Goal: Transaction & Acquisition: Obtain resource

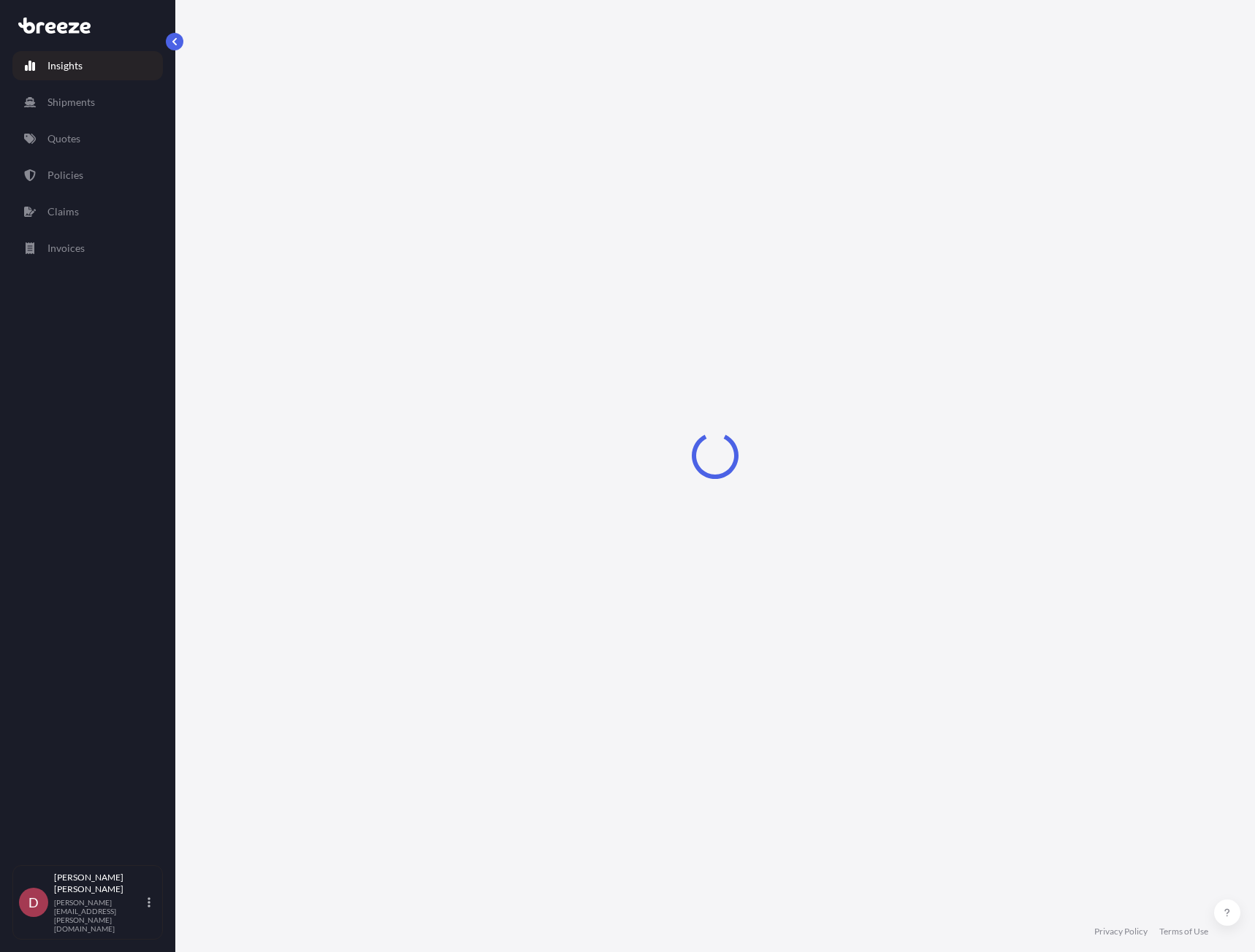
select select "2025"
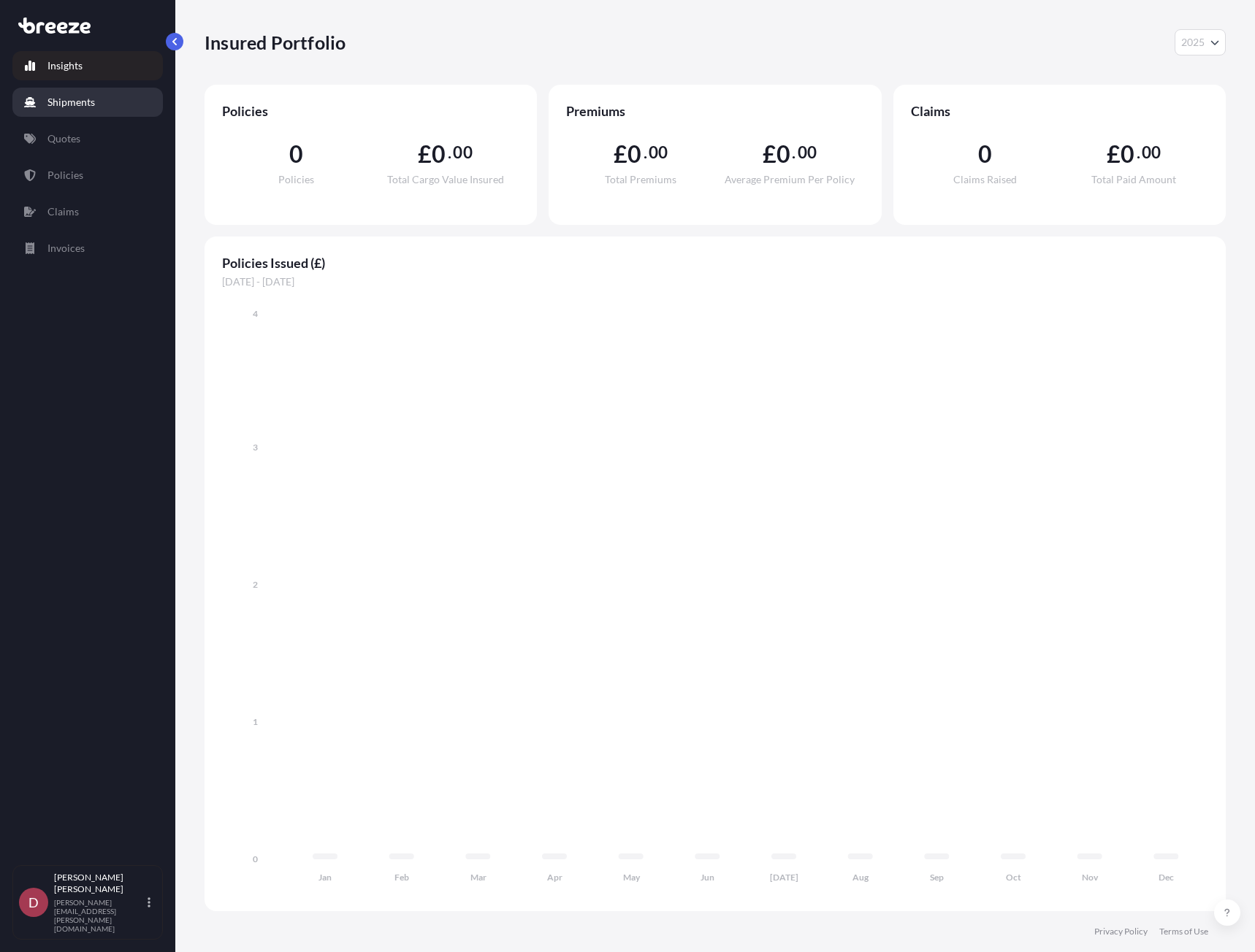
click at [91, 104] on p "Shipments" at bounding box center [70, 102] width 47 height 14
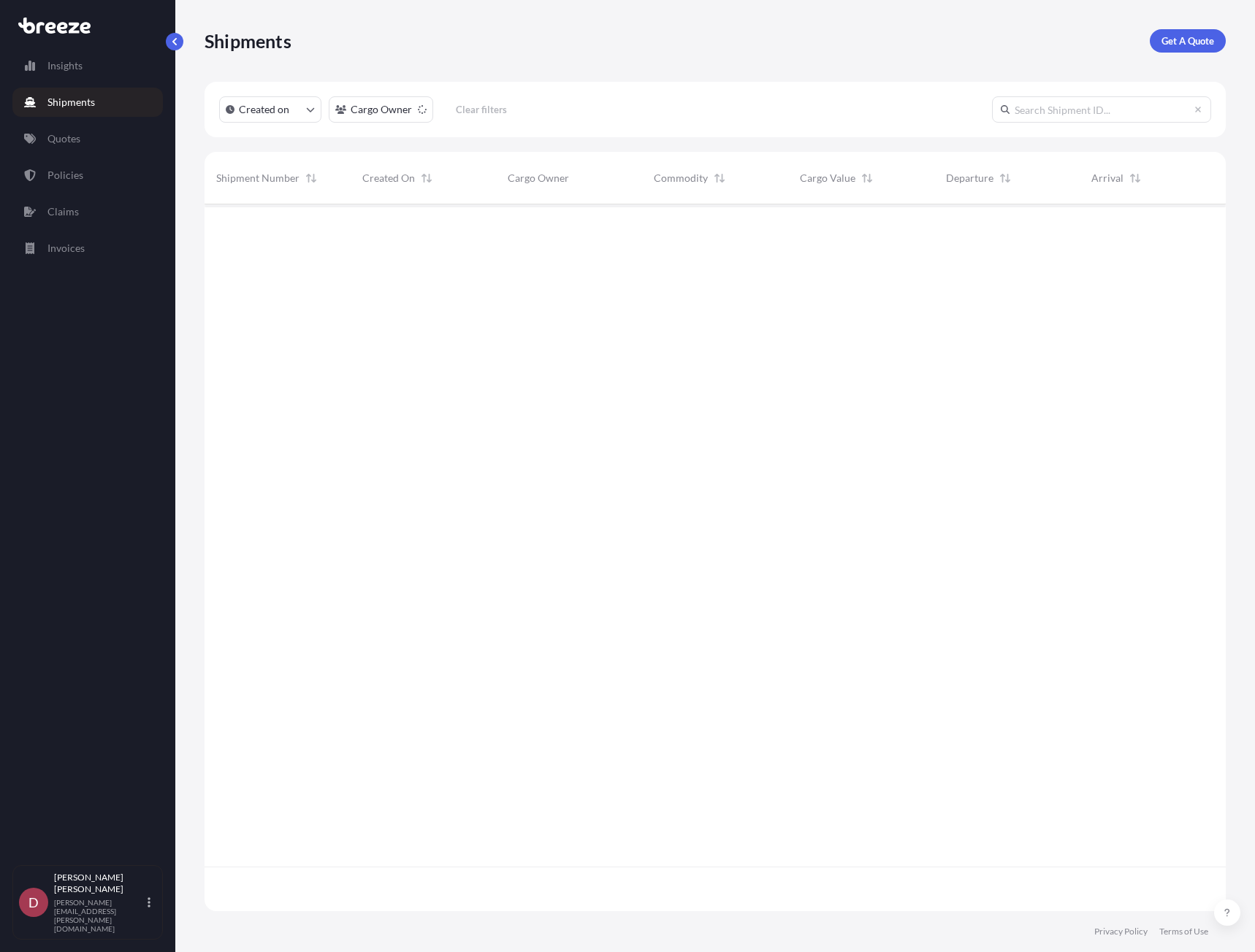
scroll to position [749, 1010]
click at [97, 138] on link "Quotes" at bounding box center [87, 139] width 150 height 29
click at [1190, 50] on link "Get a Quote" at bounding box center [1188, 41] width 75 height 23
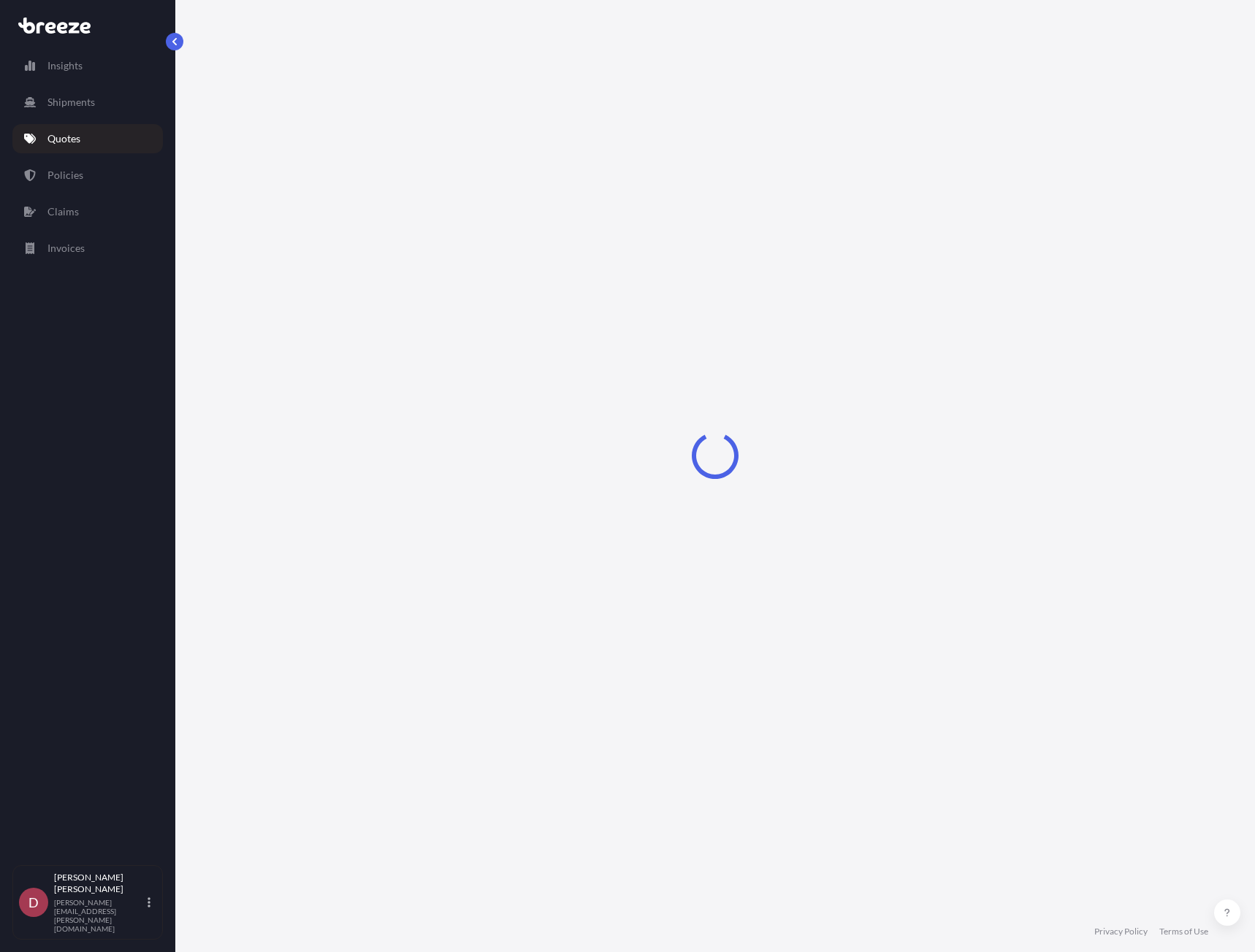
select select "Sea"
select select "1"
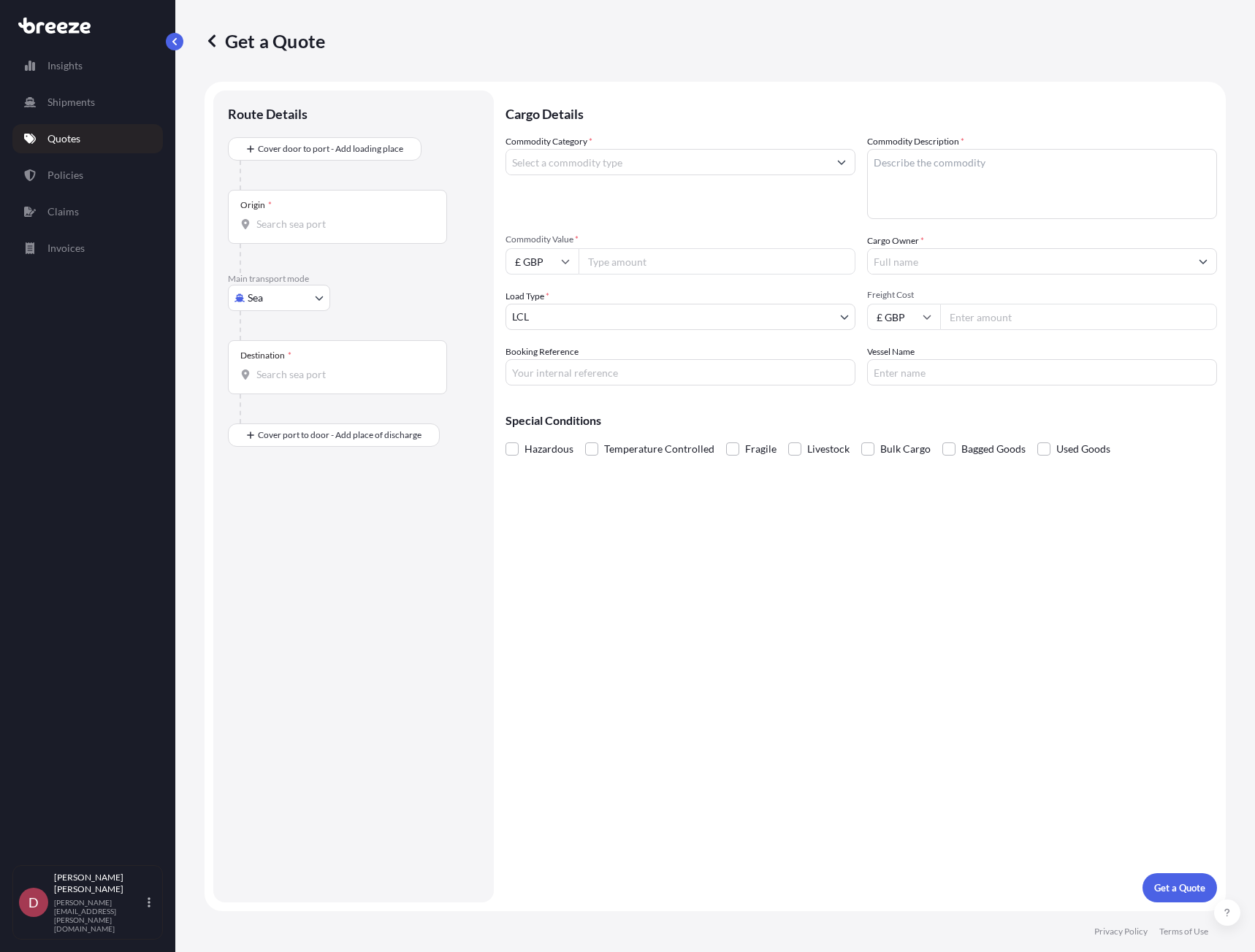
click at [309, 226] on input "Origin *" at bounding box center [343, 224] width 172 height 14
type input "the netherlands"
drag, startPoint x: 363, startPoint y: 220, endPoint x: -1, endPoint y: 218, distance: 364.0
click at [0, 218] on html "0 options available. Insights Shipments Quotes Policies Claims Invoices D Dean …" at bounding box center [627, 476] width 1255 height 952
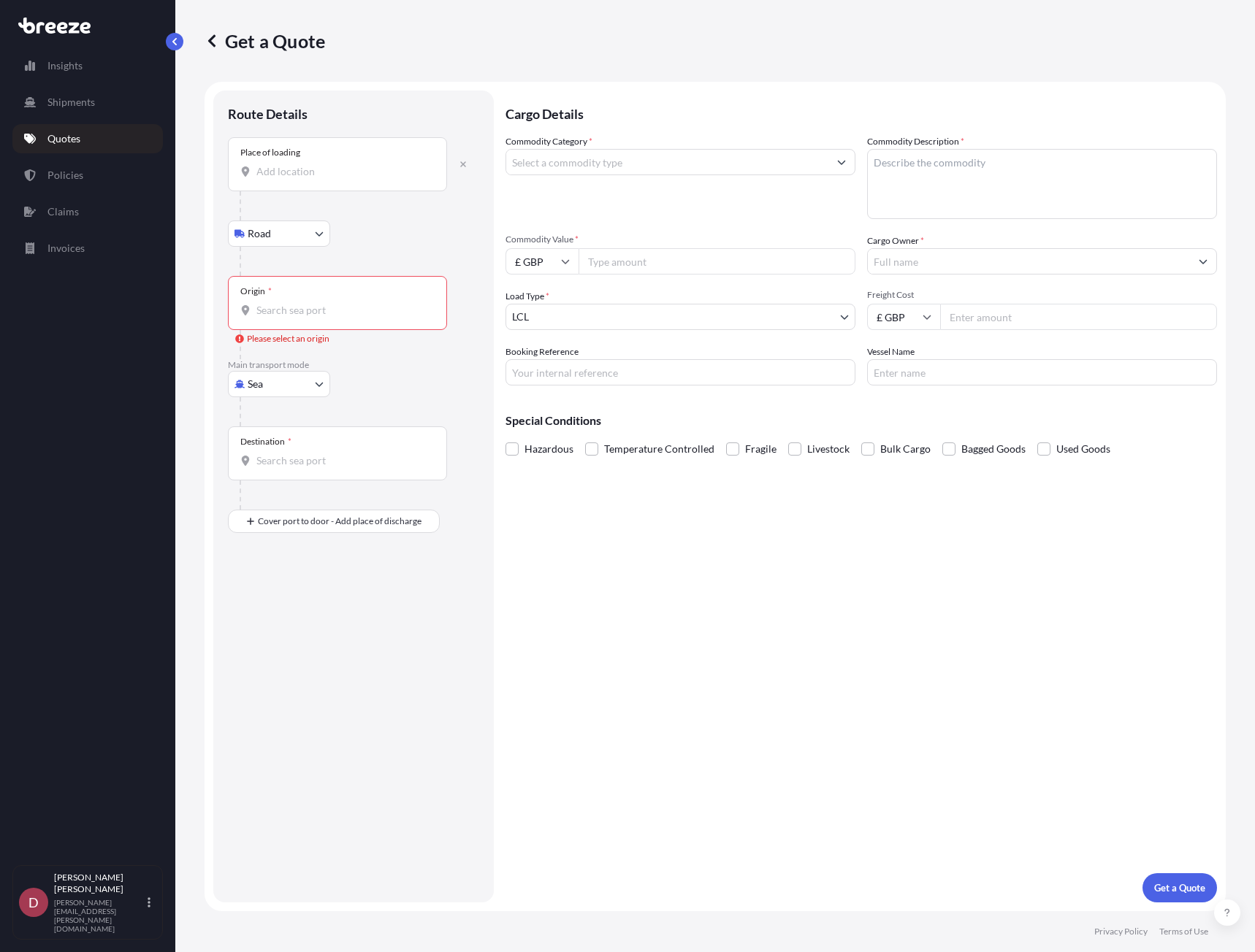
click at [322, 179] on div "Place of loading" at bounding box center [338, 164] width 219 height 54
click at [322, 178] on input "Place of loading" at bounding box center [343, 171] width 172 height 14
click at [338, 178] on input "Place of loading" at bounding box center [343, 171] width 172 height 14
paste input "[STREET_ADDRESS]"
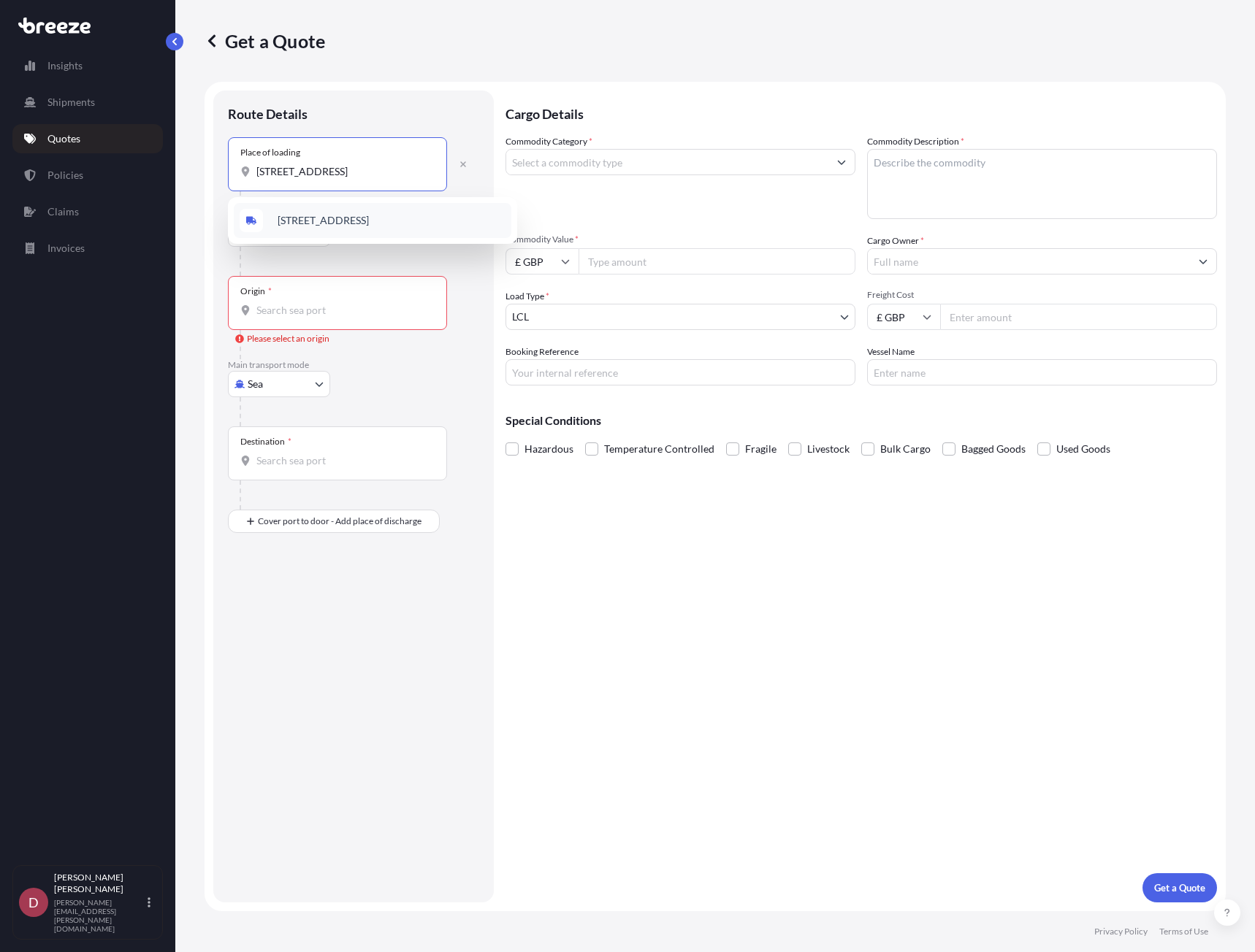
click at [329, 213] on span "[STREET_ADDRESS]" at bounding box center [322, 220] width 91 height 14
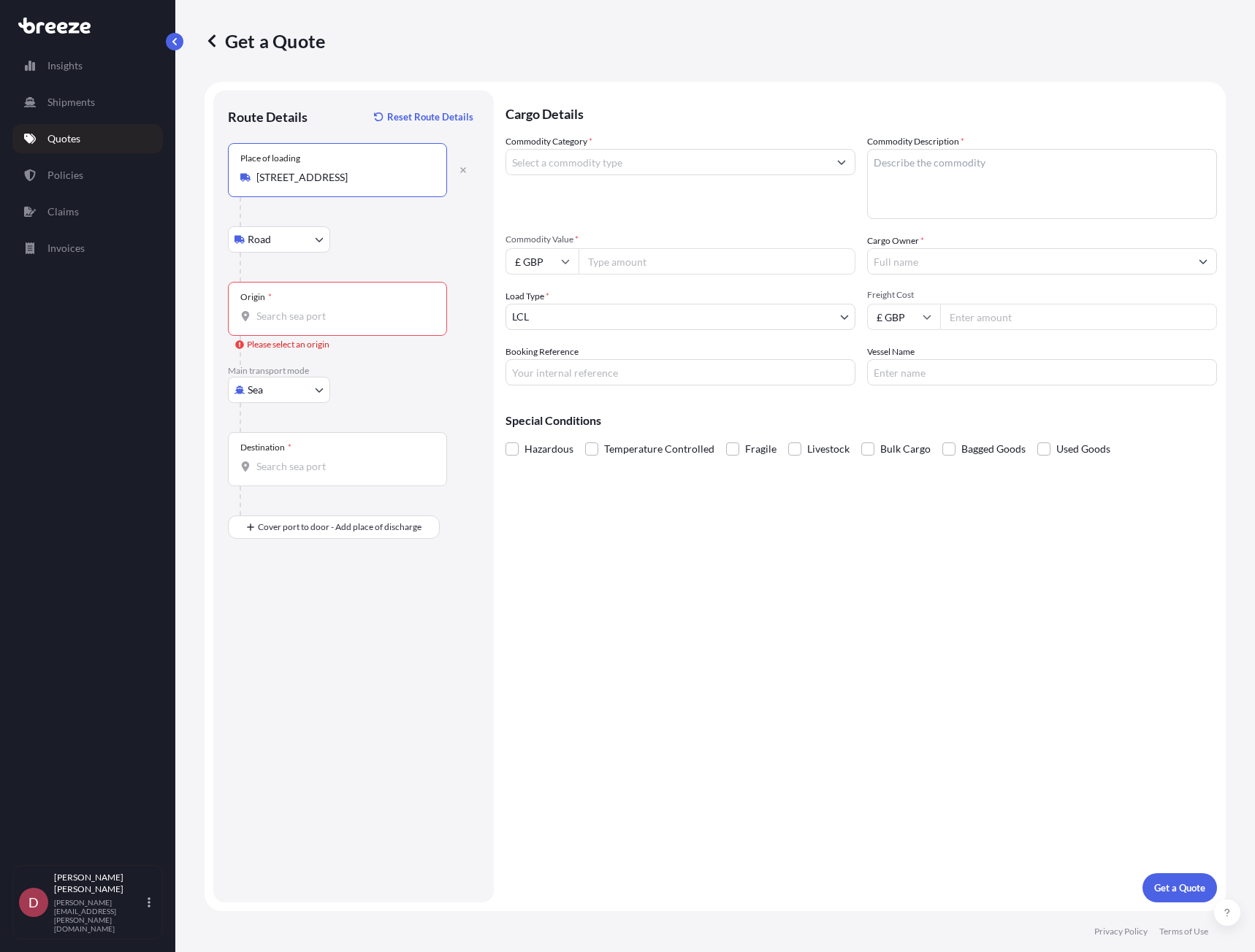
type input "[STREET_ADDRESS]"
click at [314, 320] on input "Origin * Please select an origin" at bounding box center [343, 316] width 172 height 14
click at [589, 618] on div "Cargo Details Commodity Category * Commodity Description * Commodity Value * £ …" at bounding box center [861, 496] width 711 height 812
click at [329, 322] on input "Origin * Please select an origin" at bounding box center [343, 316] width 172 height 14
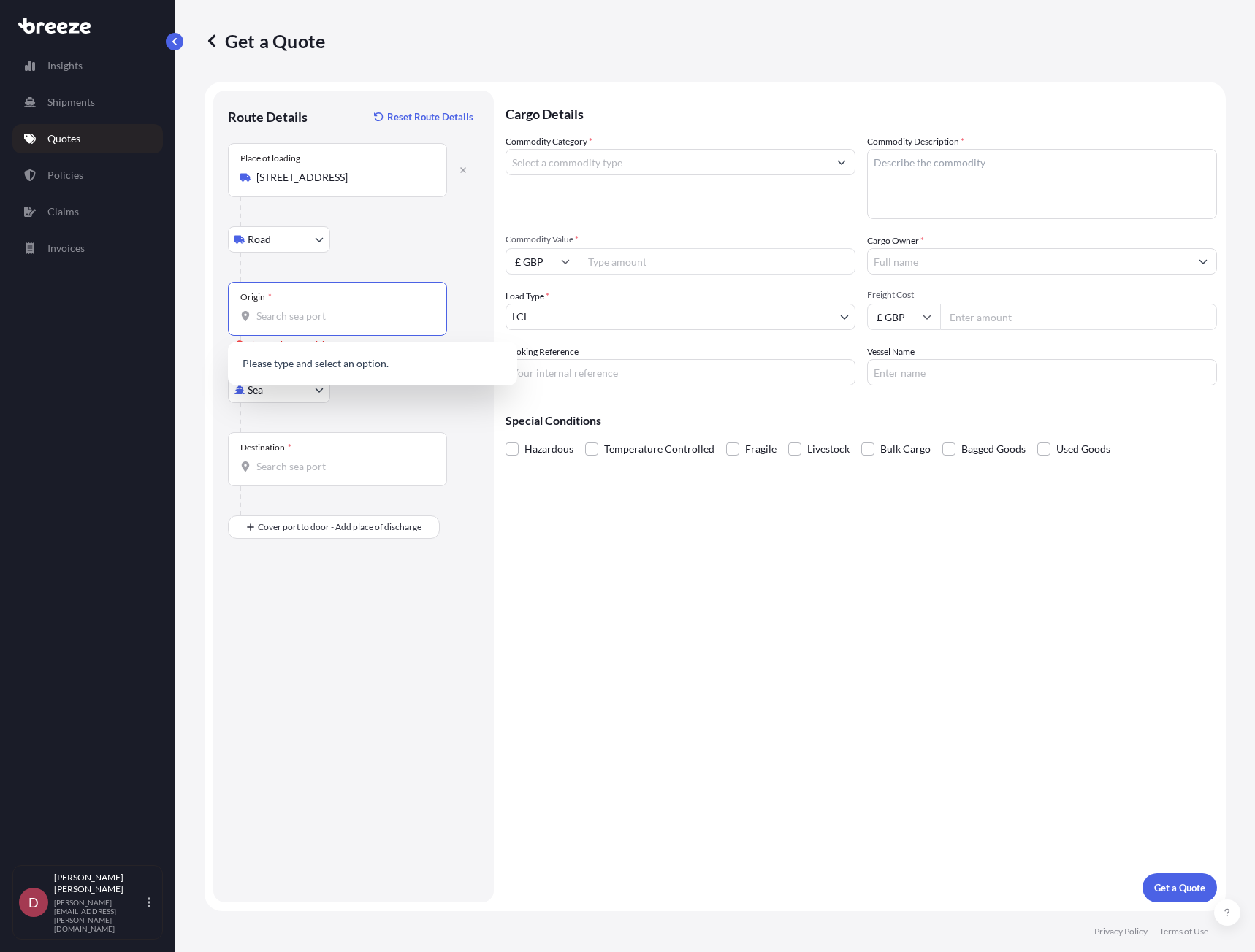
paste input "[STREET_ADDRESS]"
drag, startPoint x: 433, startPoint y: 323, endPoint x: 265, endPoint y: 321, distance: 168.0
click at [264, 321] on div "Origin * Mercuriusstraat 5E 6468 ES Kerkrade NL" at bounding box center [338, 308] width 219 height 54
click at [264, 321] on input "[STREET_ADDRESS]" at bounding box center [343, 316] width 172 height 14
drag, startPoint x: 256, startPoint y: 313, endPoint x: 365, endPoint y: 318, distance: 109.1
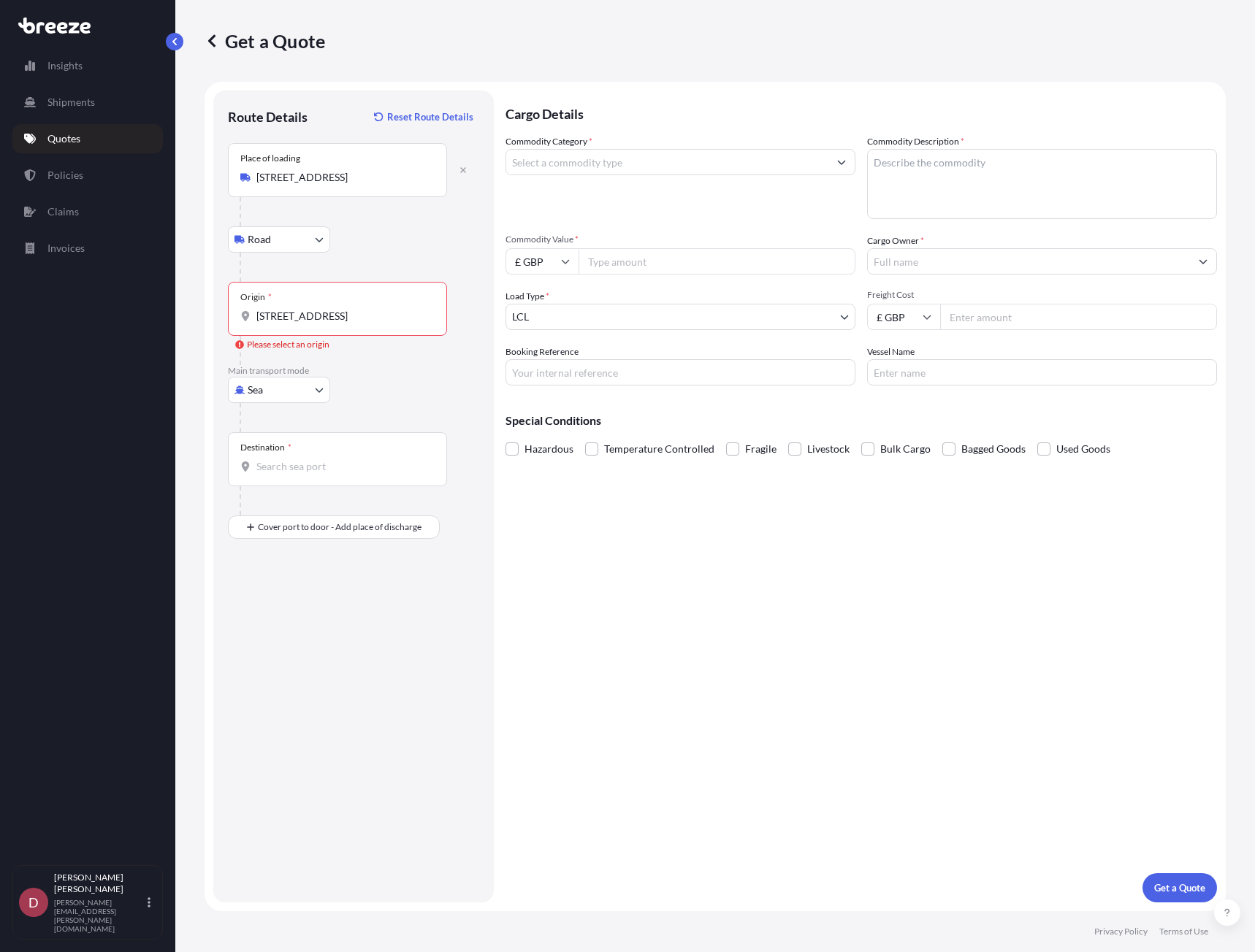
click at [365, 318] on div "[STREET_ADDRESS]" at bounding box center [337, 316] width 195 height 14
click at [365, 318] on input "[STREET_ADDRESS]" at bounding box center [343, 316] width 172 height 14
click at [457, 168] on button "button" at bounding box center [463, 170] width 32 height 23
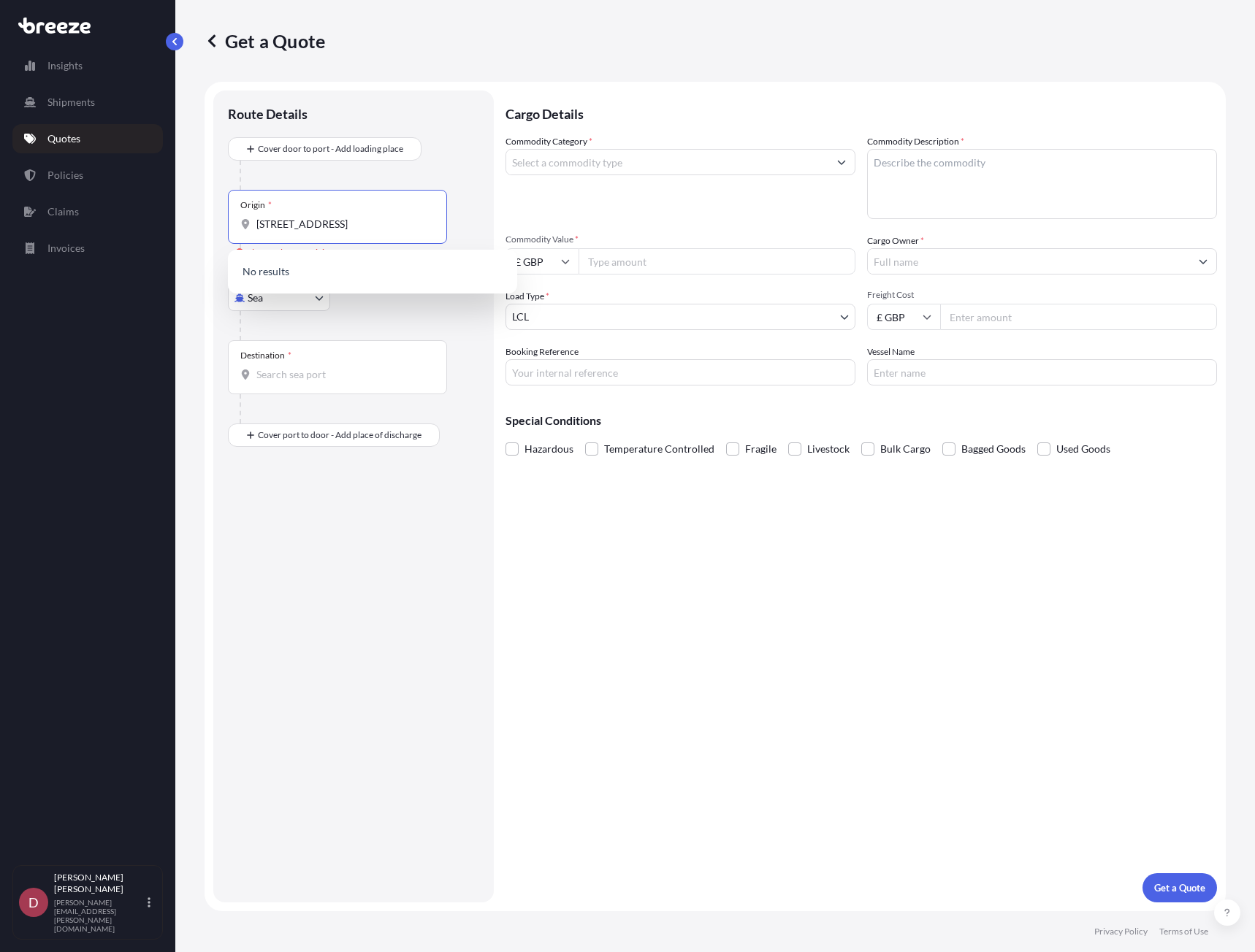
click at [411, 224] on input "[STREET_ADDRESS]" at bounding box center [343, 224] width 172 height 14
drag, startPoint x: 428, startPoint y: 224, endPoint x: 203, endPoint y: 224, distance: 225.0
click at [203, 224] on div "Get a Quote Route Details Cover door to port - Add loading place Place of loadi…" at bounding box center [714, 456] width 1079 height 911
type input "NL"
drag, startPoint x: 310, startPoint y: 226, endPoint x: 179, endPoint y: 227, distance: 131.0
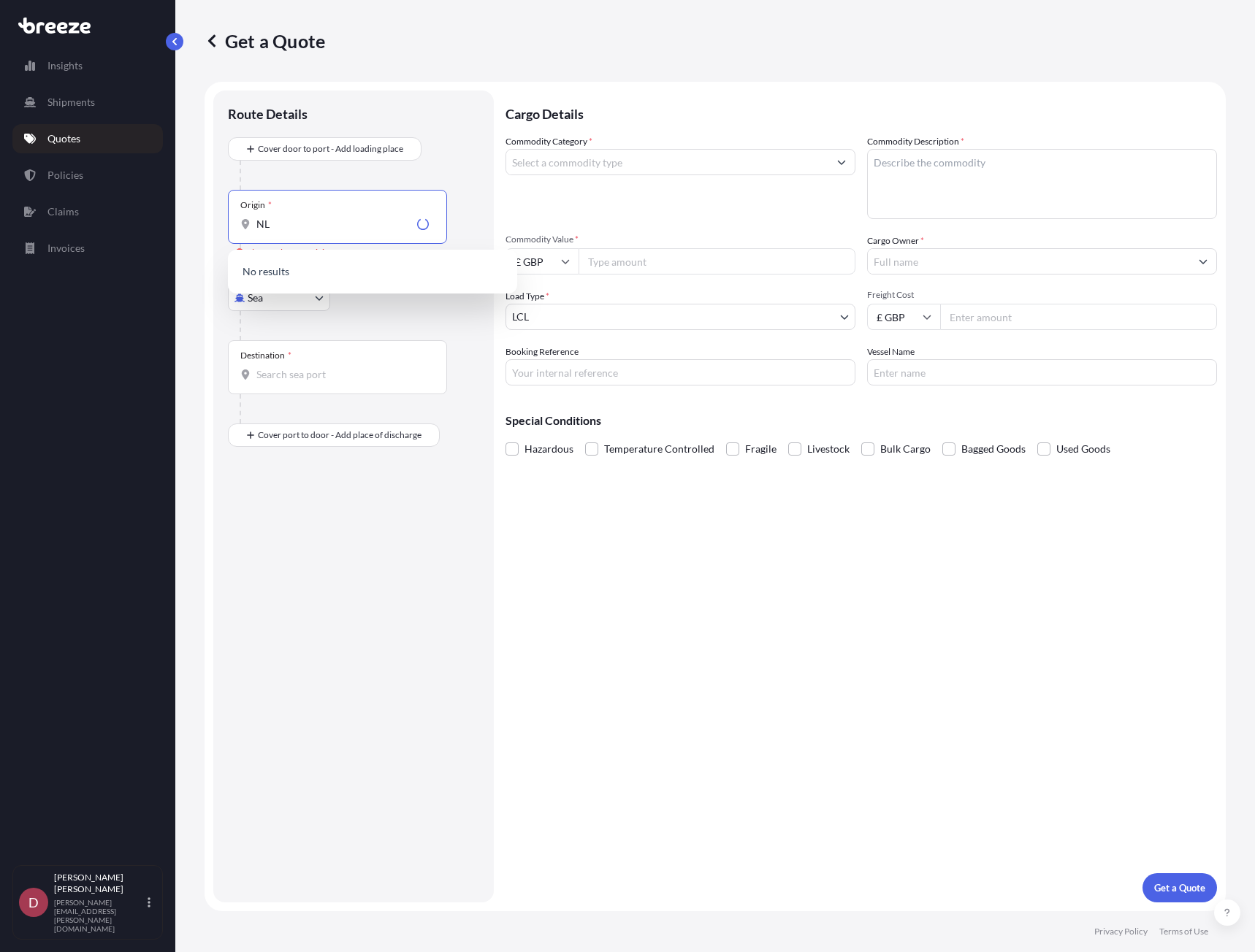
click at [179, 227] on div "Get a Quote Route Details Cover door to port - Add loading place Place of loadi…" at bounding box center [714, 456] width 1079 height 911
paste input "[STREET_ADDRESS]"
drag, startPoint x: 372, startPoint y: 226, endPoint x: 206, endPoint y: 222, distance: 166.0
click at [206, 222] on form "Route Details Cover door to port - Add loading place Place of loading Road Road…" at bounding box center [714, 496] width 1021 height 829
click at [323, 225] on input "Kerkrade NL" at bounding box center [334, 224] width 155 height 14
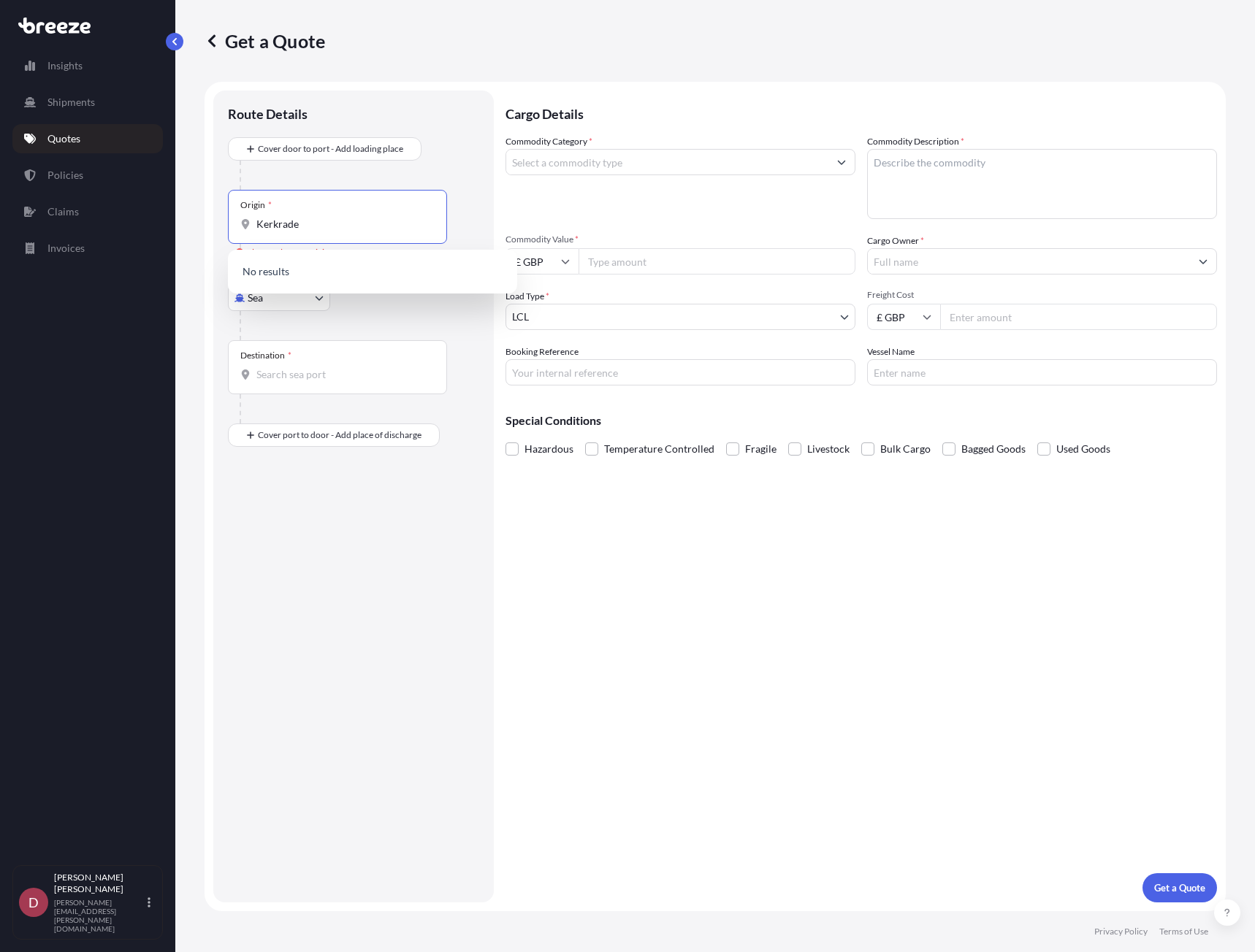
drag, startPoint x: 326, startPoint y: 225, endPoint x: 262, endPoint y: 226, distance: 64.0
click at [262, 226] on input "Kerkrade" at bounding box center [343, 224] width 172 height 14
type input "K"
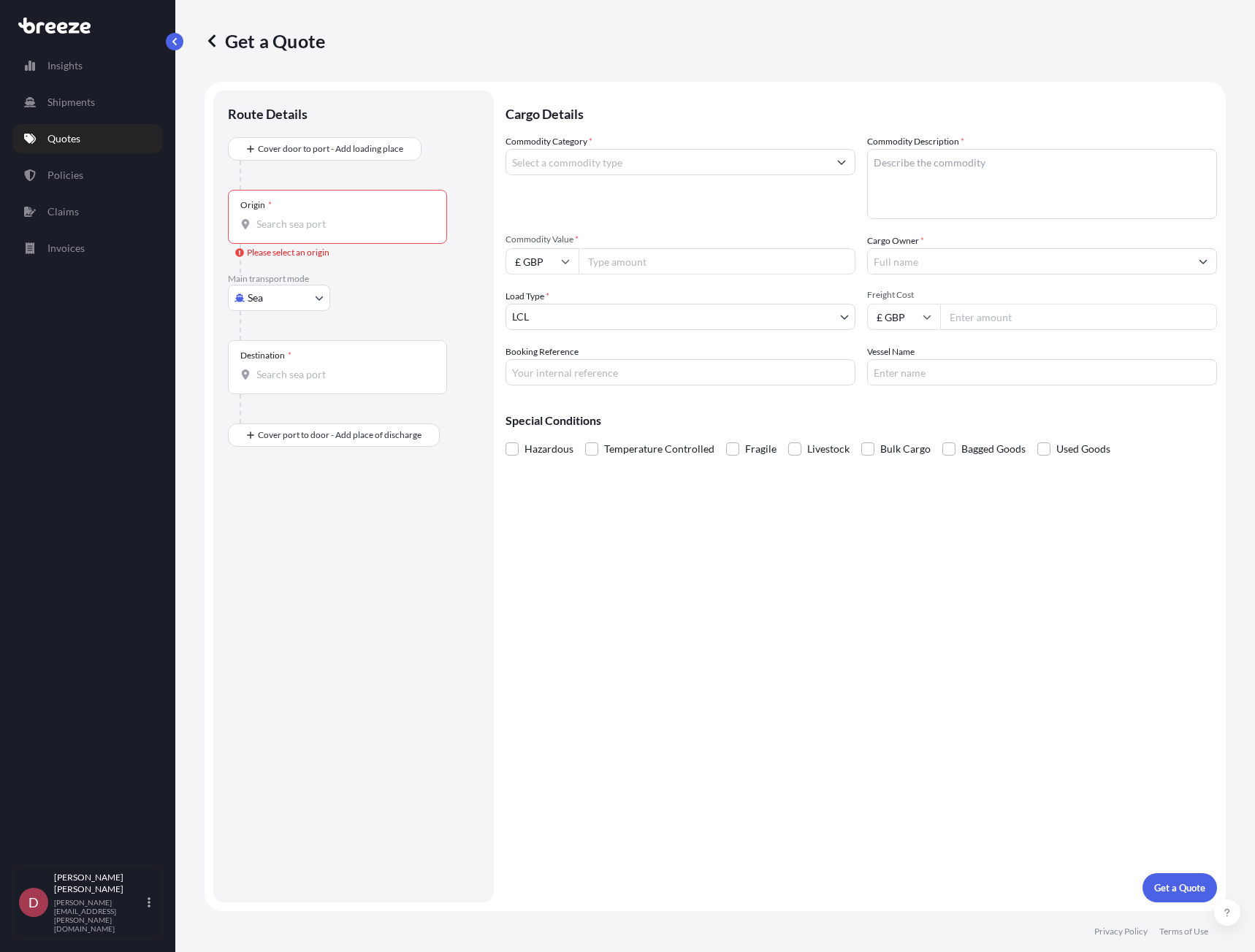
click at [320, 227] on input "Origin * Please select an origin" at bounding box center [343, 224] width 172 height 14
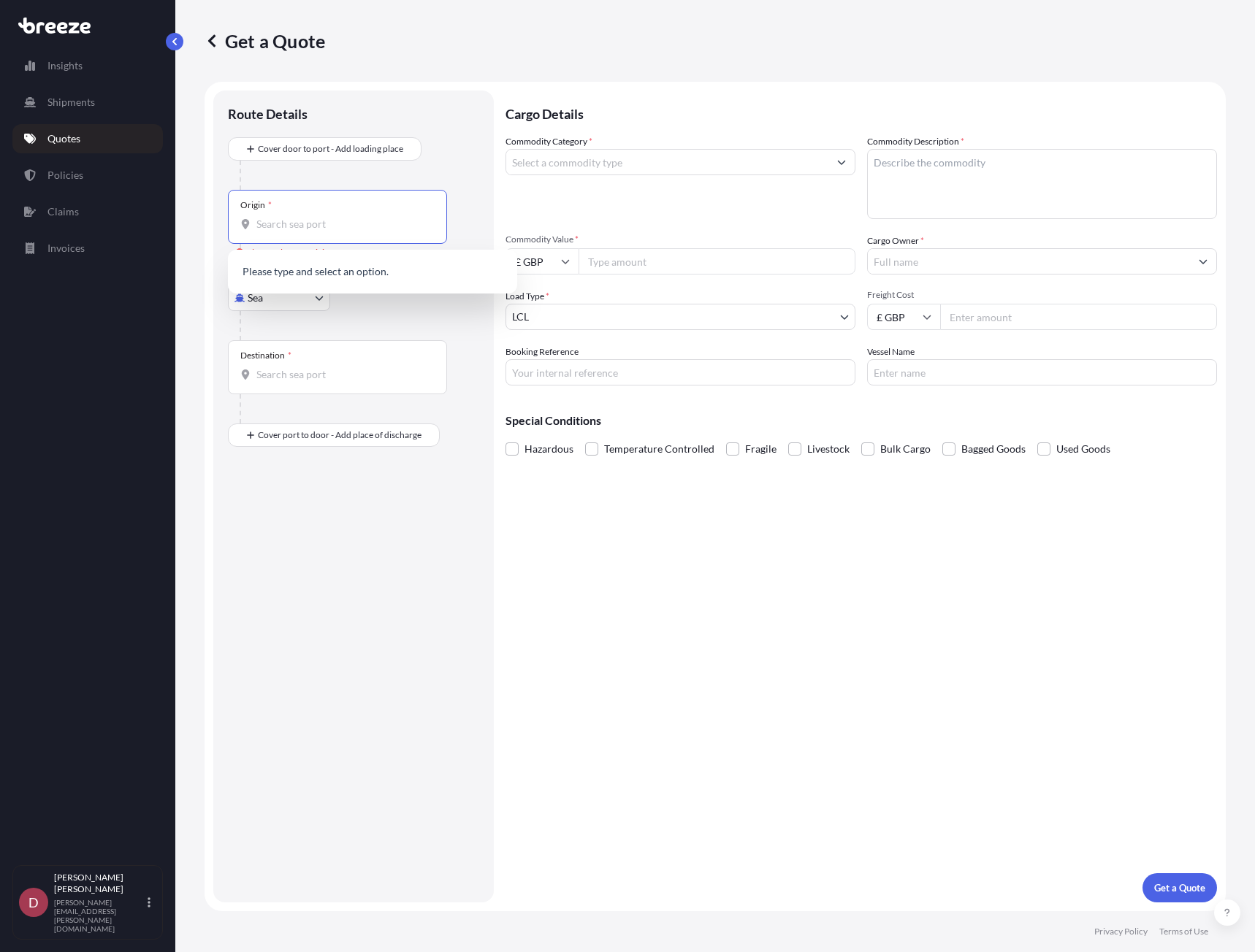
paste input "6468 ES"
type input "6468 ES"
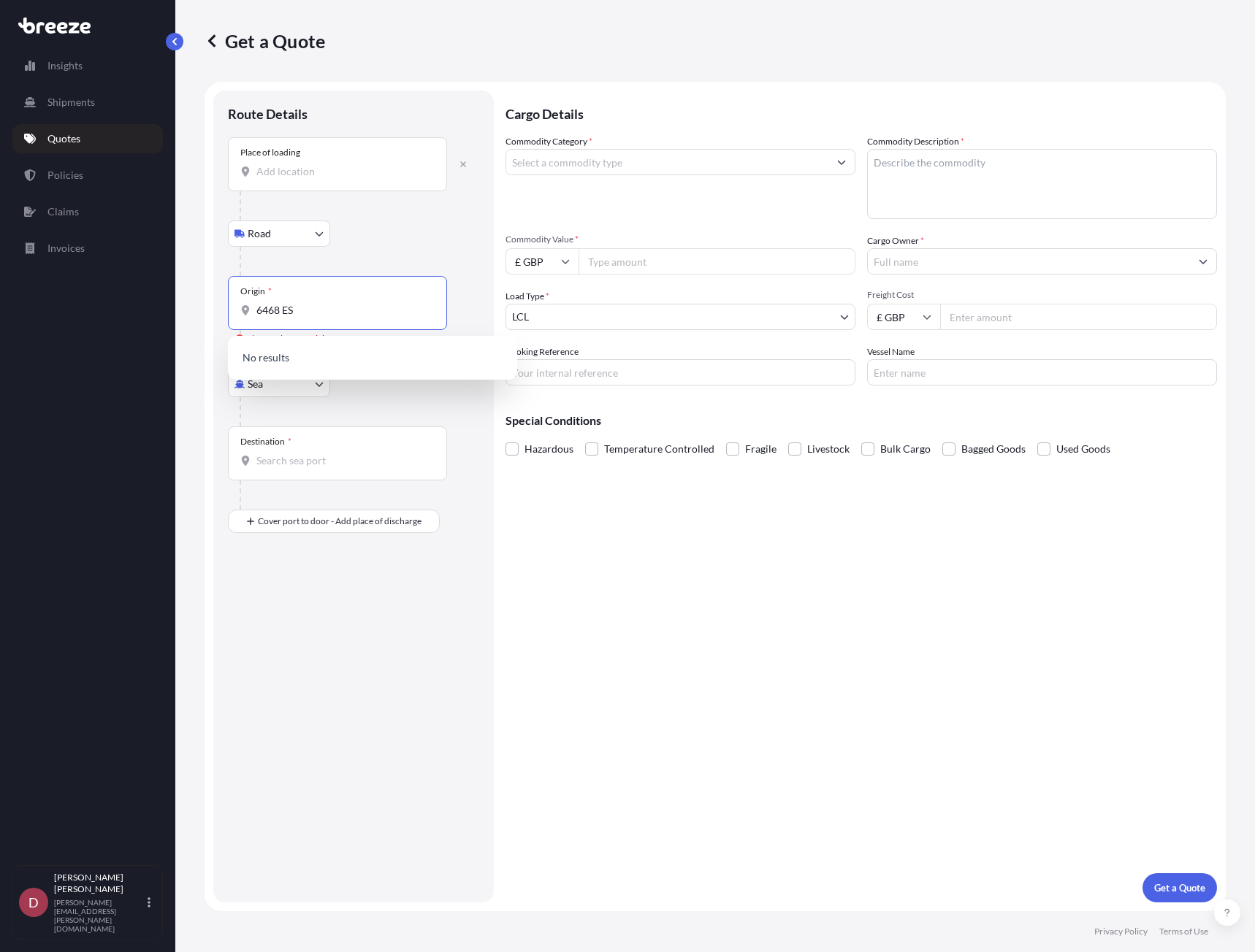
click at [354, 315] on input "6468 ES" at bounding box center [343, 310] width 172 height 14
click at [458, 172] on button "button" at bounding box center [463, 164] width 32 height 23
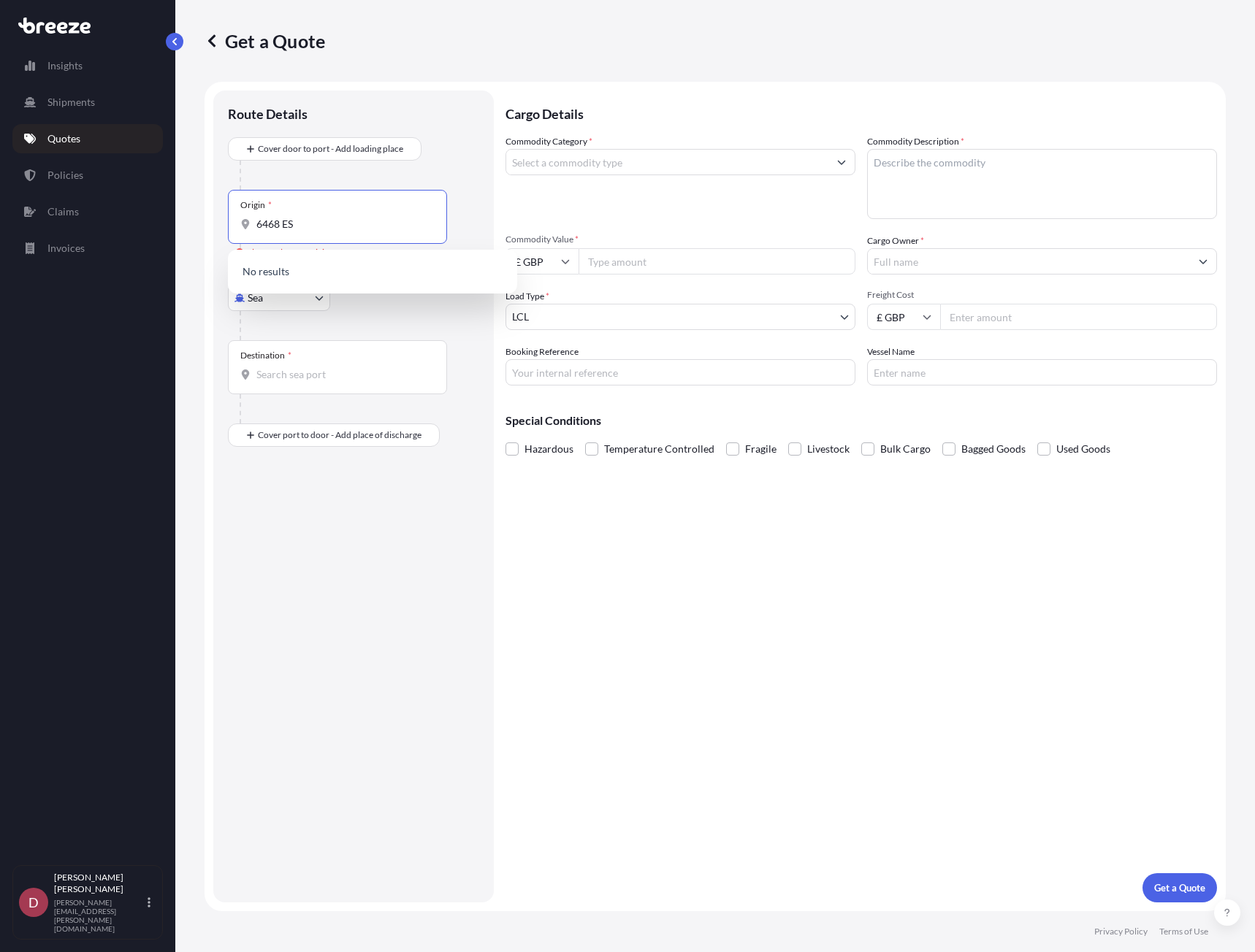
drag, startPoint x: 338, startPoint y: 224, endPoint x: 195, endPoint y: 223, distance: 143.0
click at [195, 223] on div "Get a Quote Route Details Cover door to port - Add loading place Place of loadi…" at bounding box center [714, 456] width 1079 height 911
type input "n"
click at [313, 305] on body "Insights Shipments Quotes Policies Claims Invoices D Dean Humphreys dean.humphr…" at bounding box center [627, 476] width 1255 height 952
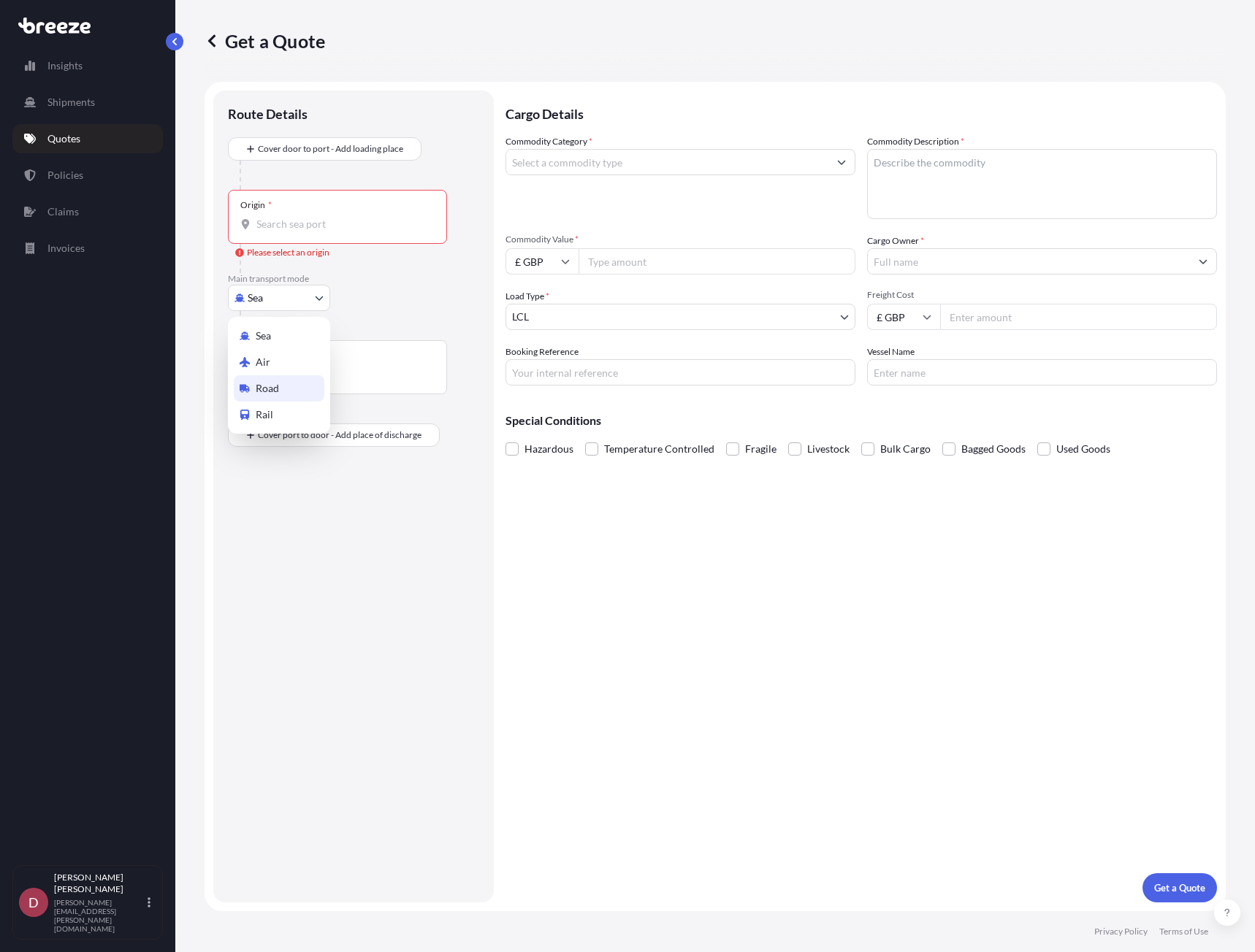
click at [294, 388] on div "Road" at bounding box center [279, 389] width 91 height 27
select select "Road"
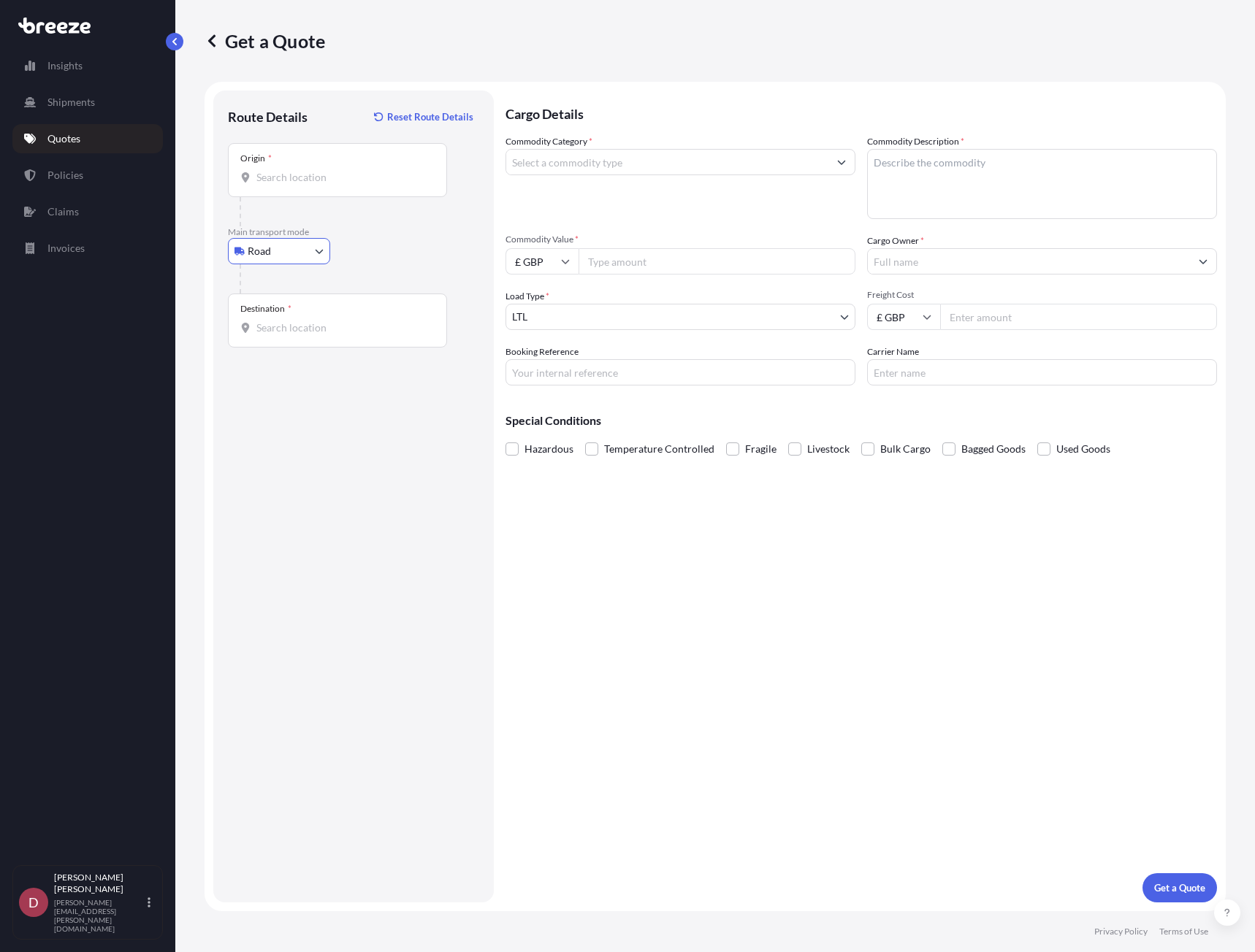
click at [348, 182] on input "Origin *" at bounding box center [343, 178] width 172 height 14
paste input "6468 ES"
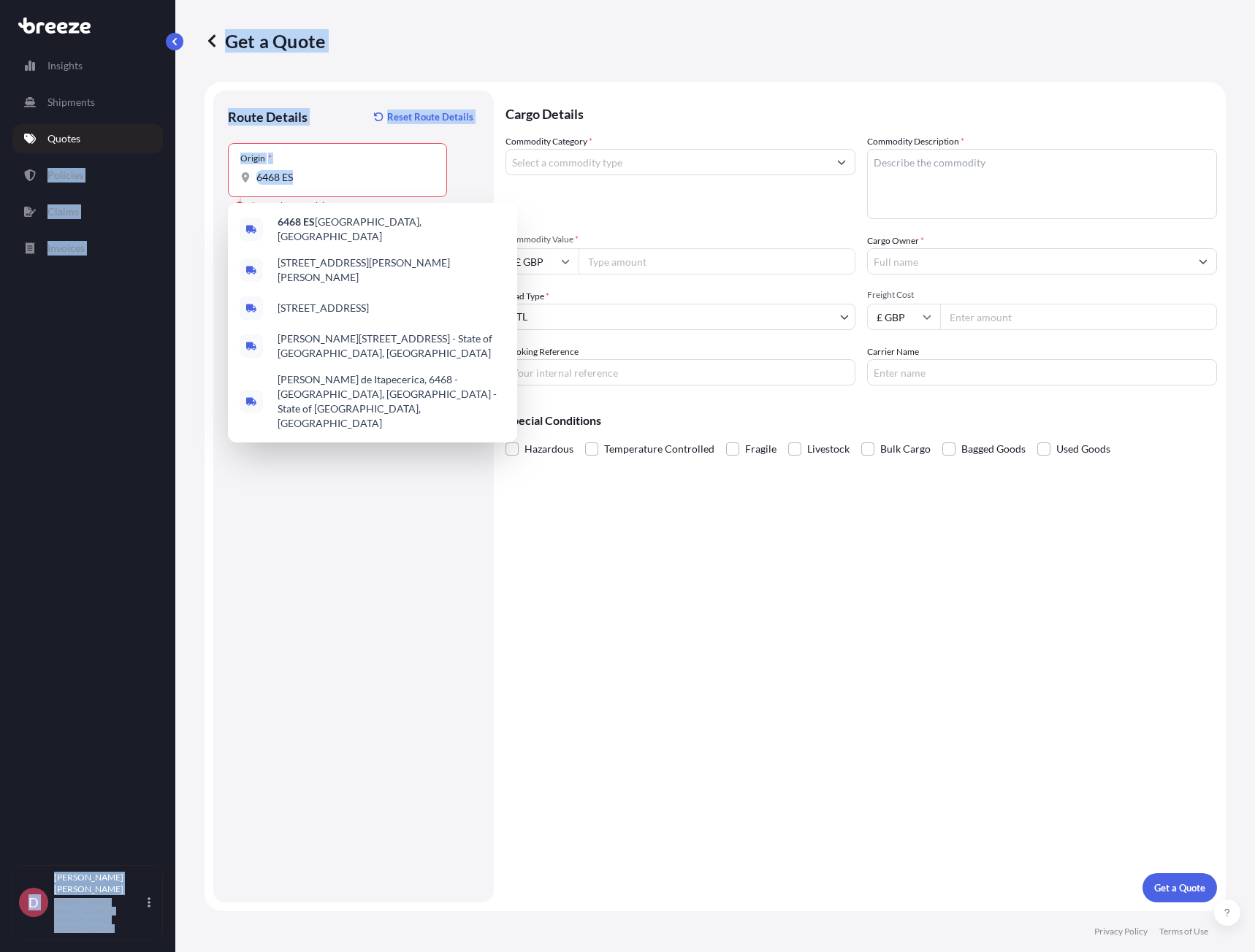
drag, startPoint x: 343, startPoint y: 186, endPoint x: 27, endPoint y: 167, distance: 316.6
click at [27, 168] on div "Insights Shipments Quotes Policies Claims Invoices D Dean Humphreys dean.humphr…" at bounding box center [627, 476] width 1255 height 952
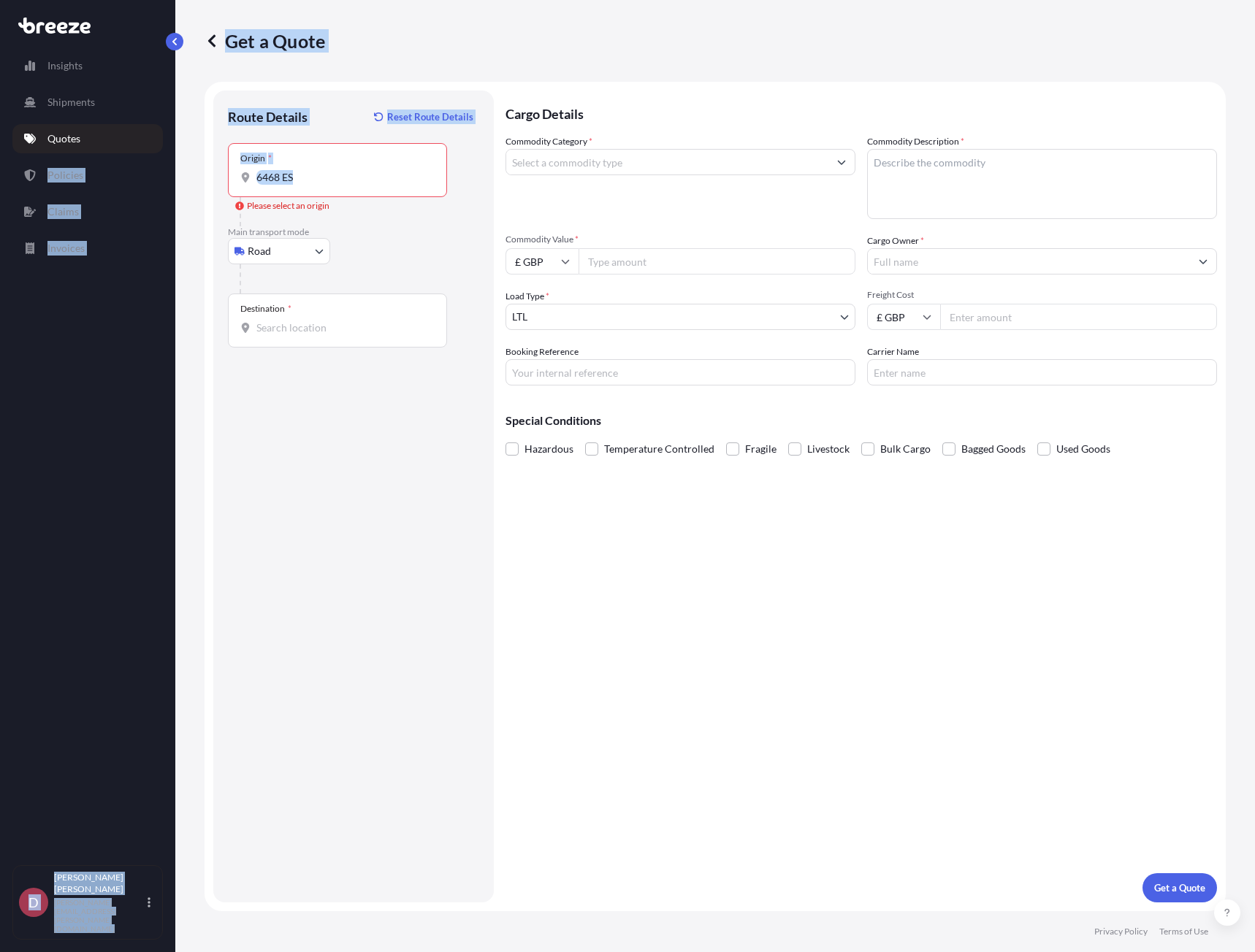
click at [355, 178] on input "6468 ES" at bounding box center [343, 178] width 172 height 14
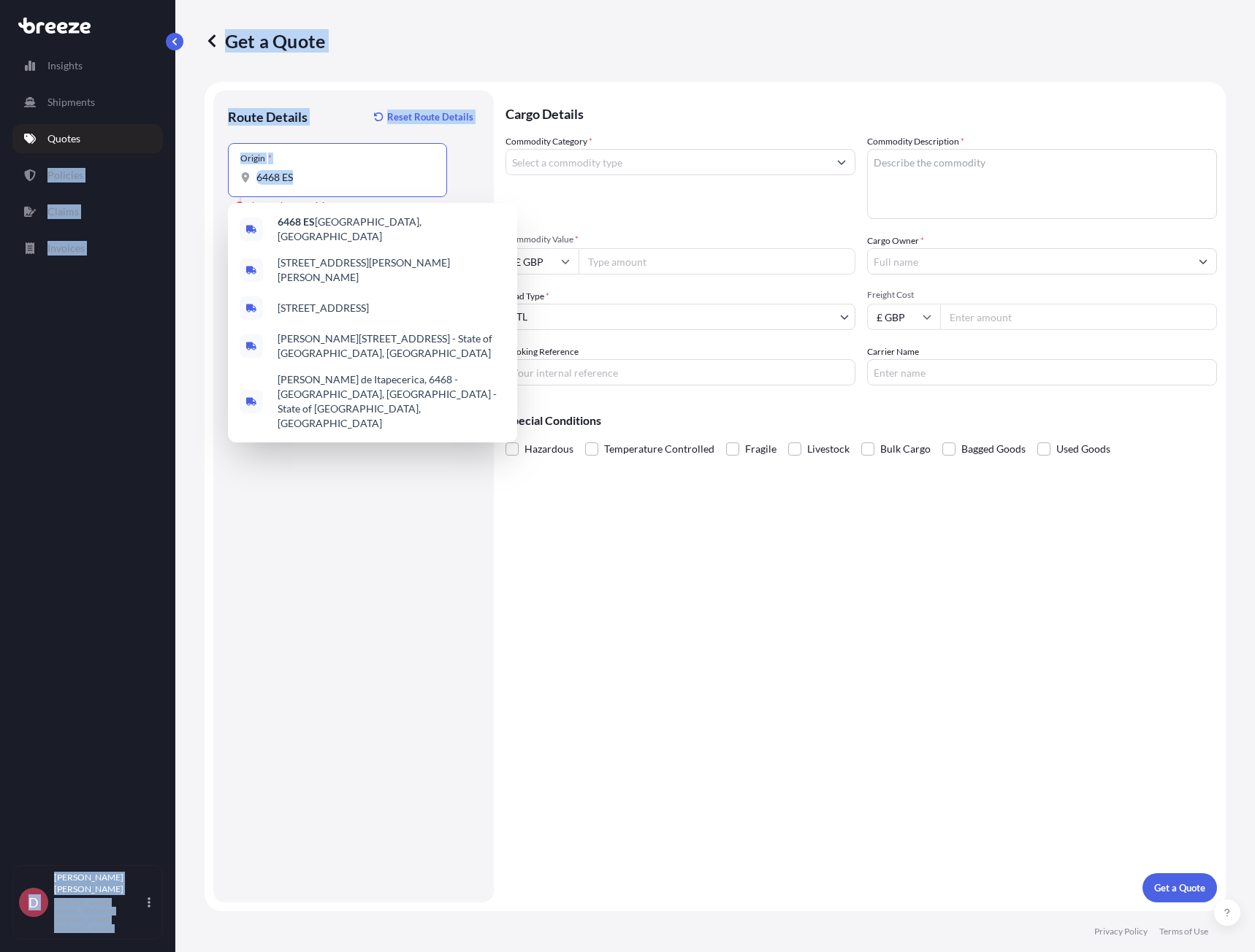
click at [350, 177] on input "6468 ES" at bounding box center [343, 178] width 172 height 14
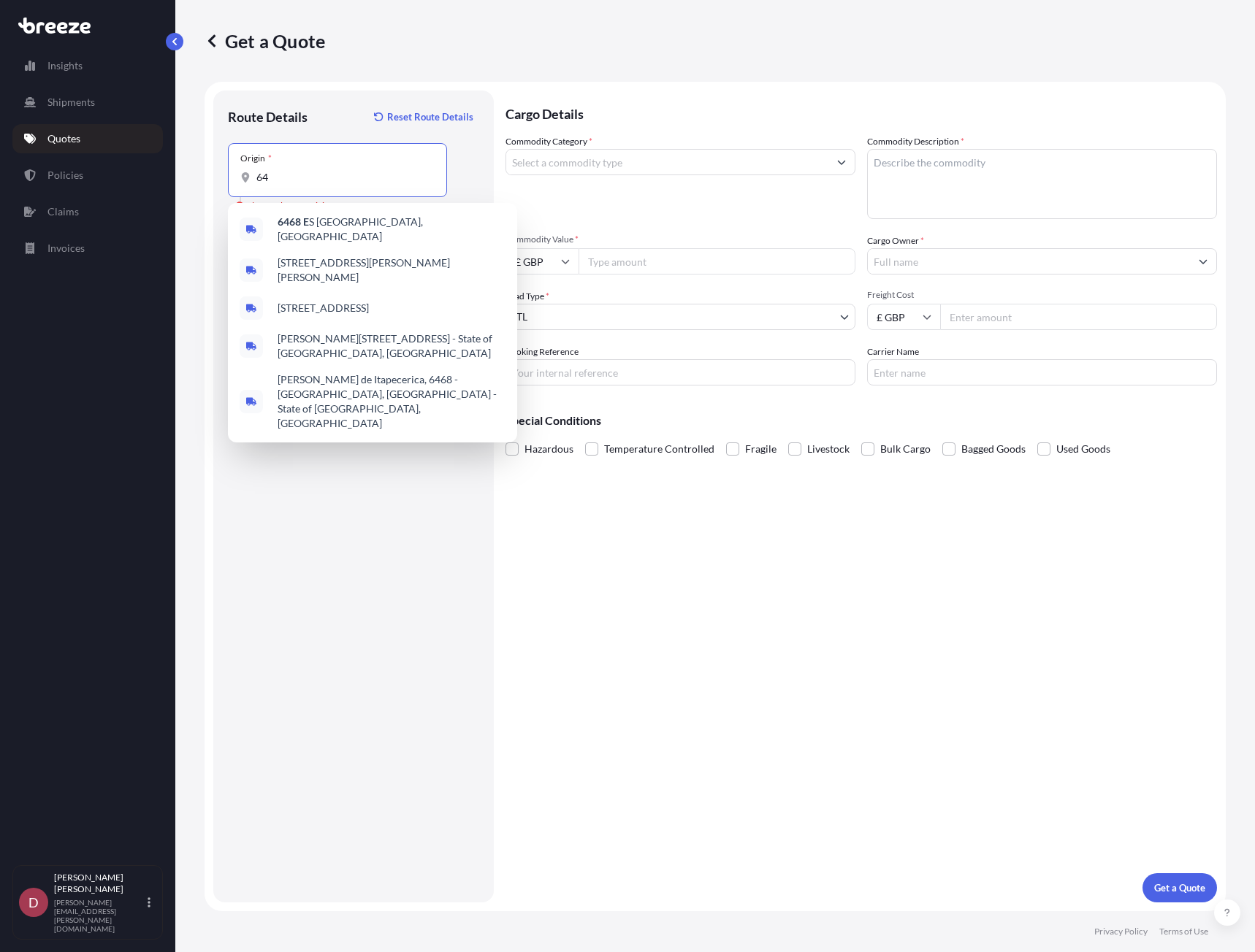
type input "6"
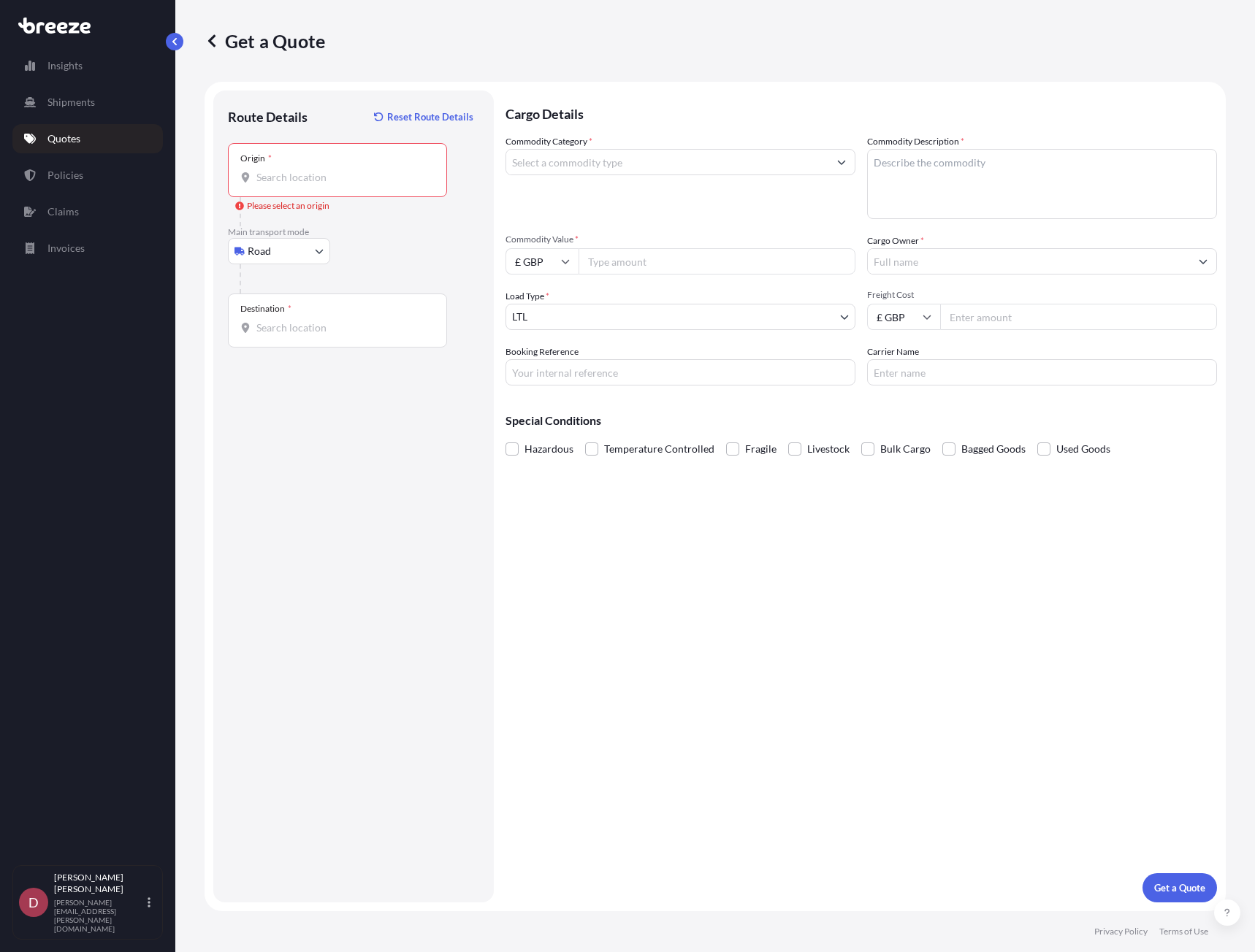
click at [312, 176] on input "Origin * Please select an origin" at bounding box center [343, 178] width 172 height 14
paste input "[STREET_ADDRESS]"
click at [335, 226] on span "[STREET_ADDRESS]" at bounding box center [322, 226] width 91 height 14
type input "[STREET_ADDRESS]"
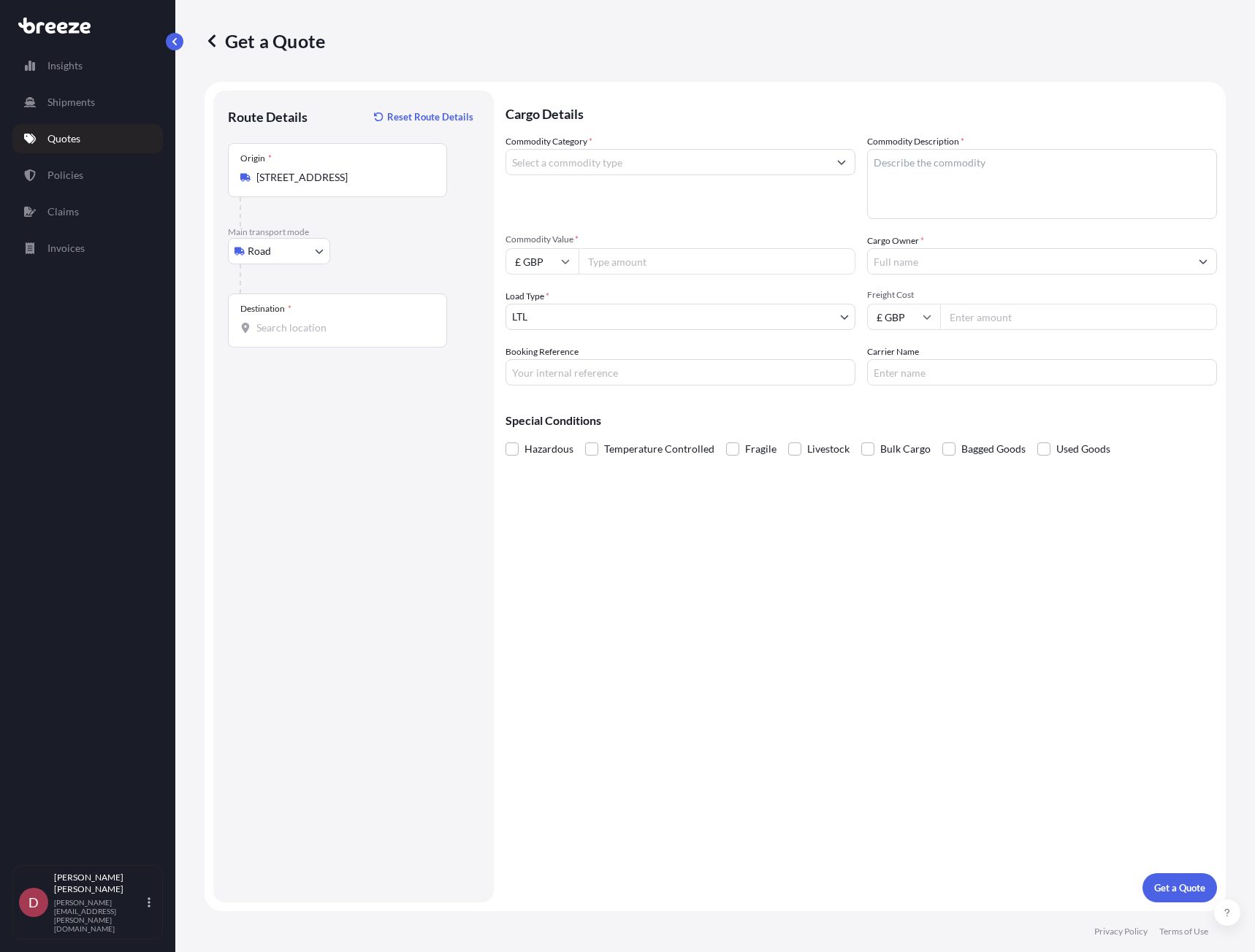
scroll to position [0, 0]
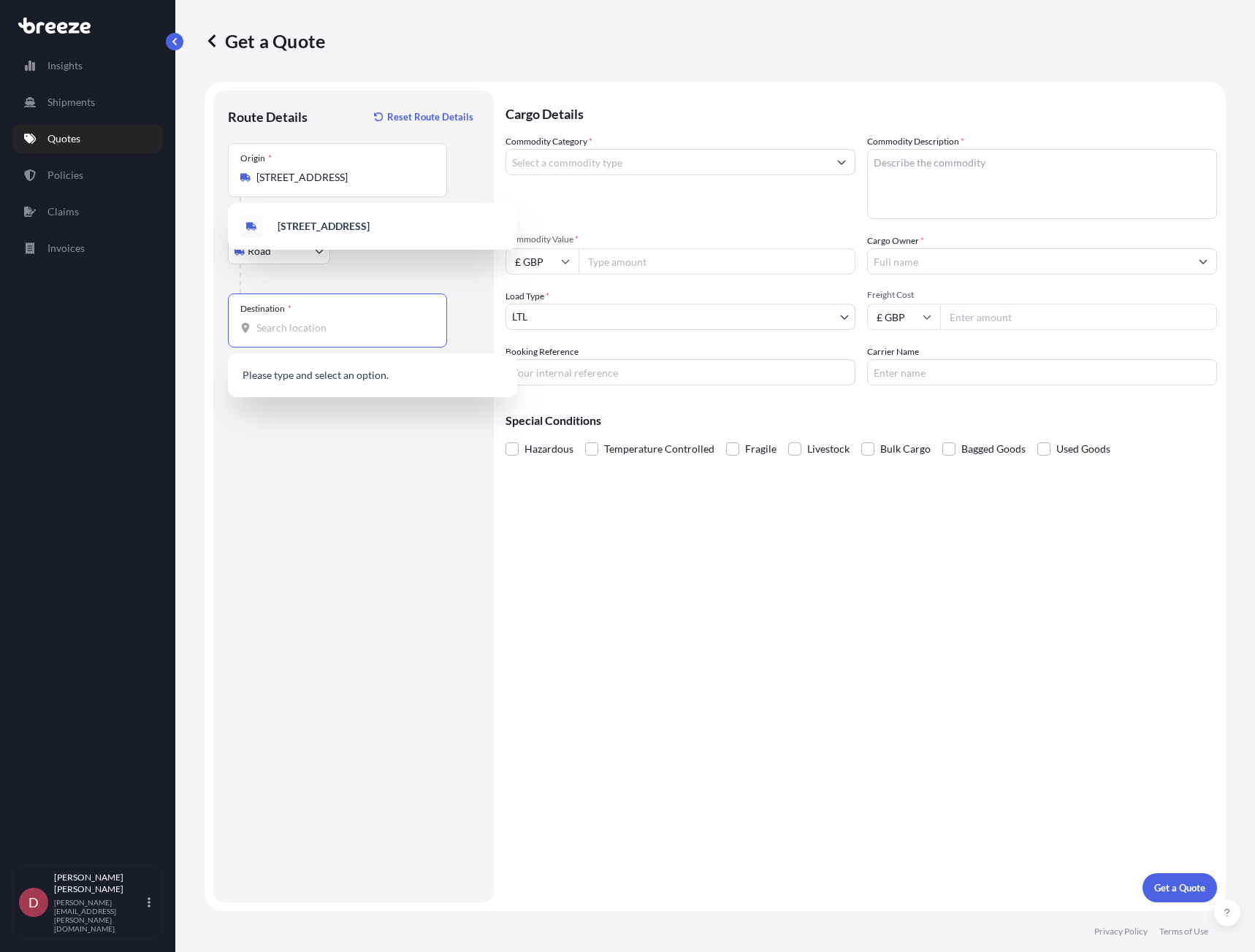
click at [327, 330] on input "Destination *" at bounding box center [343, 328] width 172 height 14
paste input "[STREET_ADDRESS]"
click at [319, 378] on span "[STREET_ADDRESS]" at bounding box center [323, 377] width 92 height 14
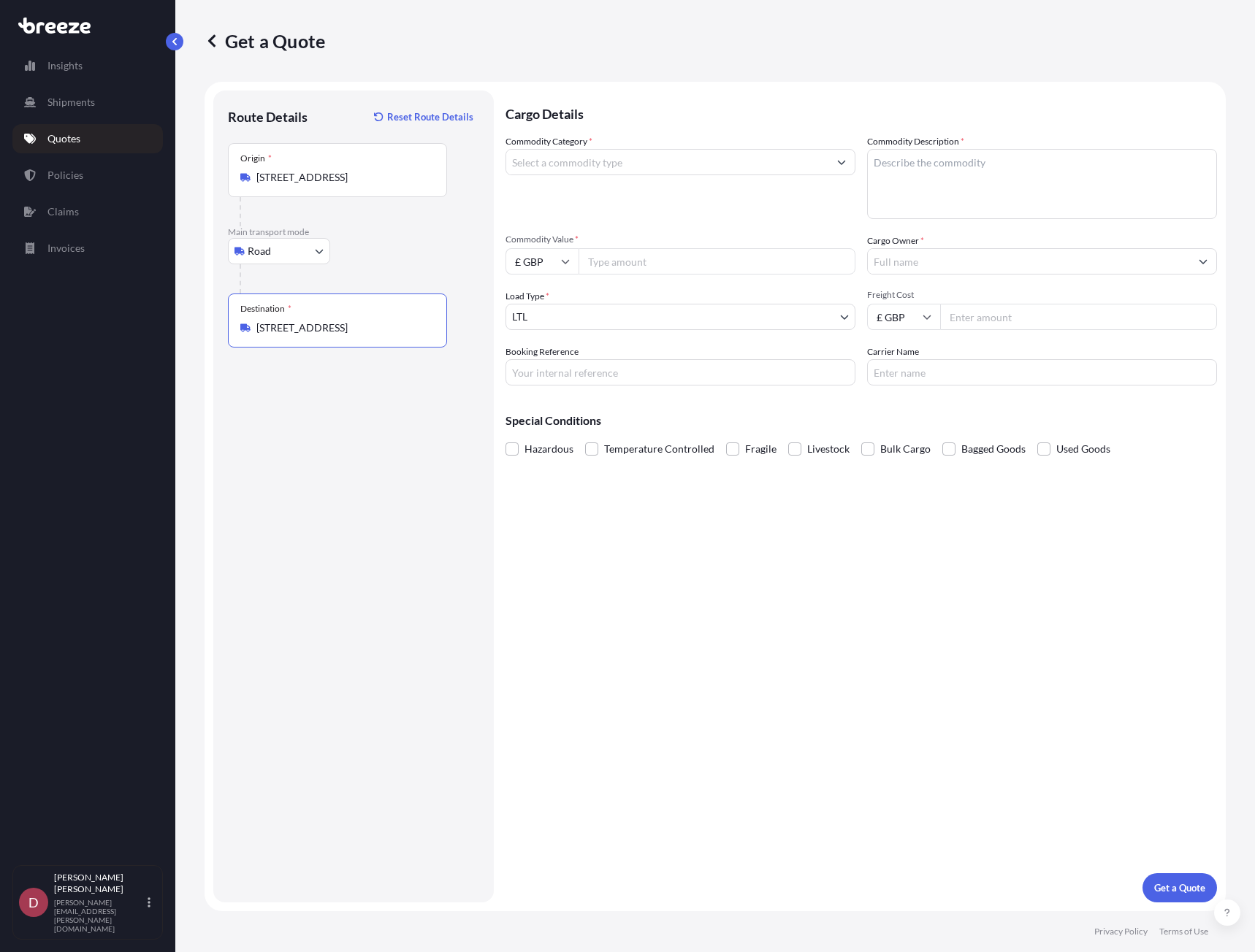
type input "[STREET_ADDRESS]"
click at [688, 163] on input "Commodity Category *" at bounding box center [667, 163] width 322 height 27
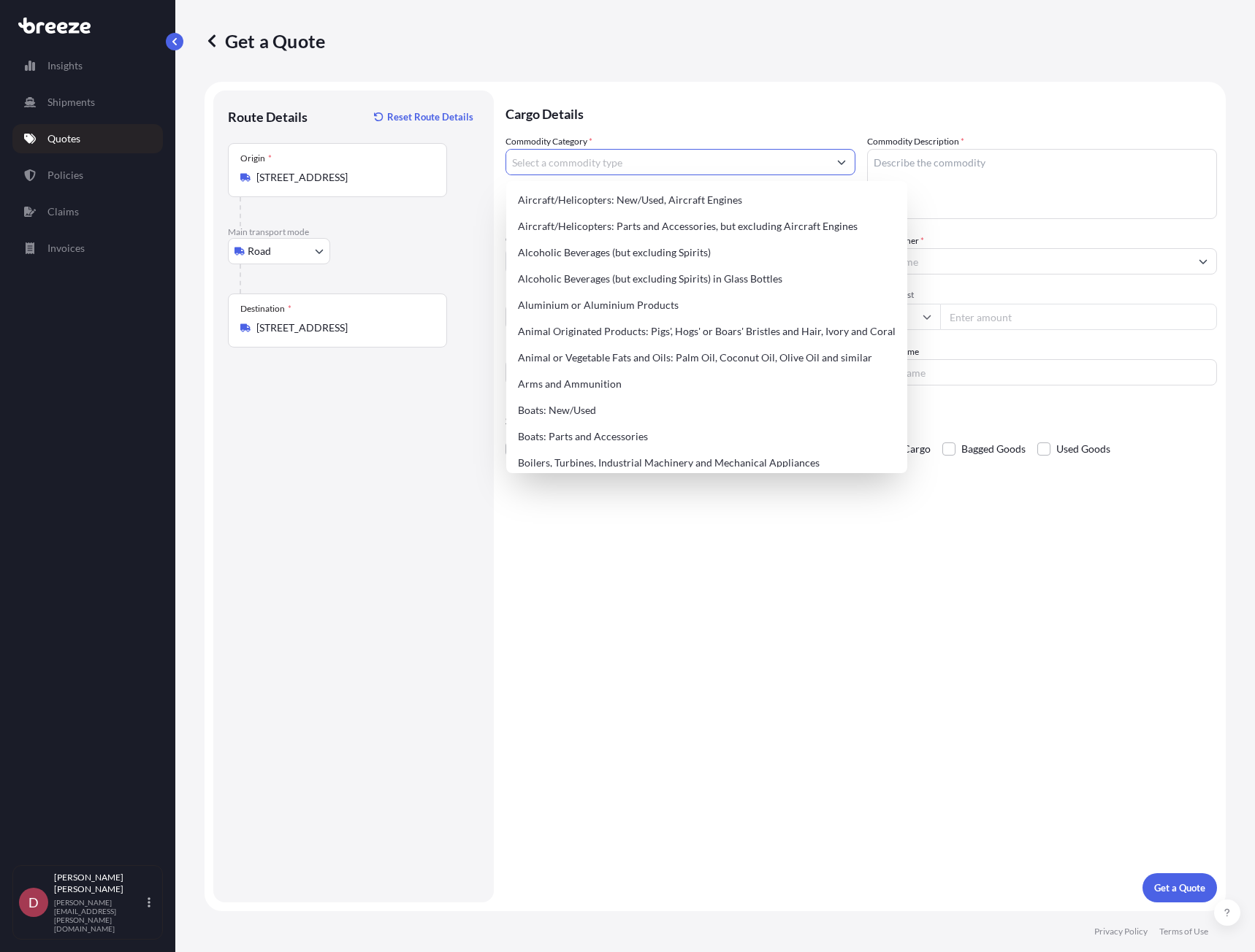
scroll to position [0, 0]
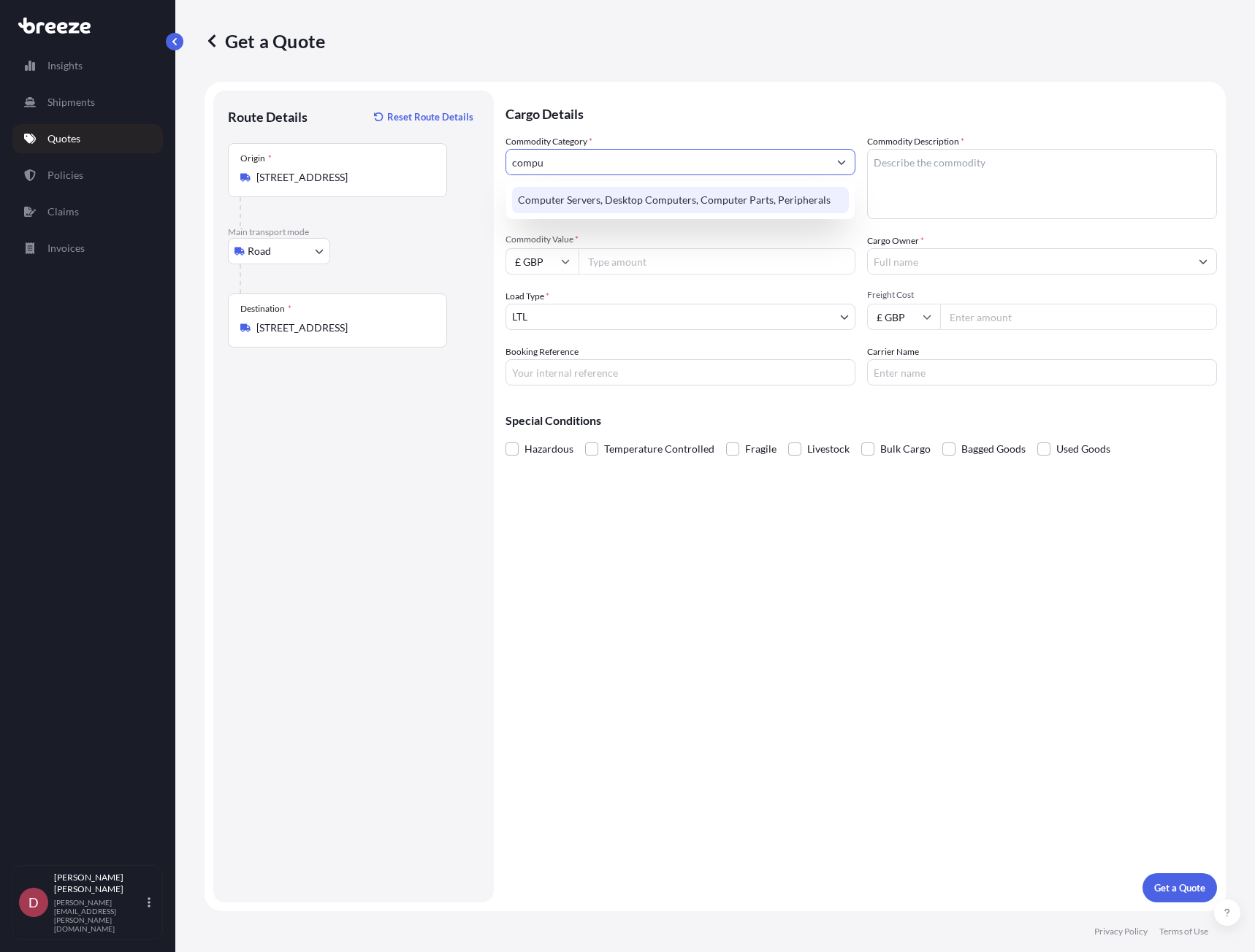
click at [704, 195] on div "Computer Servers, Desktop Computers, Computer Parts, Peripherals" at bounding box center [679, 200] width 337 height 27
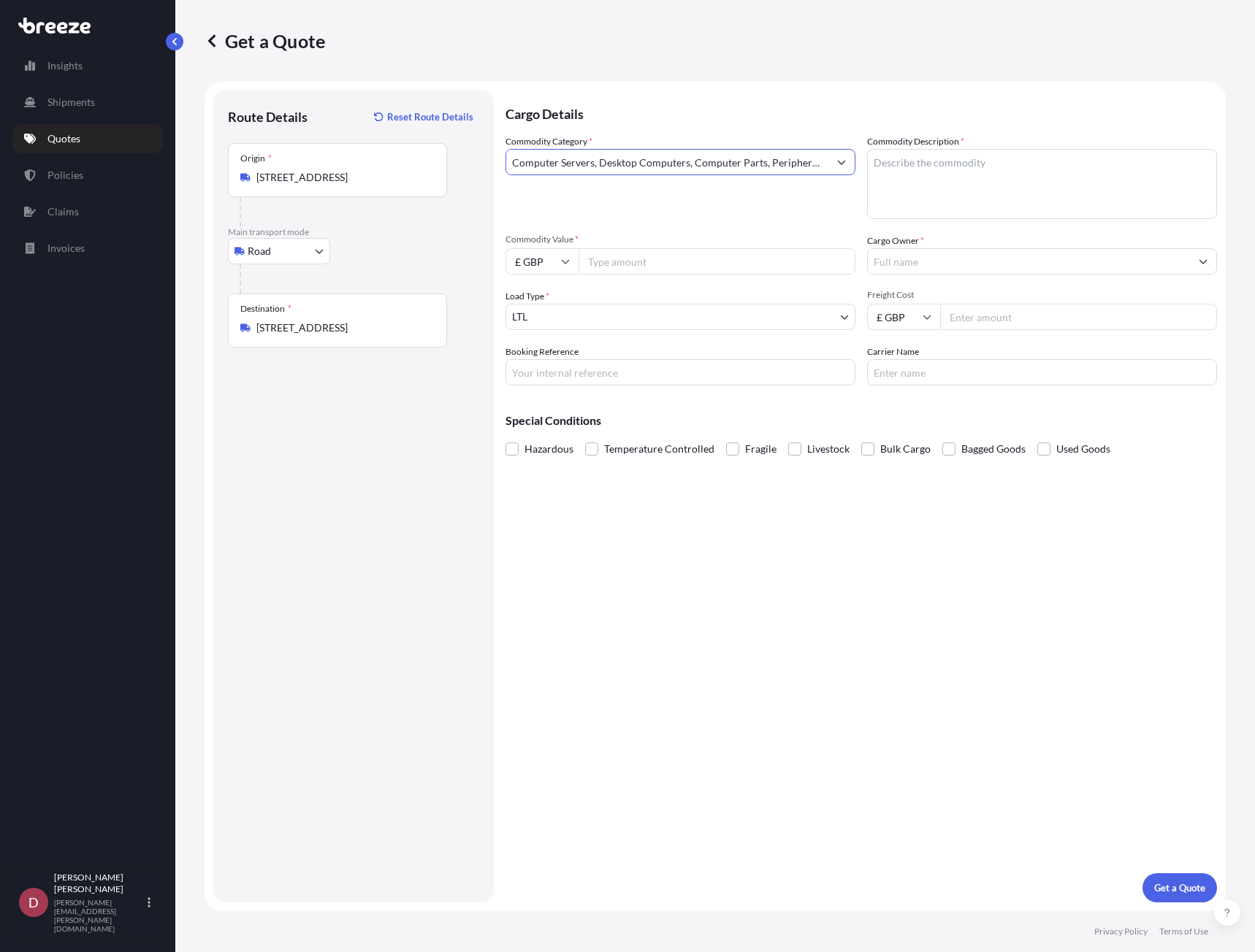
type input "Computer Servers, Desktop Computers, Computer Parts, Peripherals"
click at [923, 186] on textarea "Commodity Description *" at bounding box center [1042, 184] width 350 height 70
type textarea "Switches and Ethernet Cables"
click at [922, 252] on input "Cargo Owner *" at bounding box center [1029, 262] width 322 height 27
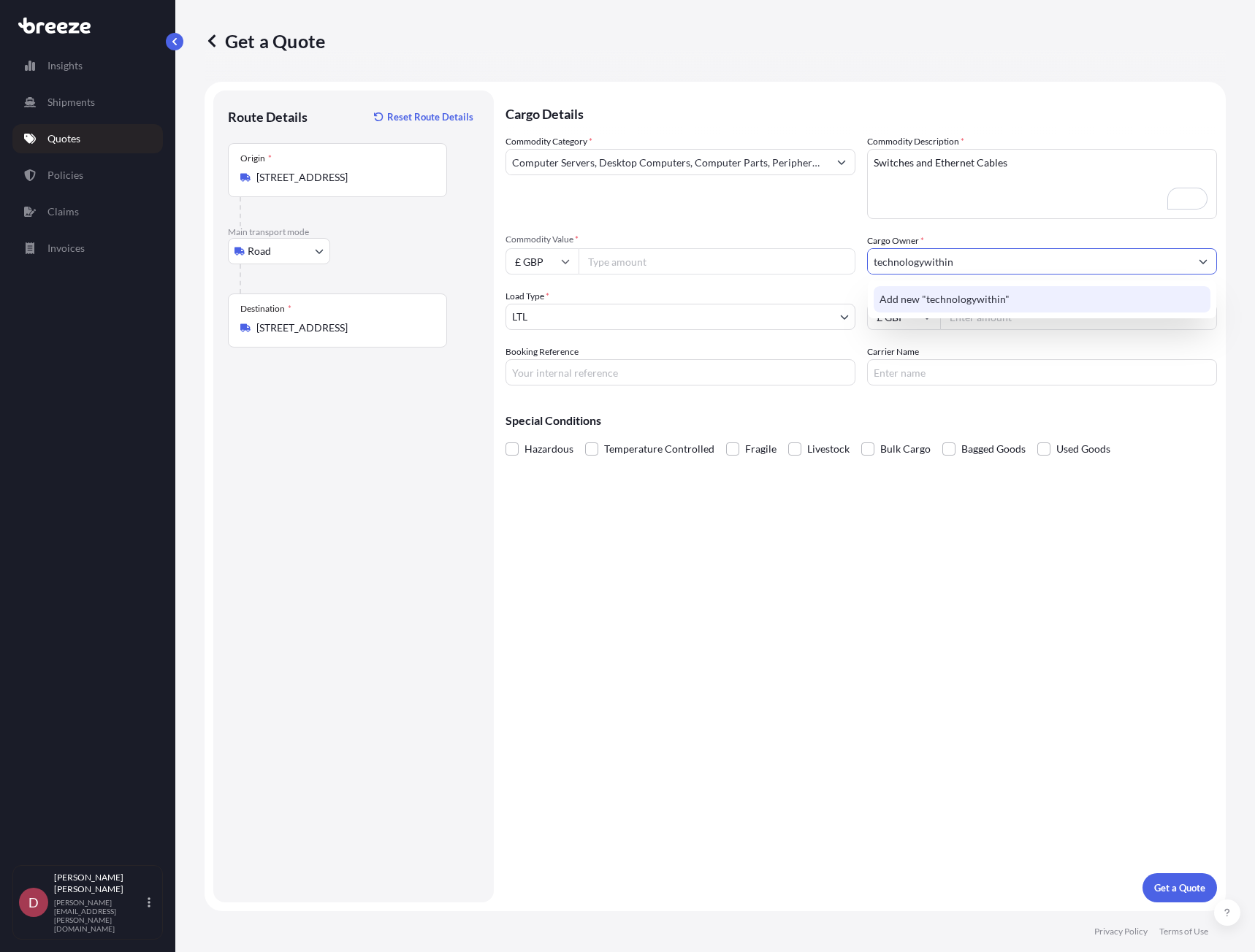
click at [1009, 305] on div "Add new "technologywithin"" at bounding box center [1041, 299] width 337 height 27
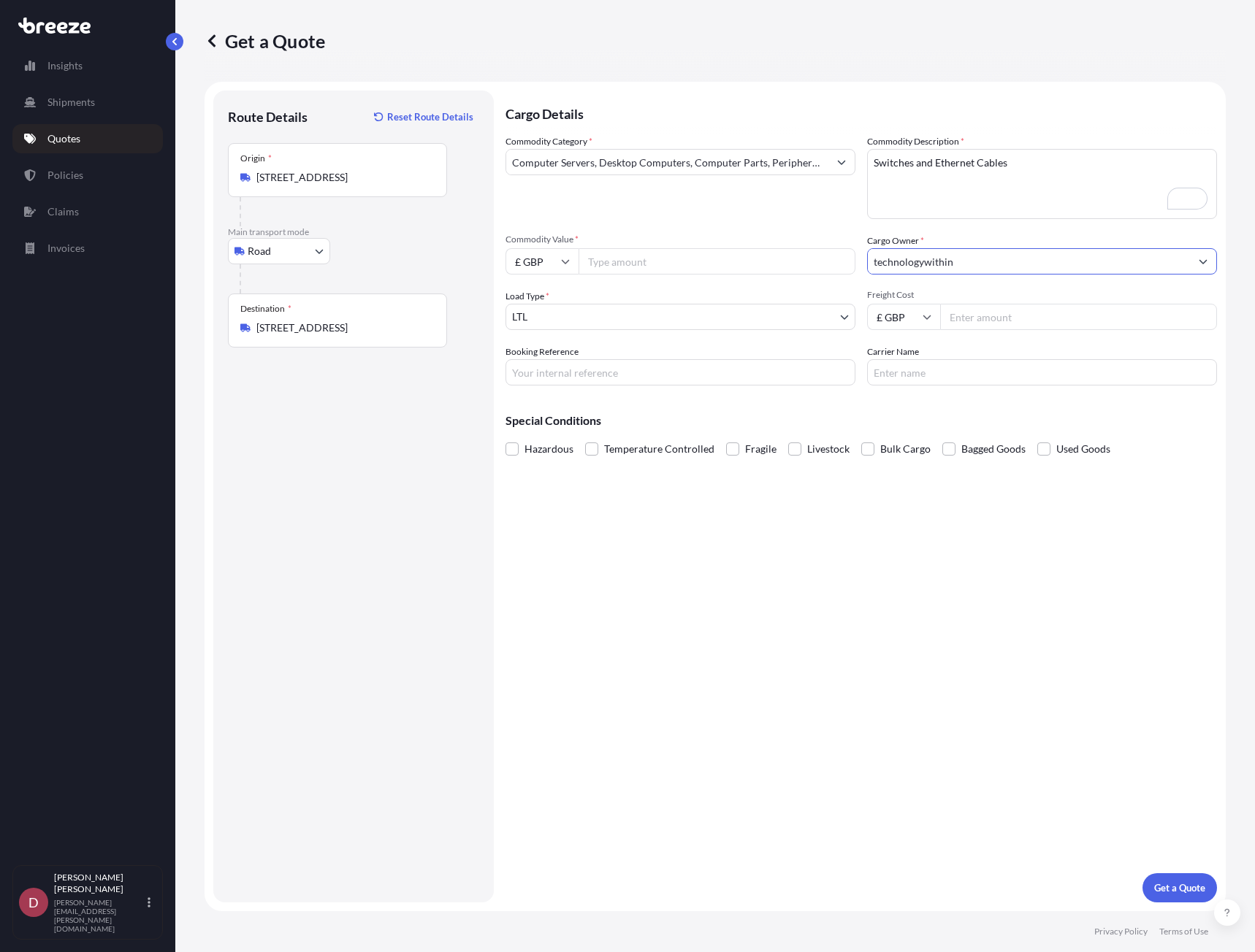
type input "technologywithin"
click at [639, 260] on input "Commodity Value *" at bounding box center [717, 262] width 277 height 27
click at [983, 318] on input "Freight Cost" at bounding box center [1078, 317] width 277 height 27
click at [917, 318] on input "£ GBP" at bounding box center [903, 317] width 73 height 27
click at [904, 361] on div "€ EUR" at bounding box center [903, 356] width 61 height 28
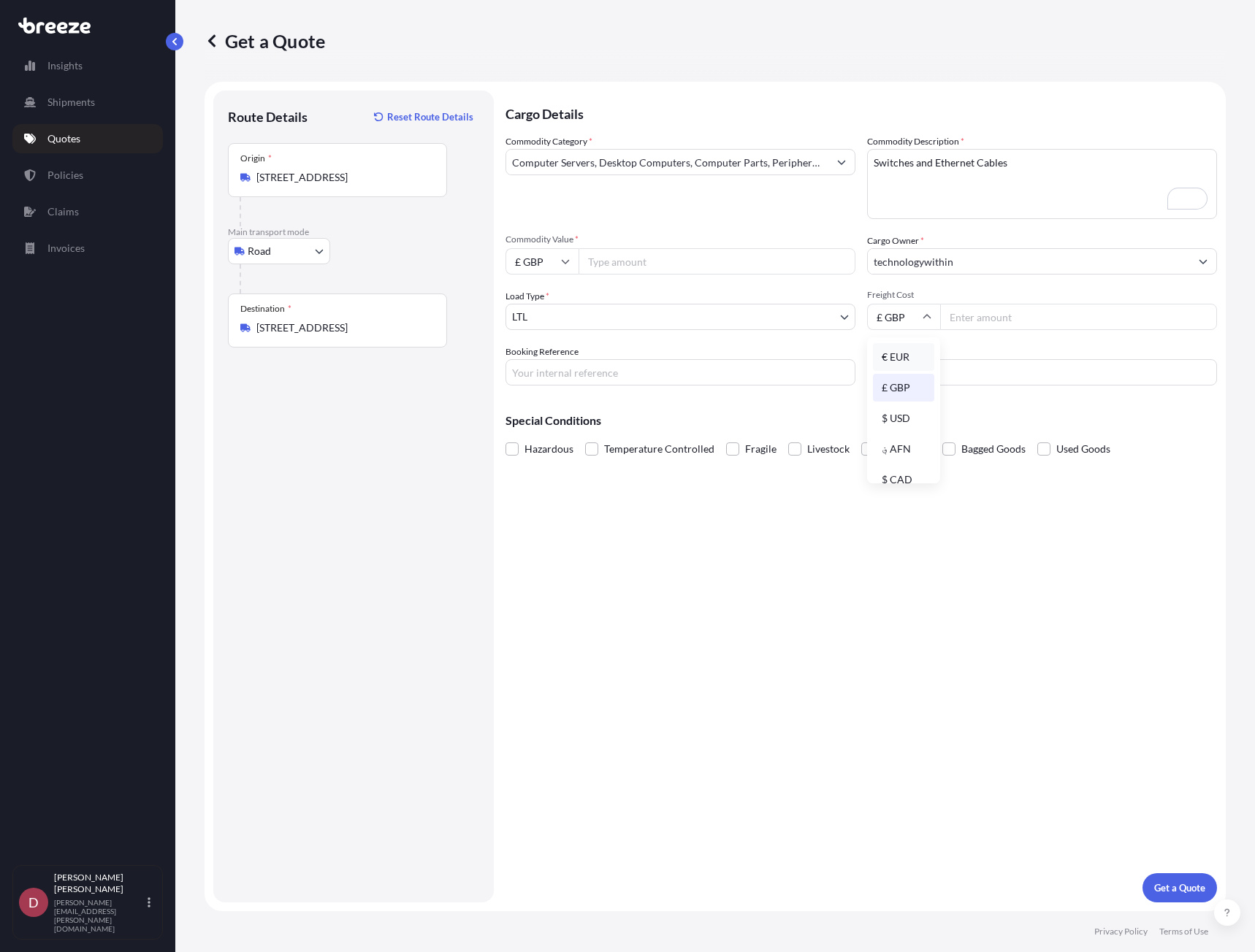
type input "€ EUR"
click at [542, 256] on input "£ GBP" at bounding box center [542, 262] width 73 height 27
click at [537, 302] on div "€ EUR" at bounding box center [542, 301] width 61 height 28
type input "€ EUR"
click at [656, 257] on input "Commodity Value *" at bounding box center [717, 262] width 277 height 27
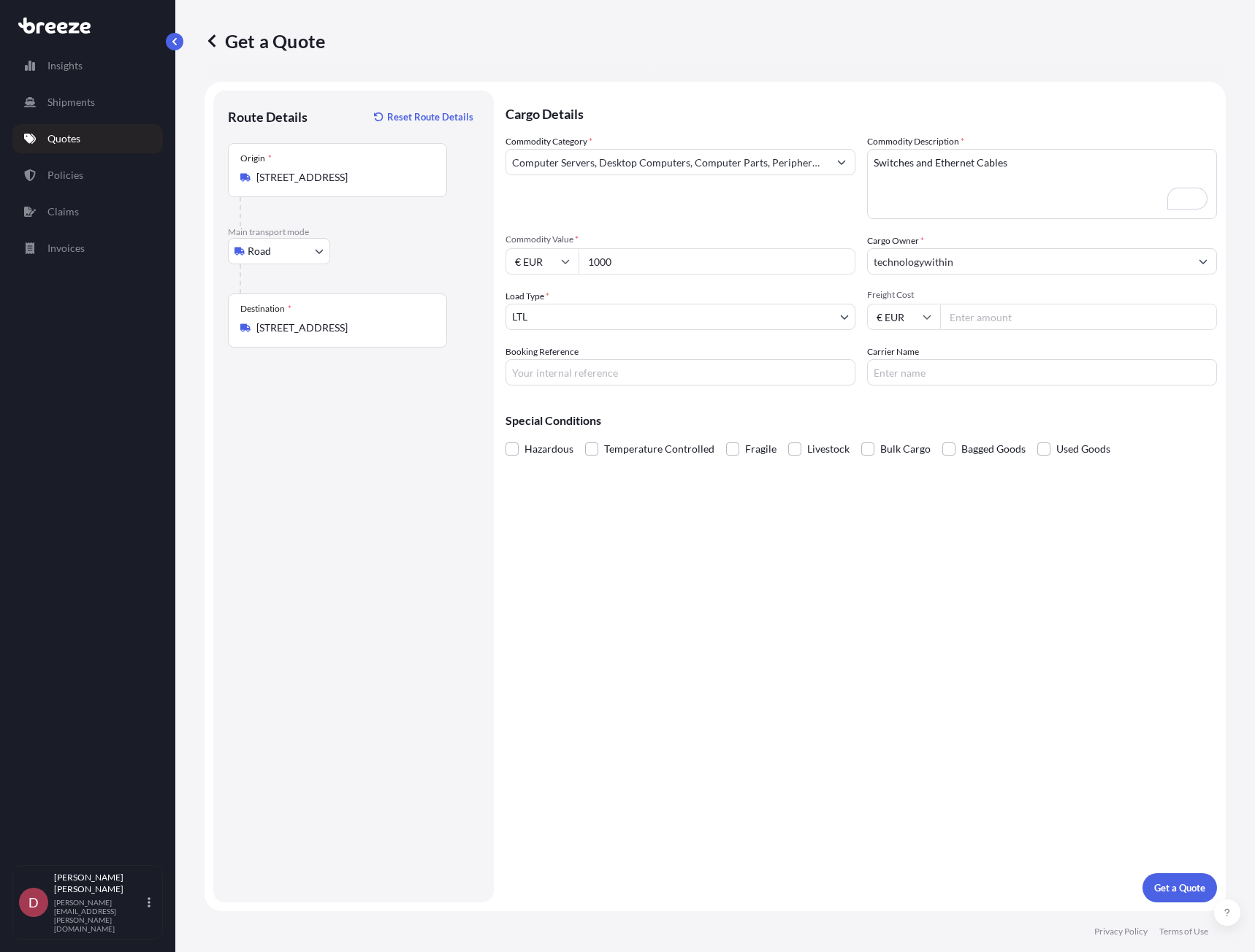
type input "1000"
click at [659, 308] on body "Insights Shipments Quotes Policies Claims Invoices D Dean Humphreys dean.humphr…" at bounding box center [627, 476] width 1255 height 952
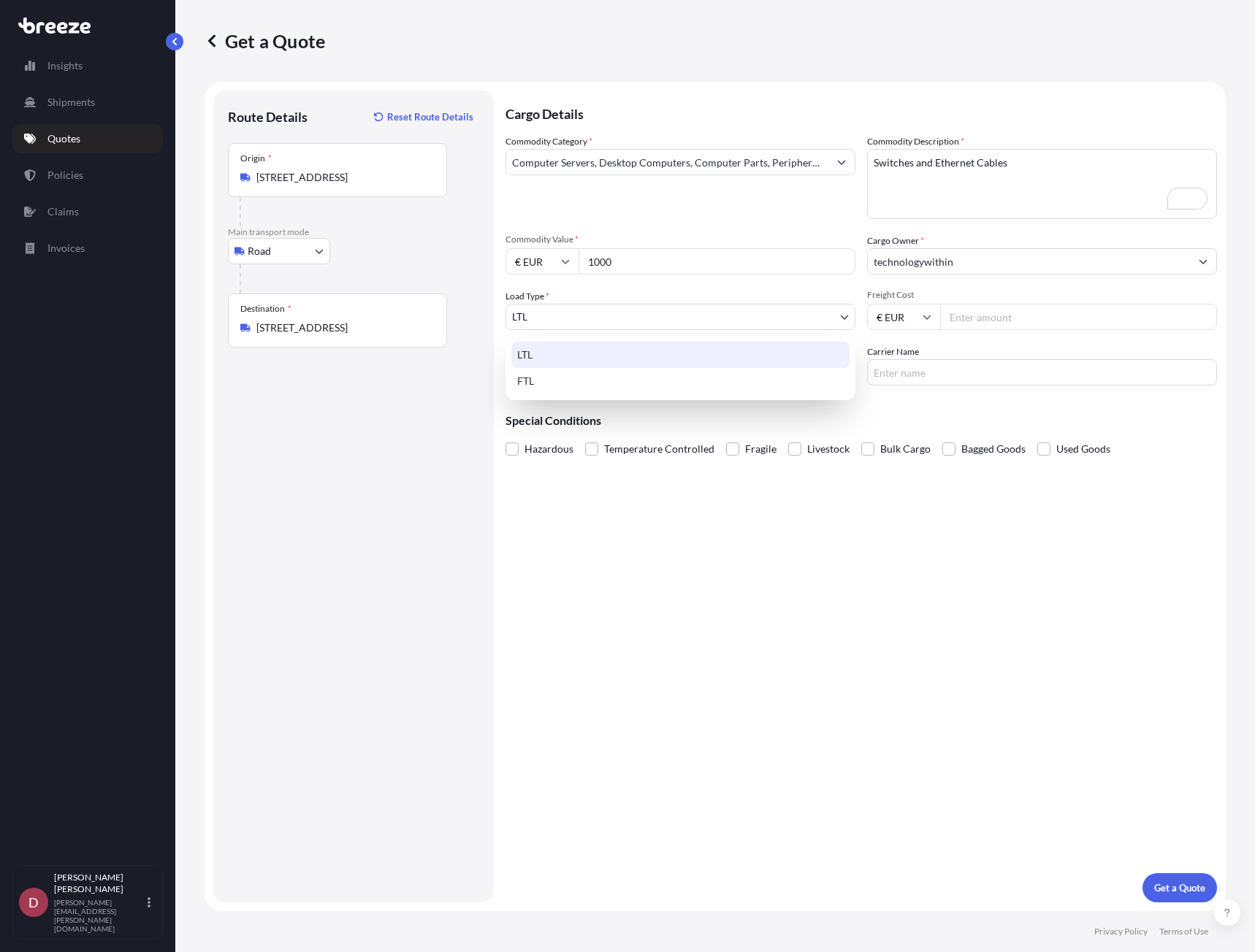
click at [659, 308] on body "Insights Shipments Quotes Policies Claims Invoices D Dean Humphreys dean.humphr…" at bounding box center [627, 476] width 1255 height 952
click at [630, 388] on div "FTL" at bounding box center [680, 381] width 338 height 27
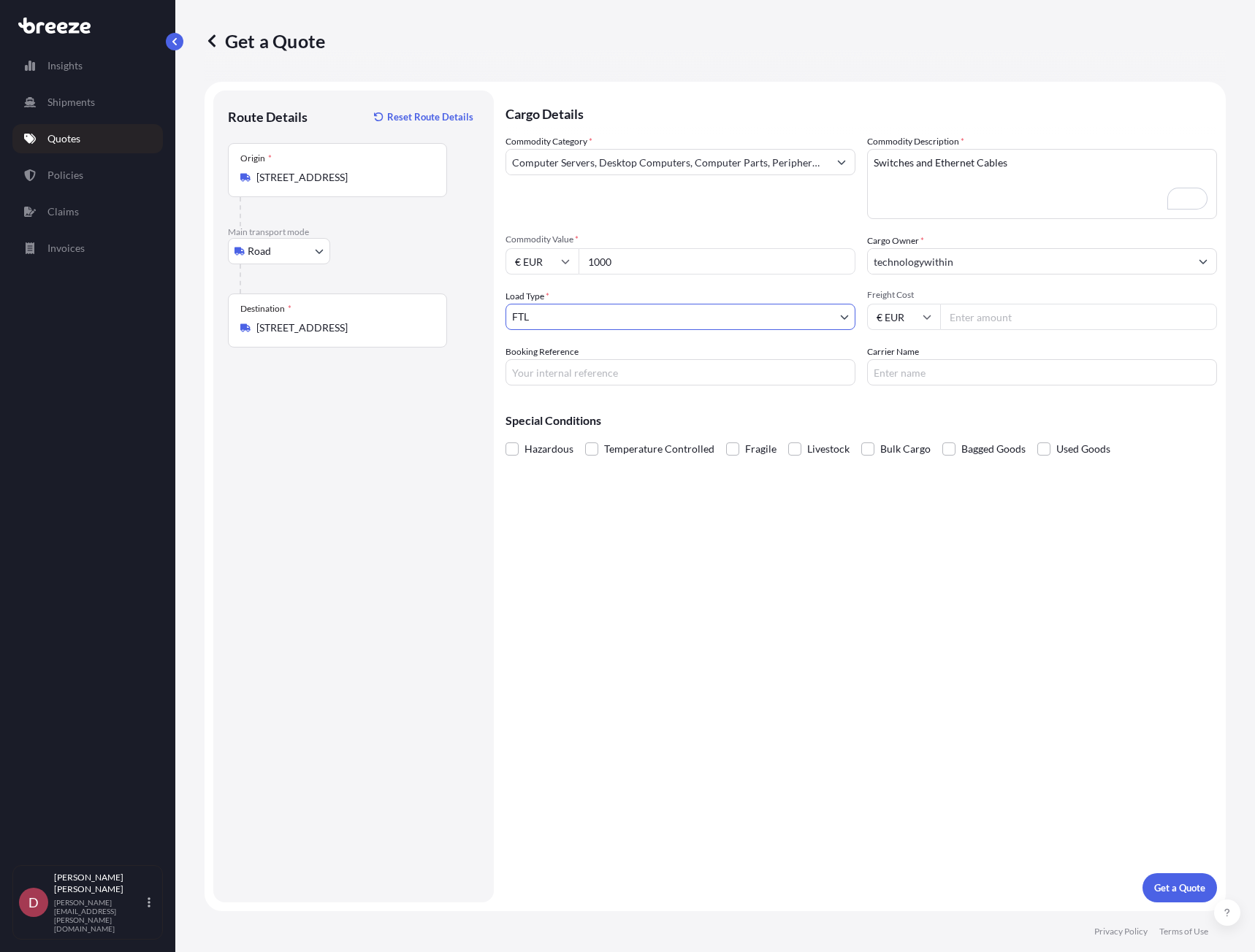
click at [757, 322] on body "Insights Shipments Quotes Policies Claims Invoices D Dean Humphreys dean.humphr…" at bounding box center [627, 476] width 1255 height 952
click at [557, 377] on input "Booking Reference" at bounding box center [680, 373] width 350 height 27
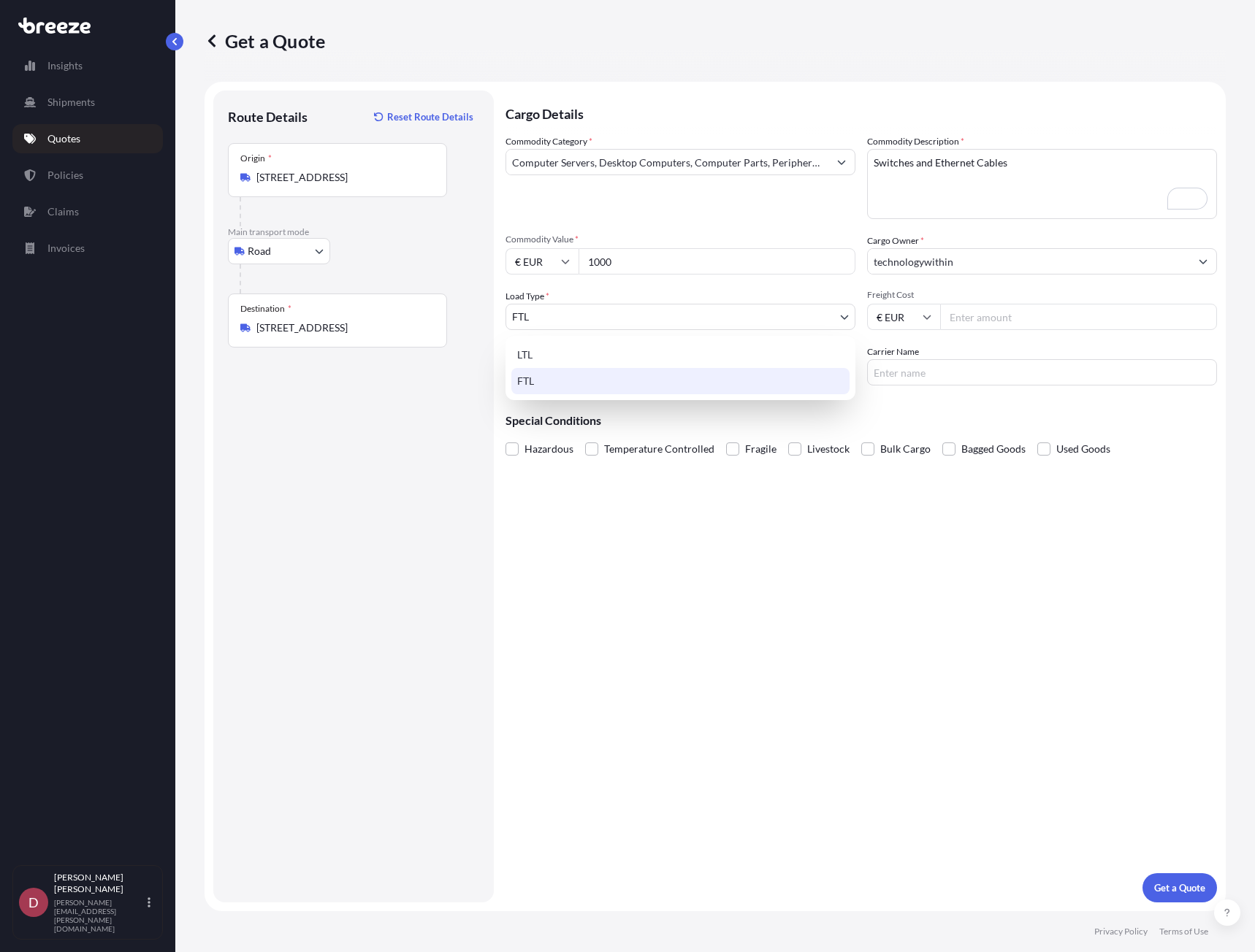
click at [572, 314] on body "Insights Shipments Quotes Policies Claims Invoices D Dean Humphreys dean.humphr…" at bounding box center [627, 476] width 1255 height 952
click at [552, 353] on div "LTL" at bounding box center [680, 355] width 338 height 27
select select "1"
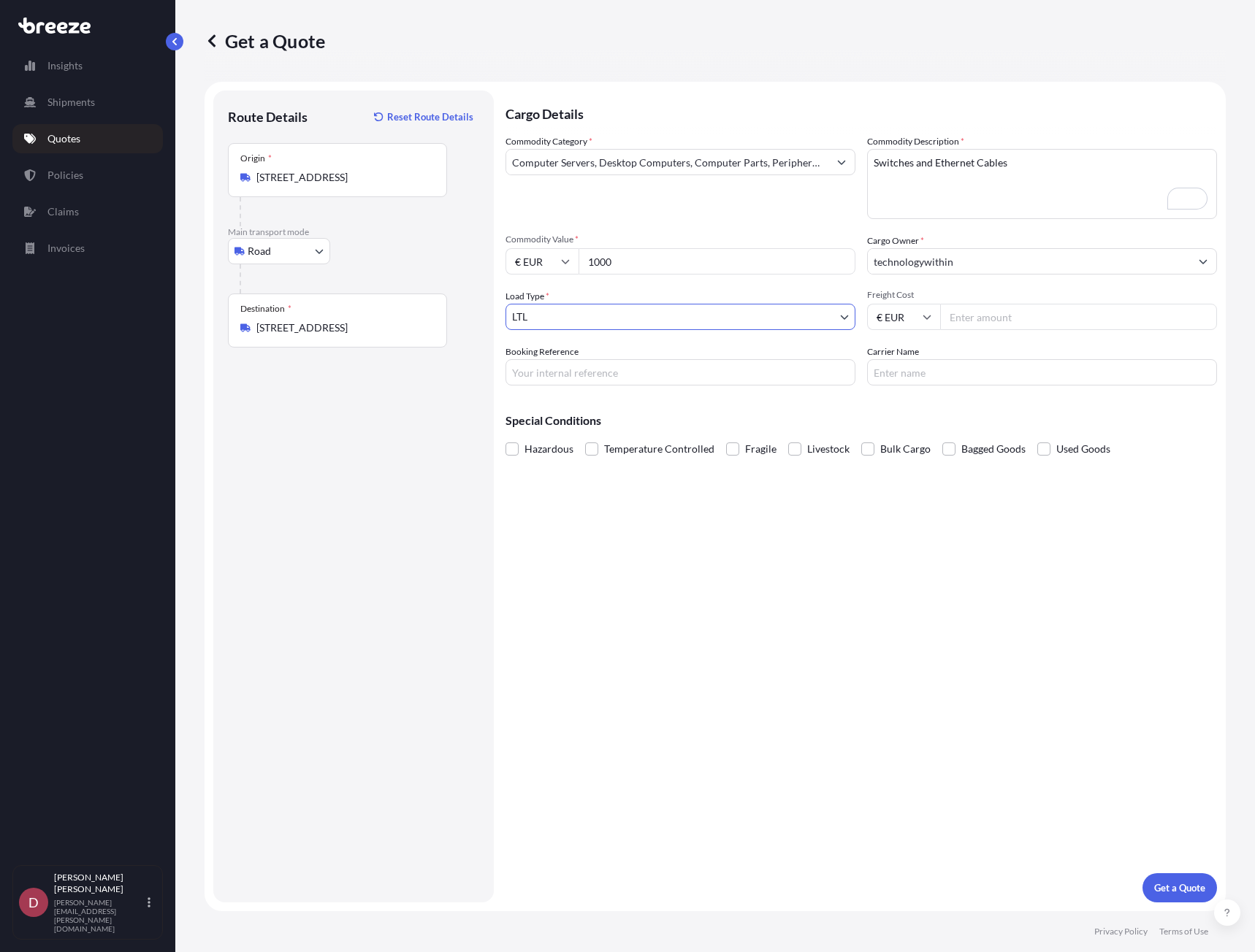
click at [609, 319] on body "Insights Shipments Quotes Policies Claims Invoices D Dean Humphreys dean.humphr…" at bounding box center [627, 476] width 1255 height 952
click at [516, 363] on input "Booking Reference" at bounding box center [680, 373] width 350 height 27
paste input "PUR-824734"
type input "PUR-824734"
click at [971, 377] on input "Carrier Name" at bounding box center [1042, 373] width 350 height 27
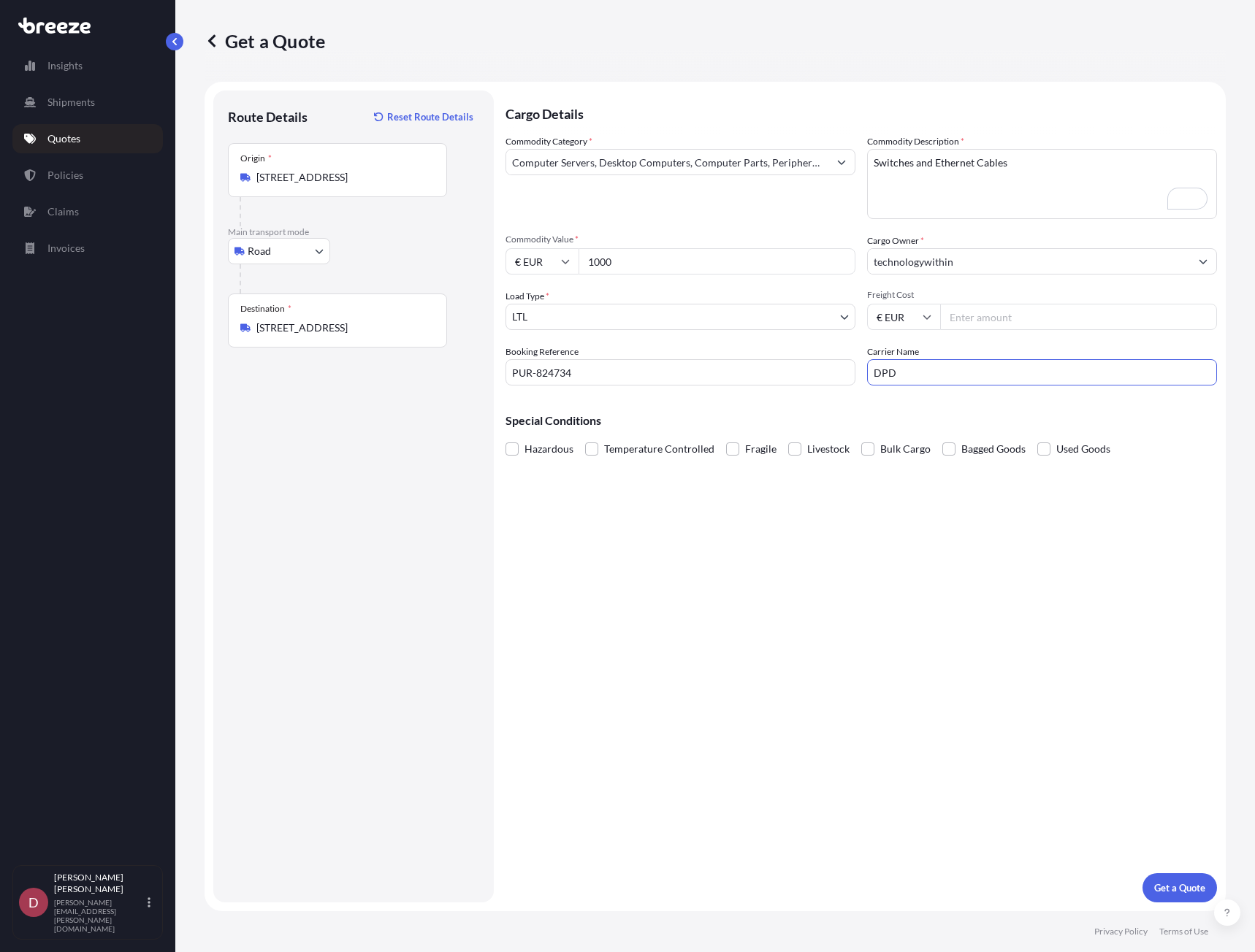
type input "DPD"
click at [1010, 318] on input "Freight Cost" at bounding box center [1078, 317] width 277 height 27
type input "50"
click at [1029, 665] on div "Cargo Details Commodity Category * Computer Servers, Desktop Computers, Compute…" at bounding box center [861, 496] width 711 height 812
click at [1184, 893] on p "Get a Quote" at bounding box center [1180, 888] width 52 height 14
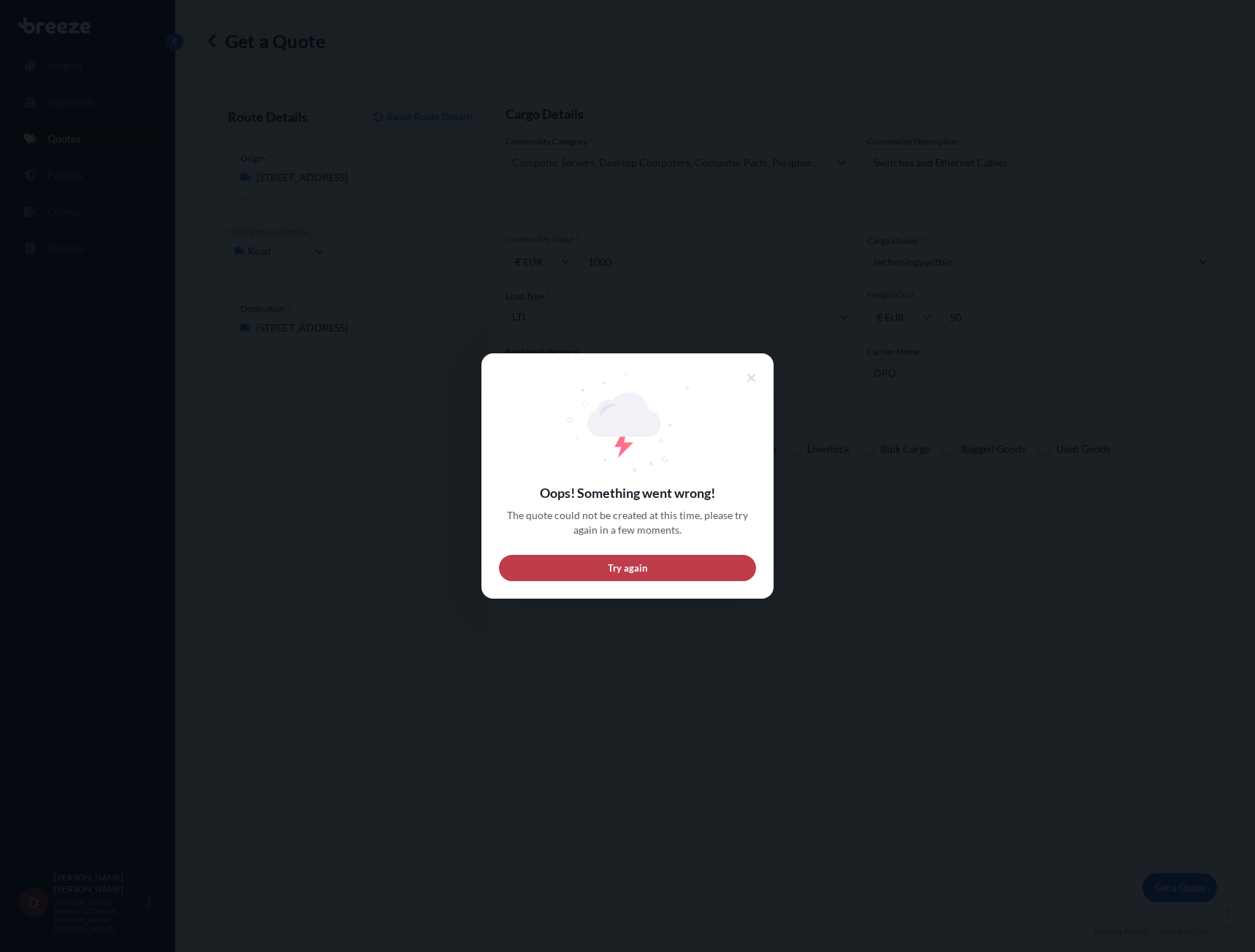
click at [702, 563] on button "Try again" at bounding box center [627, 568] width 257 height 27
click at [754, 379] on icon at bounding box center [751, 377] width 11 height 13
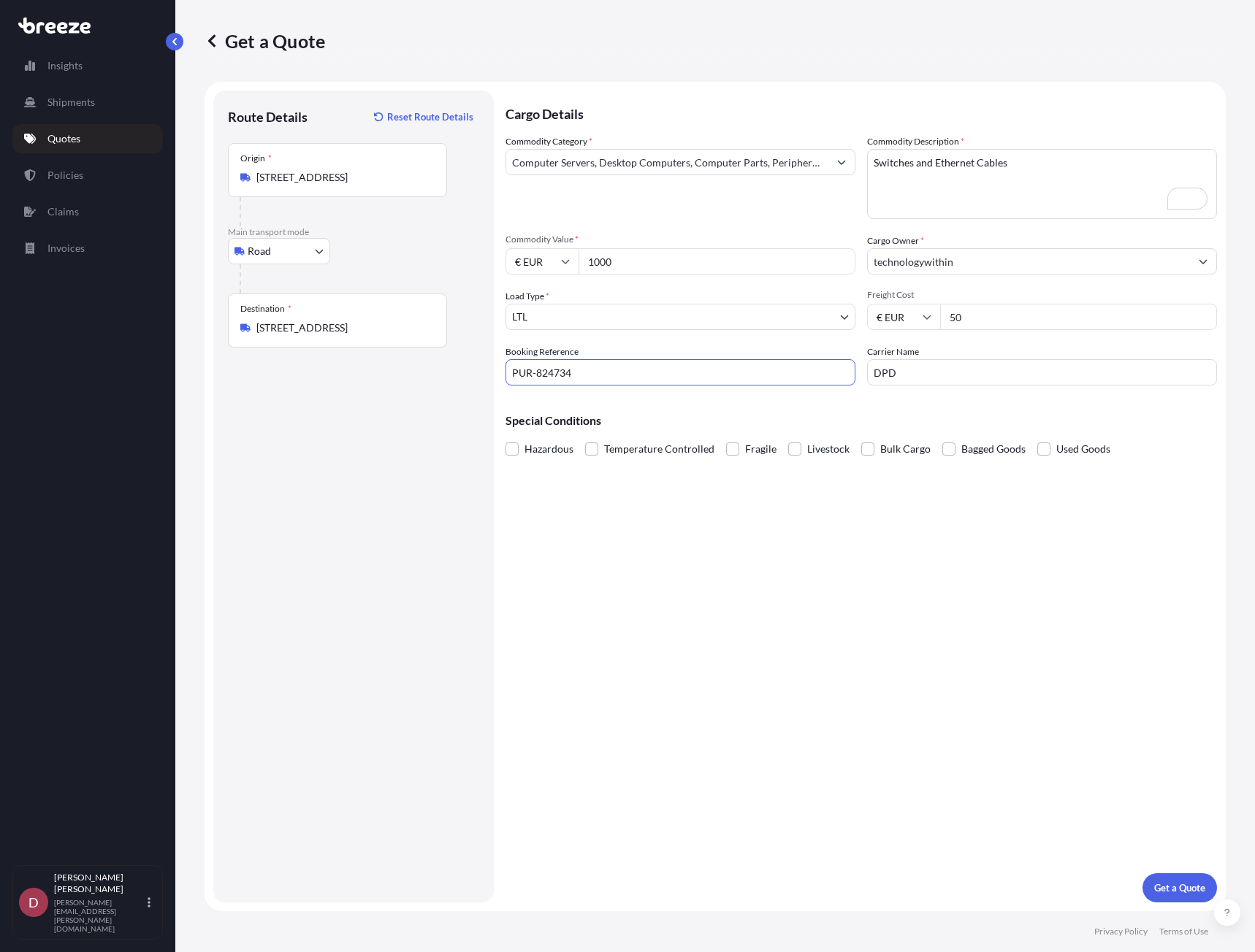
click at [618, 370] on input "PUR-824734" at bounding box center [680, 373] width 350 height 27
click at [536, 369] on input "PUR-824734" at bounding box center [680, 373] width 350 height 27
type input "PUR824734"
click at [848, 528] on div "Cargo Details Commodity Category * Computer Servers, Desktop Computers, Compute…" at bounding box center [861, 496] width 711 height 812
click at [414, 241] on div "Road Sea Air Road Rail" at bounding box center [353, 251] width 251 height 27
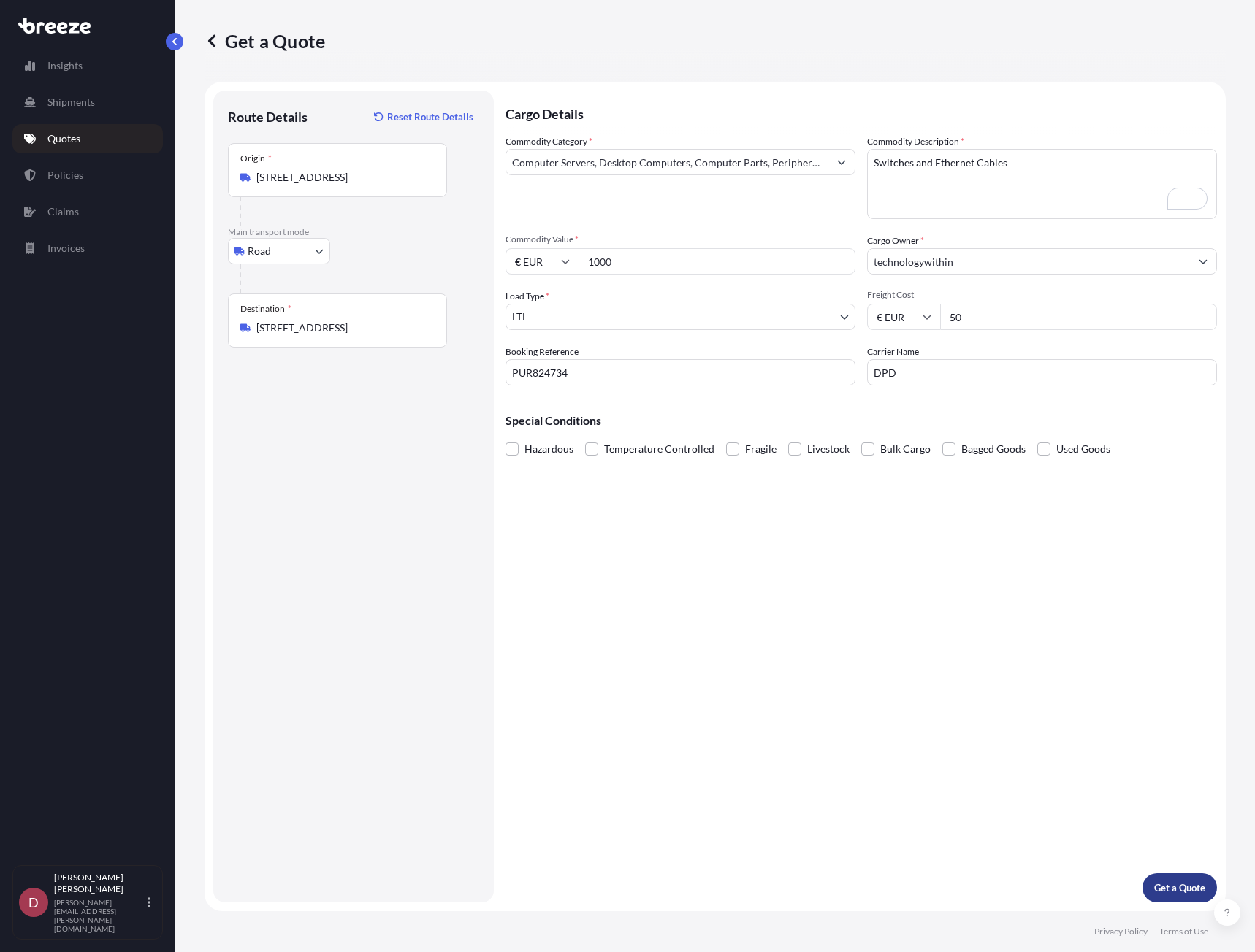
click at [1179, 882] on p "Get a Quote" at bounding box center [1180, 888] width 52 height 14
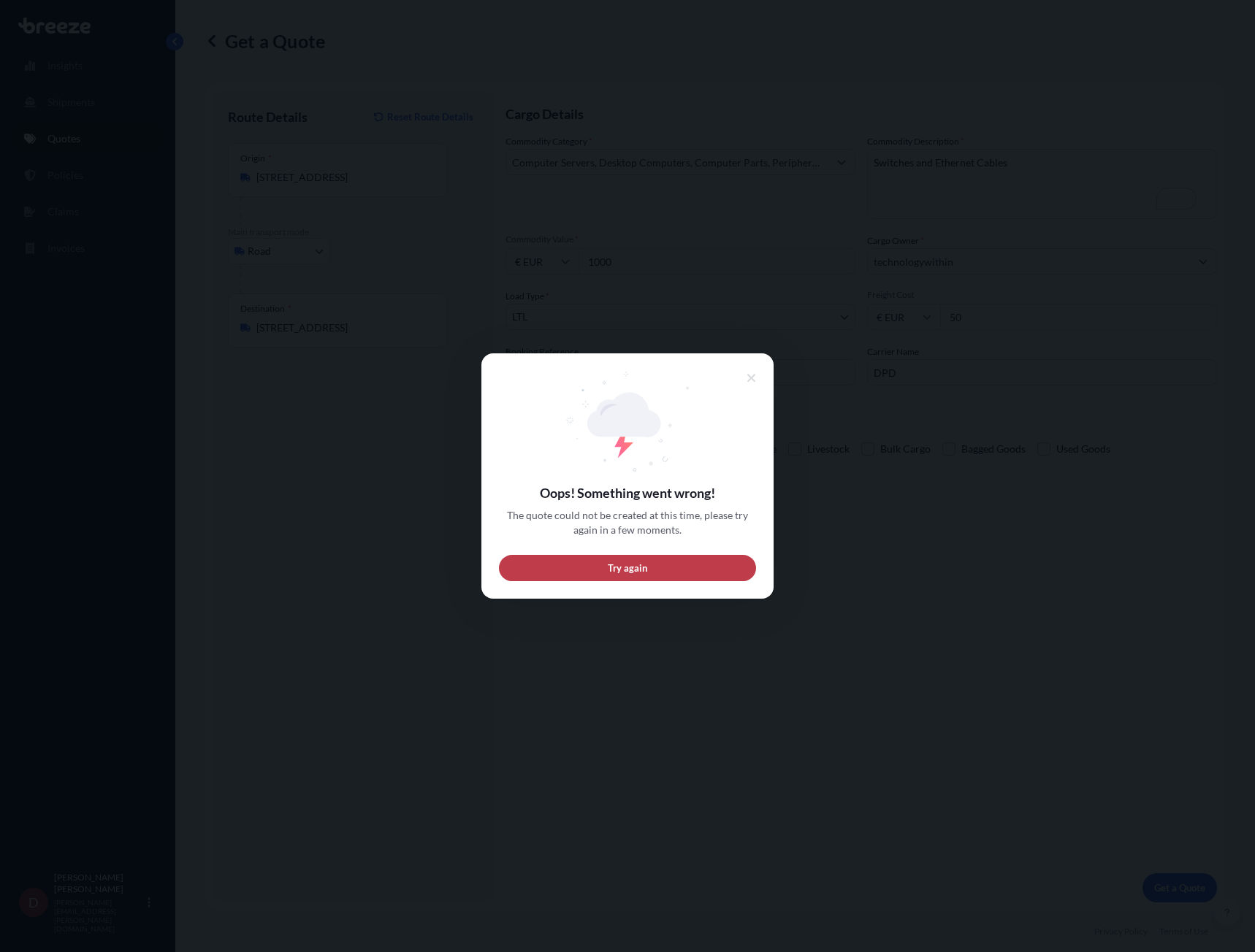
click at [647, 567] on button "Try again" at bounding box center [627, 568] width 257 height 27
click at [751, 384] on icon at bounding box center [751, 377] width 11 height 13
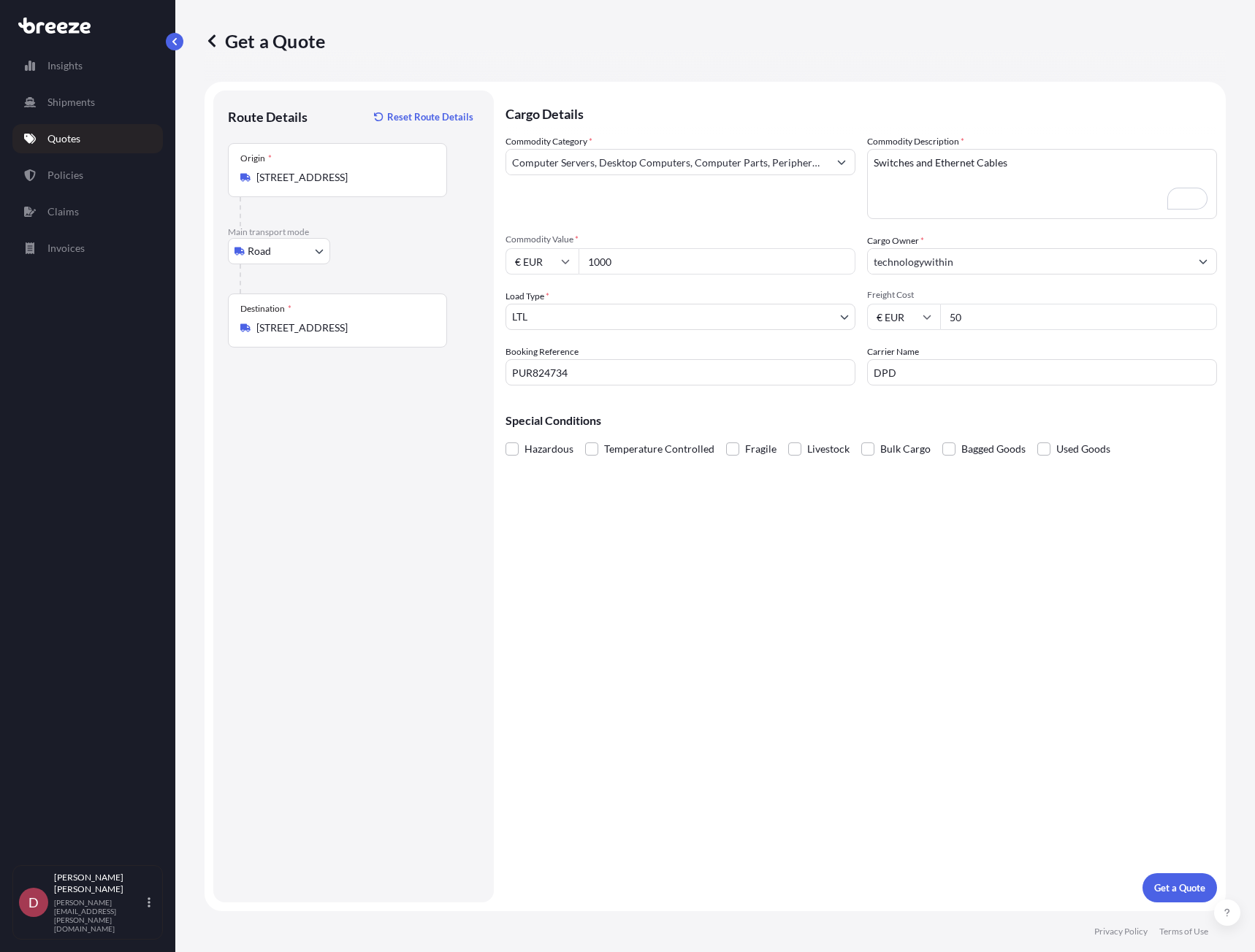
click at [520, 252] on input "€ EUR" at bounding box center [542, 262] width 73 height 27
click at [544, 332] on div "£ GBP" at bounding box center [542, 331] width 61 height 28
type input "£ GBP"
click at [889, 314] on input "€ EUR" at bounding box center [903, 317] width 73 height 27
click at [894, 386] on div "£ GBP" at bounding box center [903, 387] width 61 height 28
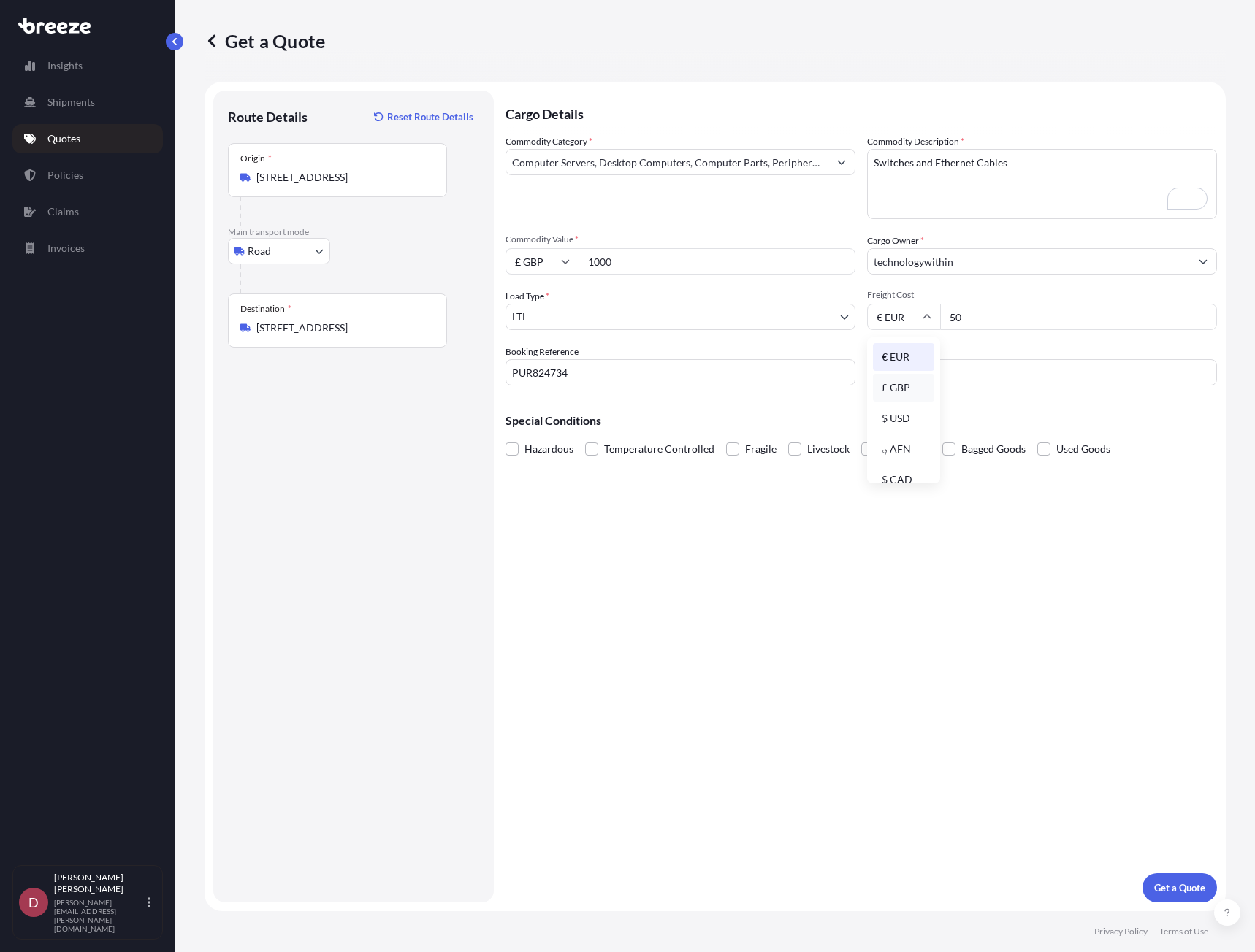
type input "£ GBP"
click at [1200, 885] on p "Get a Quote" at bounding box center [1180, 888] width 52 height 14
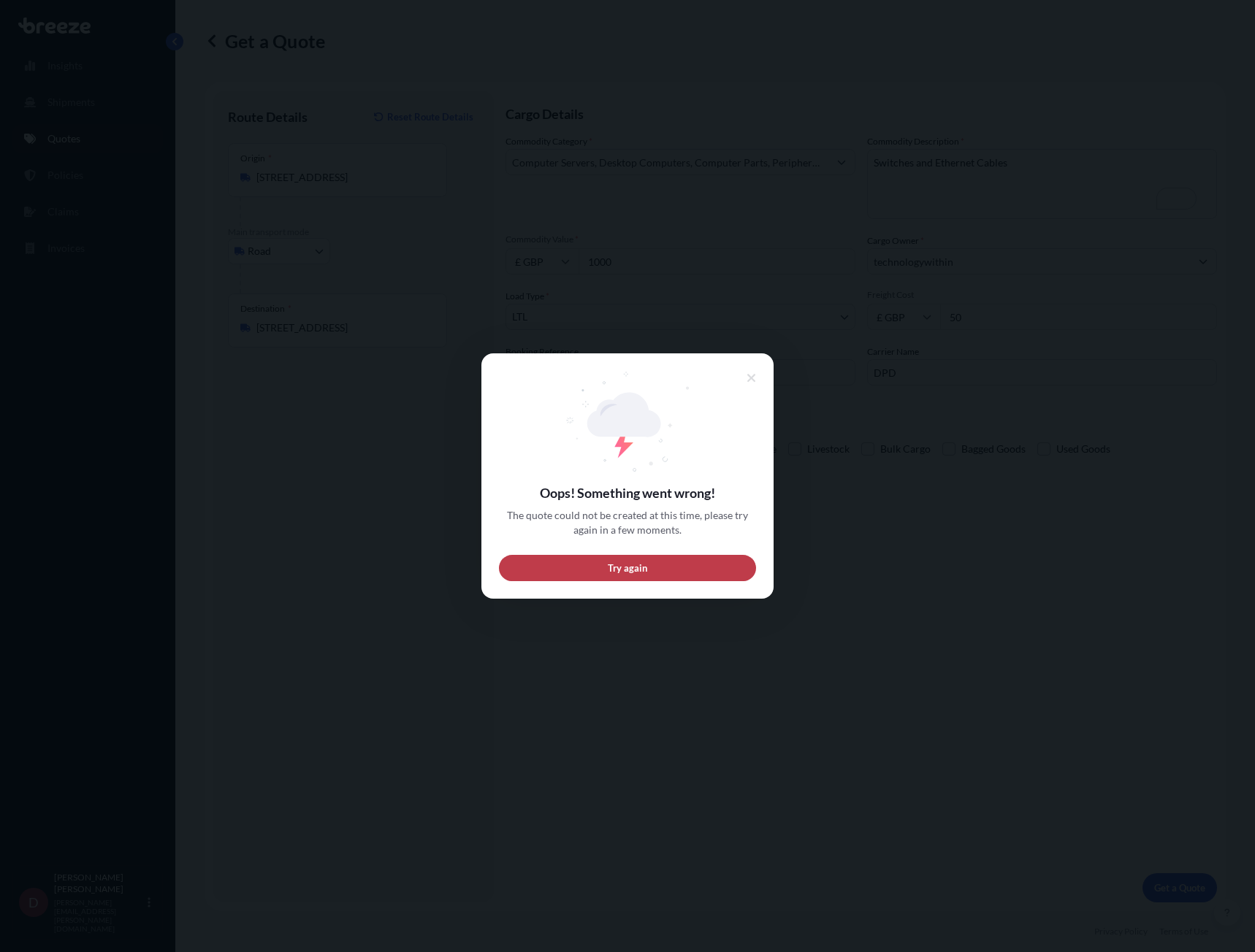
click at [679, 563] on button "Try again" at bounding box center [627, 568] width 257 height 27
click at [618, 573] on span "Try again" at bounding box center [627, 567] width 40 height 14
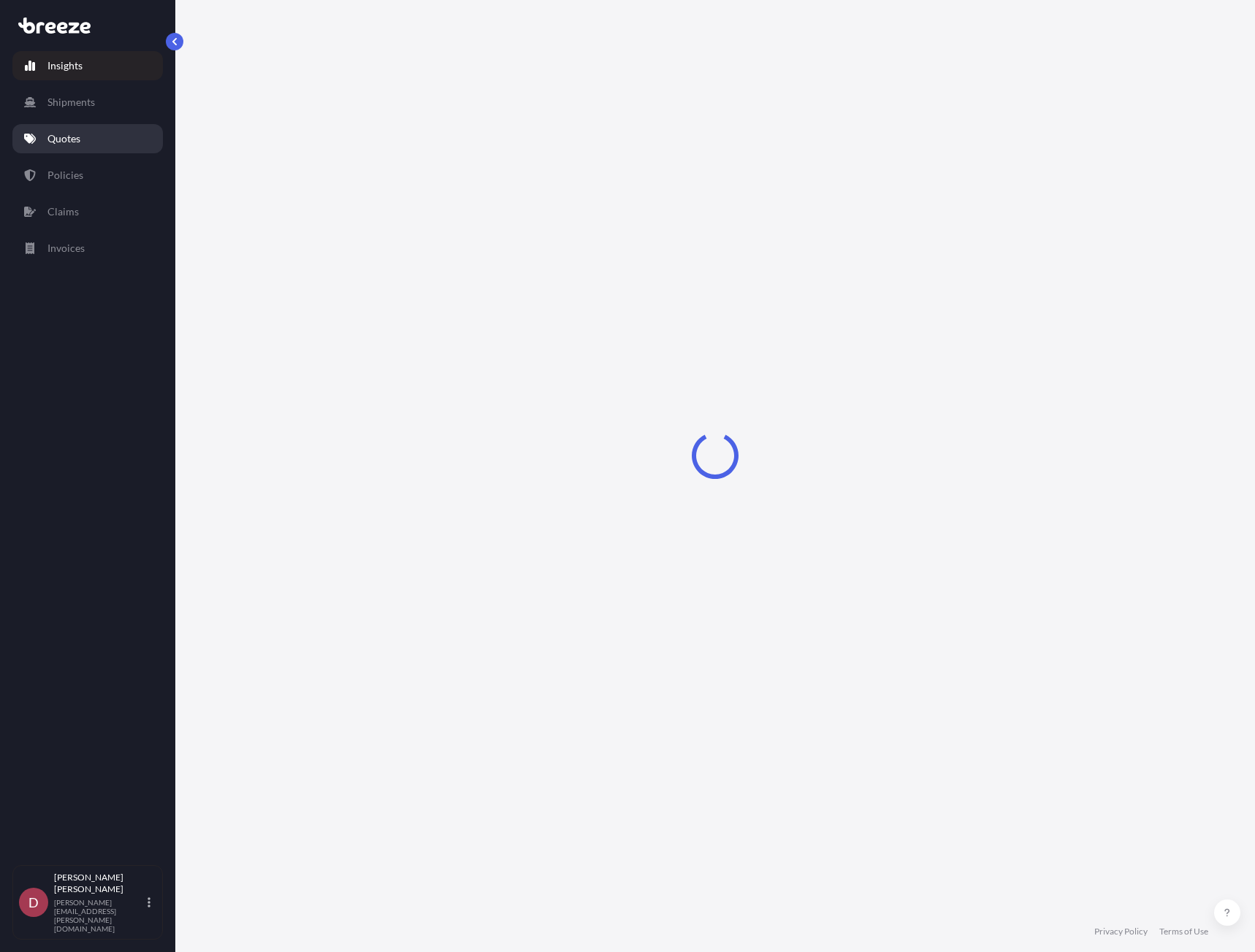
click at [89, 147] on link "Quotes" at bounding box center [87, 139] width 150 height 29
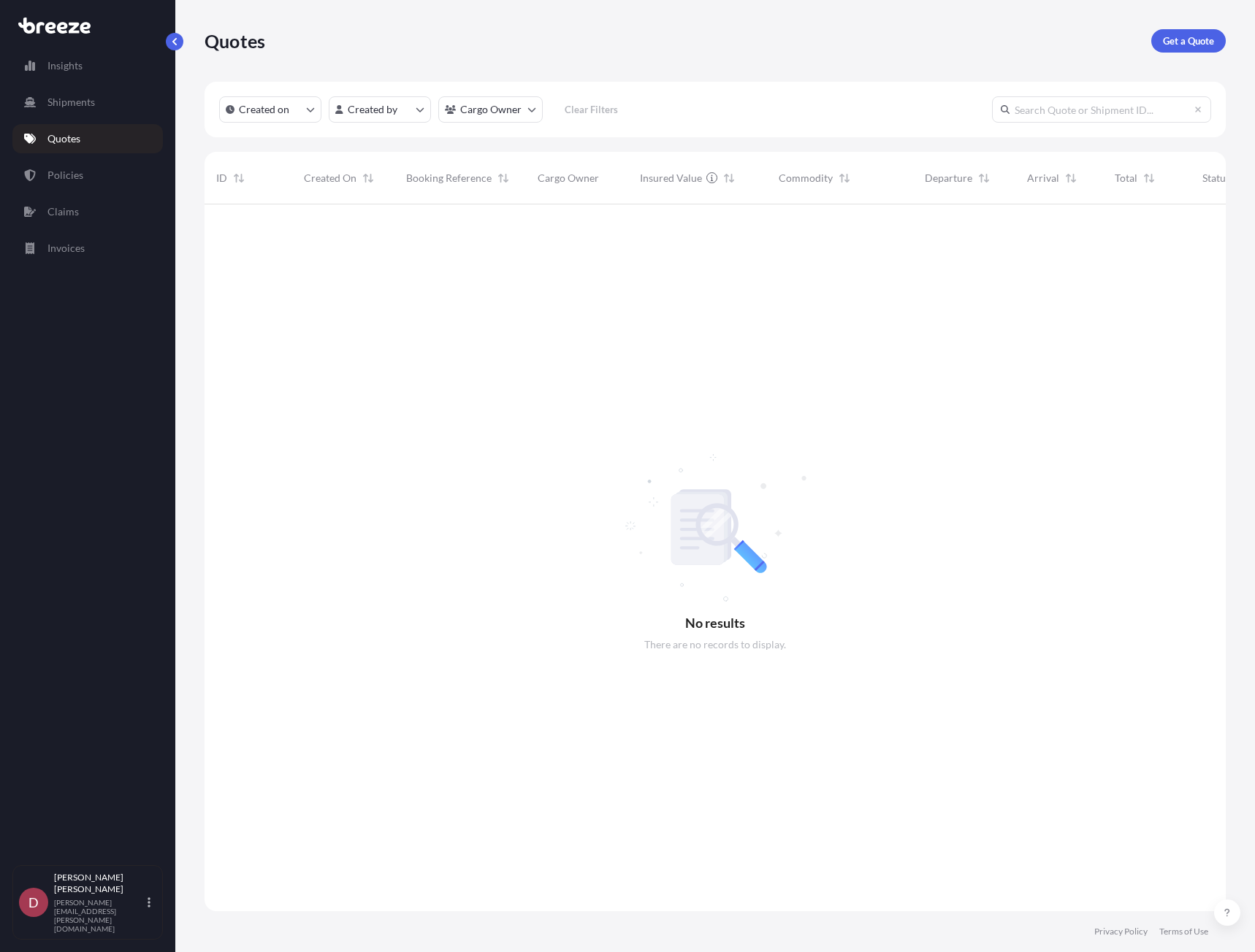
scroll to position [749, 1010]
click at [1168, 44] on p "Get a Quote" at bounding box center [1188, 41] width 52 height 14
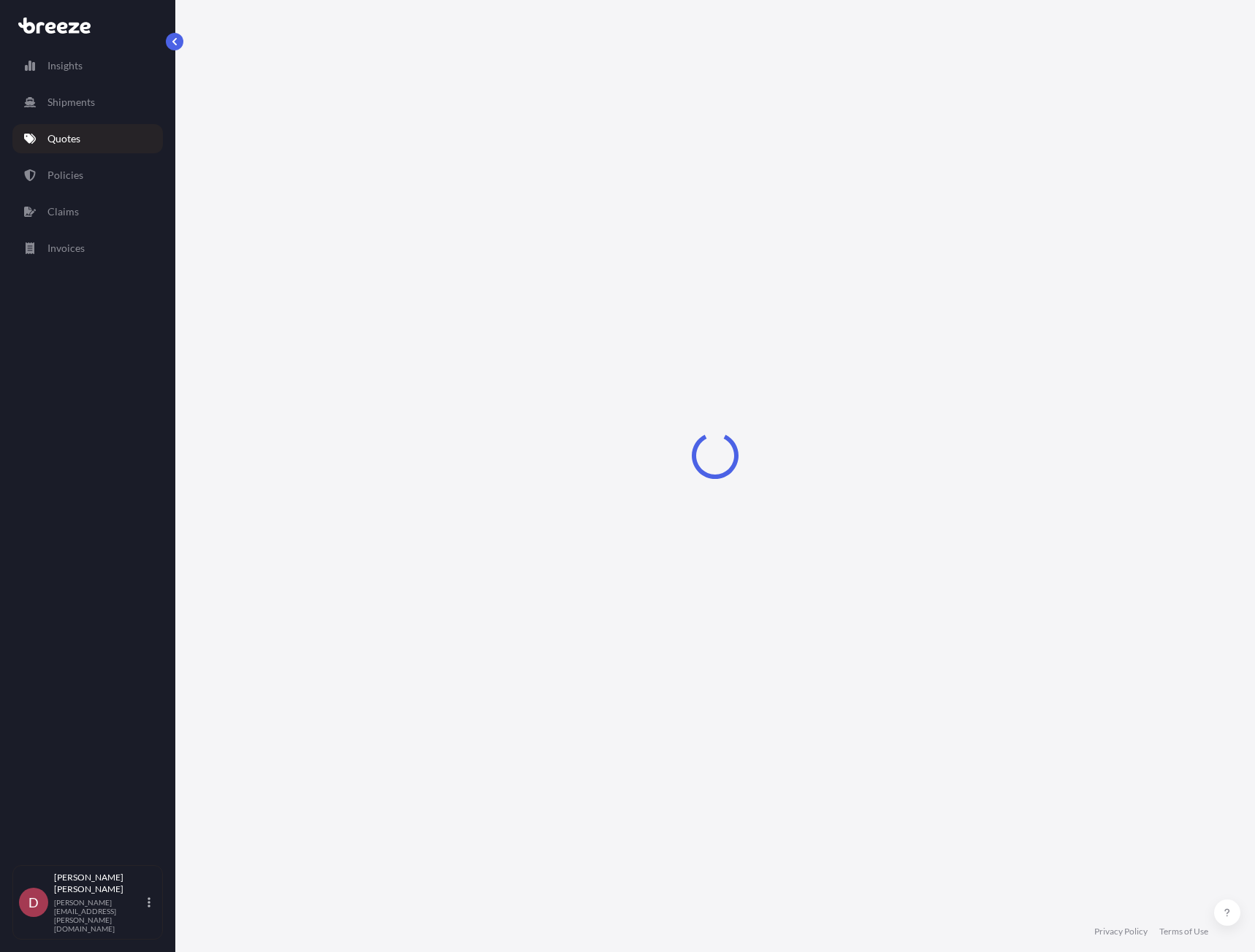
select select "Sea"
select select "1"
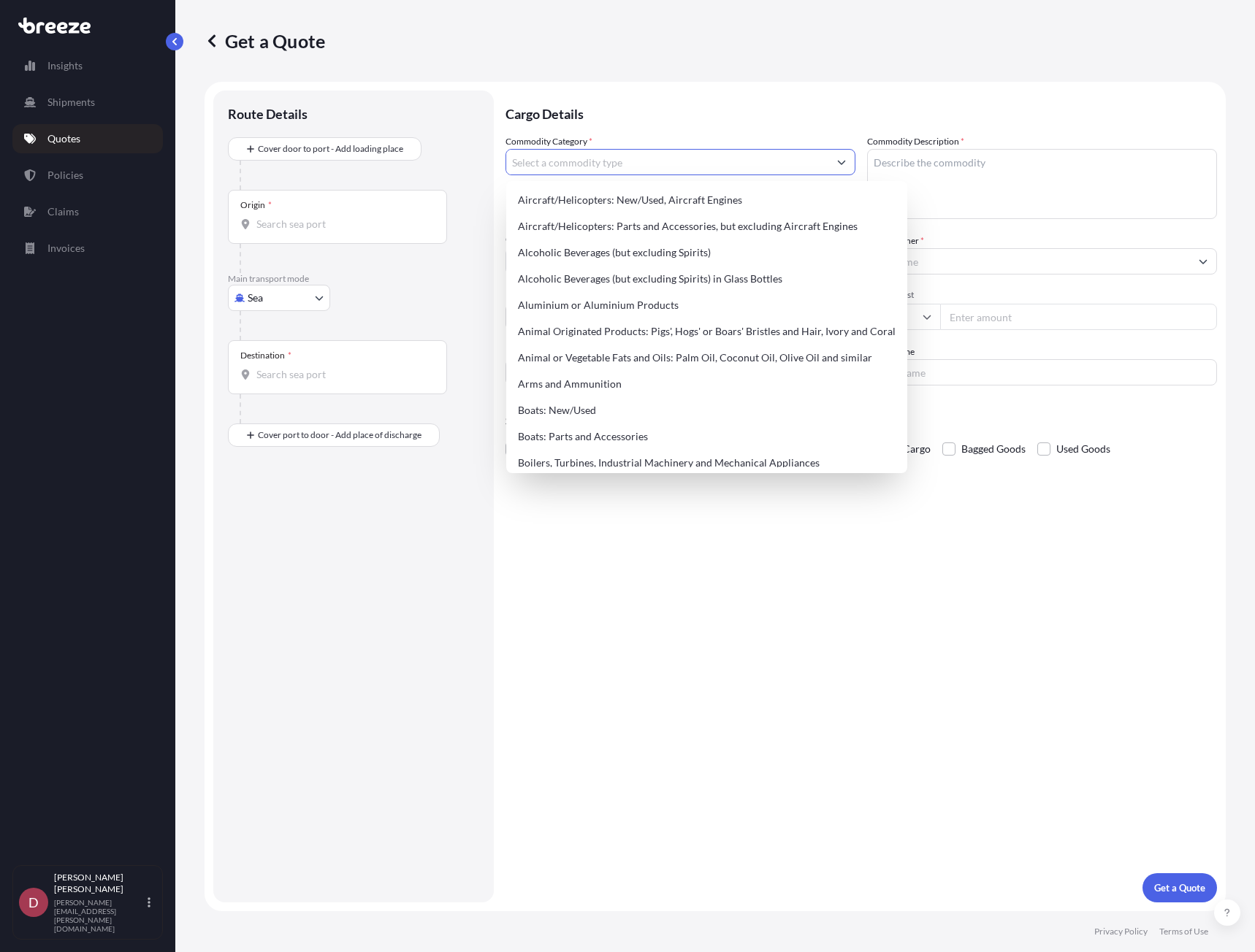
click at [586, 173] on input "Commodity Category *" at bounding box center [667, 163] width 322 height 27
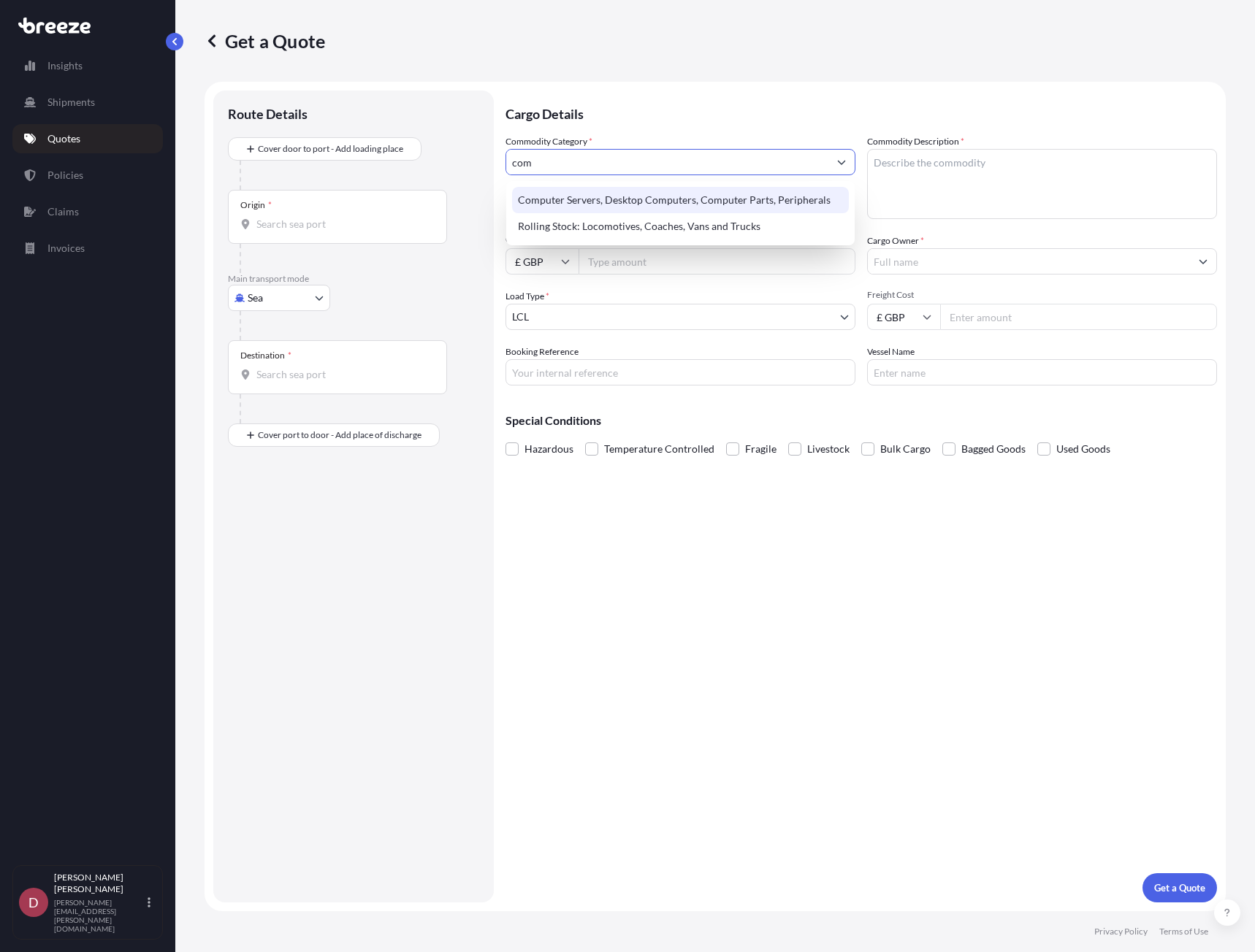
click at [613, 195] on div "Computer Servers, Desktop Computers, Computer Parts, Peripherals" at bounding box center [679, 200] width 337 height 27
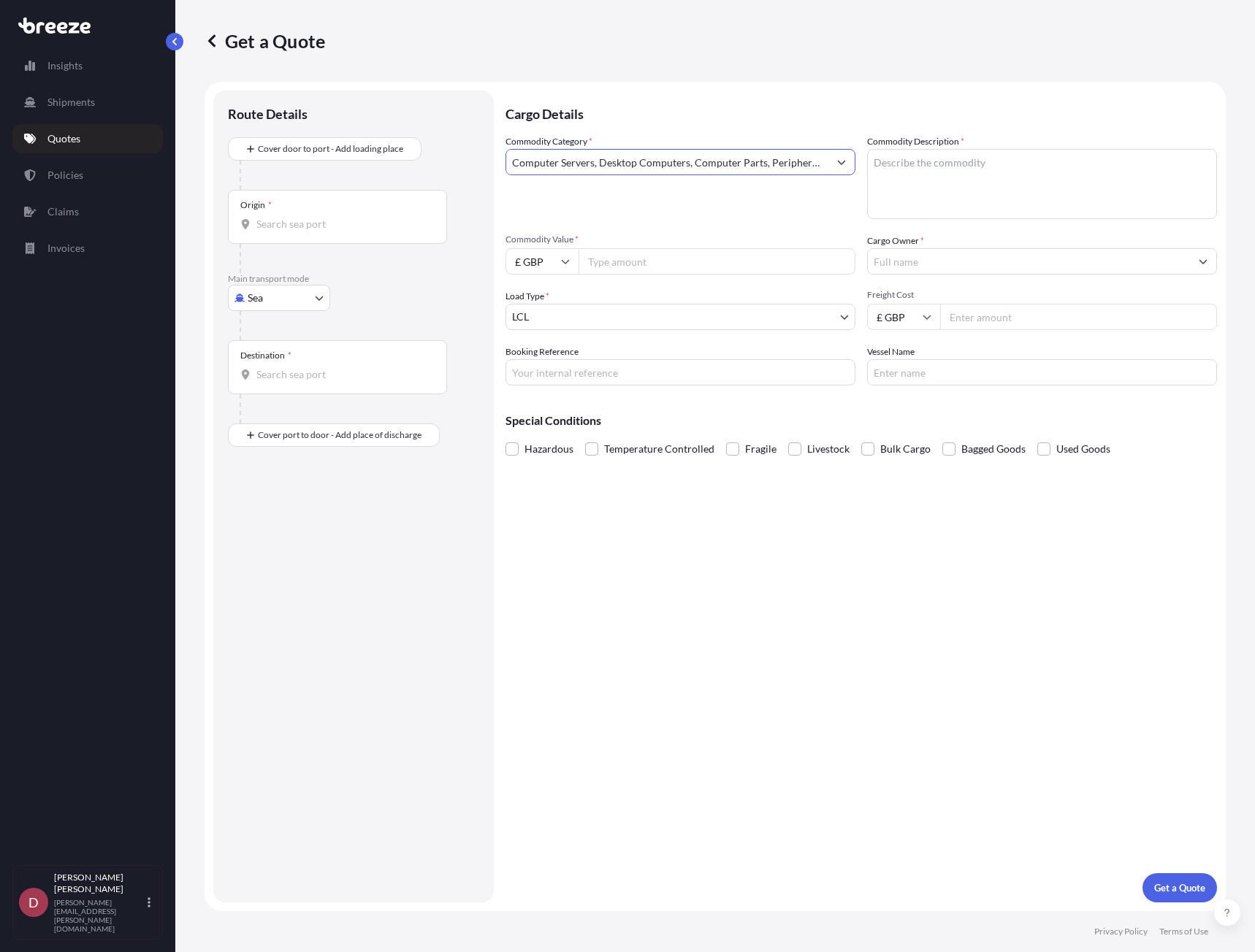
type input "Computer Servers, Desktop Computers, Computer Parts, Peripherals"
click at [910, 163] on textarea "Commodity Description *" at bounding box center [1042, 184] width 350 height 70
type textarea "Switches and Ethernet Cables"
click at [933, 263] on input "Cargo Owner *" at bounding box center [1029, 262] width 322 height 27
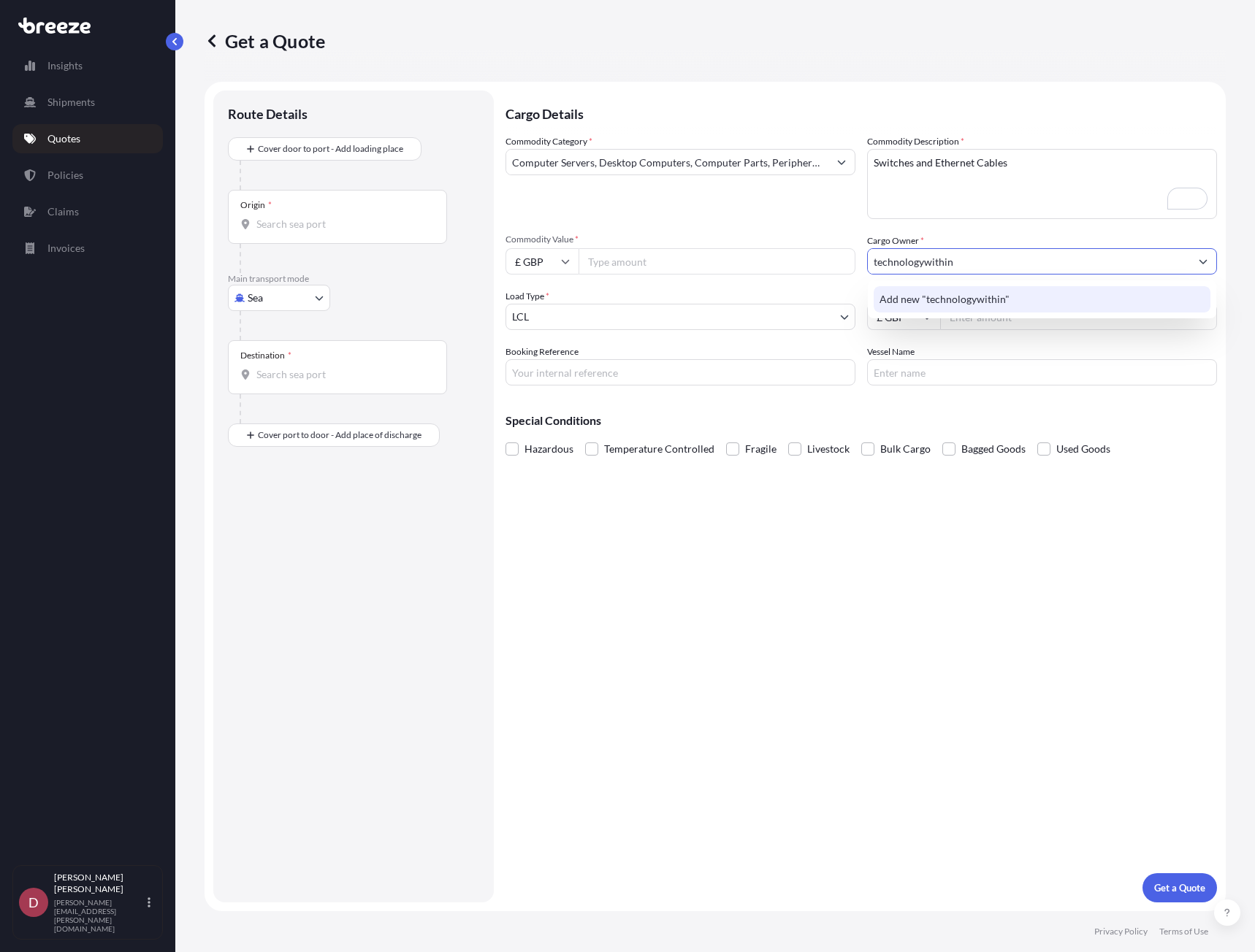
click at [967, 301] on span "Add new "technologywithin"" at bounding box center [944, 299] width 130 height 14
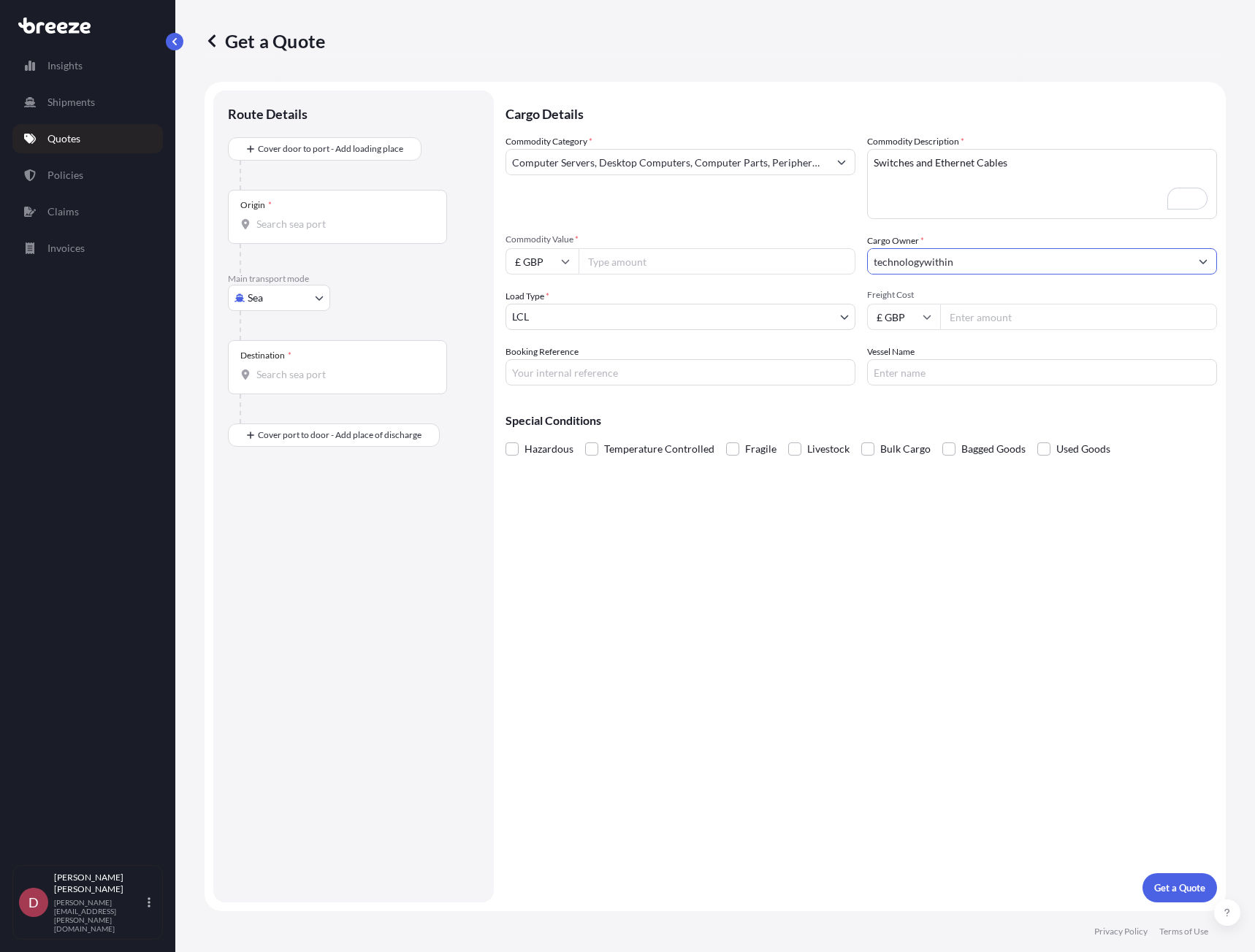
type input "technologywithin"
click at [927, 318] on icon at bounding box center [926, 317] width 8 height 4
click at [885, 363] on div "€ EUR" at bounding box center [903, 356] width 61 height 28
type input "€ EUR"
click at [973, 324] on input "Freight Cost" at bounding box center [1078, 317] width 277 height 27
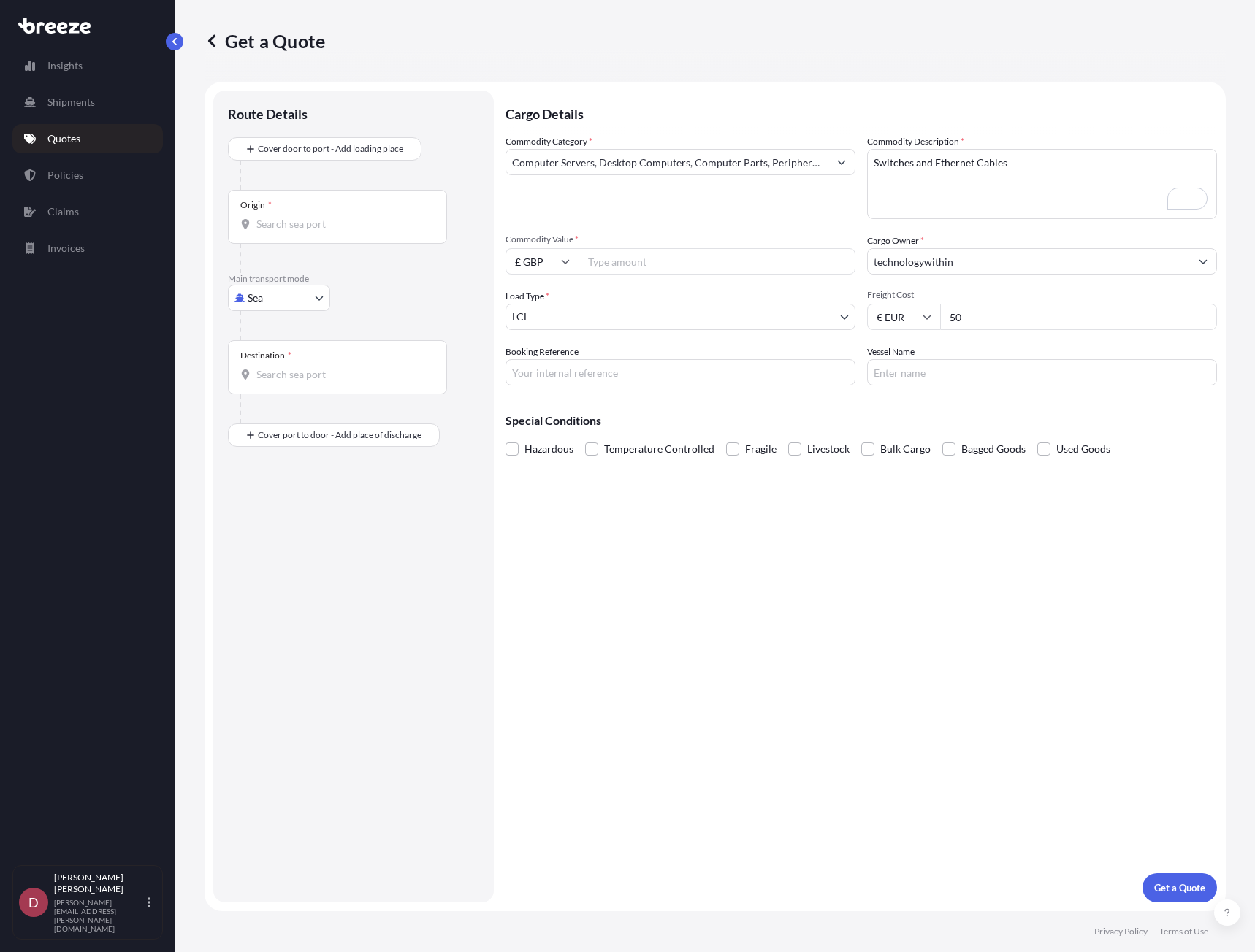
type input "50"
click at [550, 263] on input "£ GBP" at bounding box center [542, 262] width 73 height 27
click at [540, 308] on div "€ EUR" at bounding box center [542, 301] width 61 height 28
type input "€ EUR"
click at [614, 260] on input "Commodity Value *" at bounding box center [717, 262] width 277 height 27
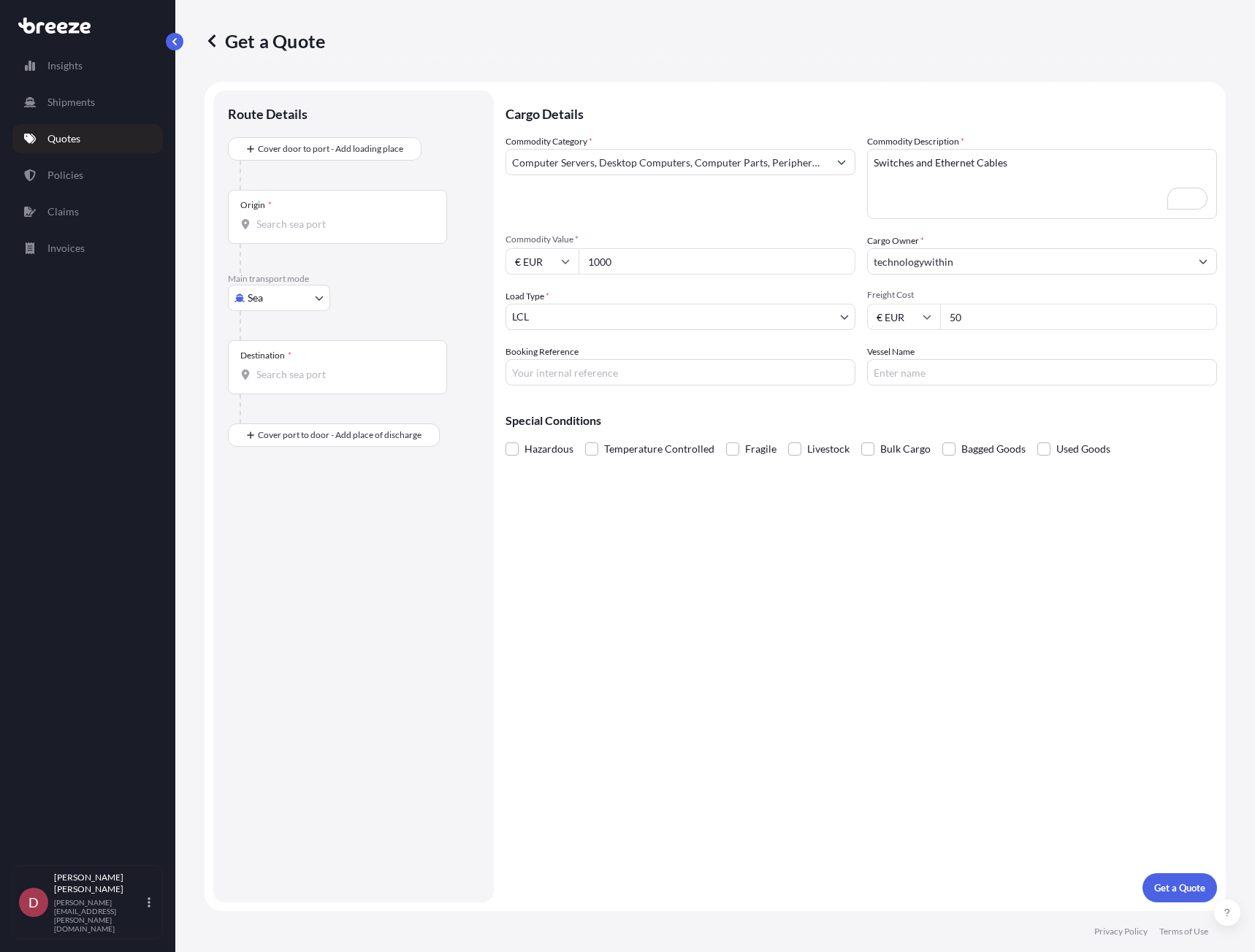
type input "1000"
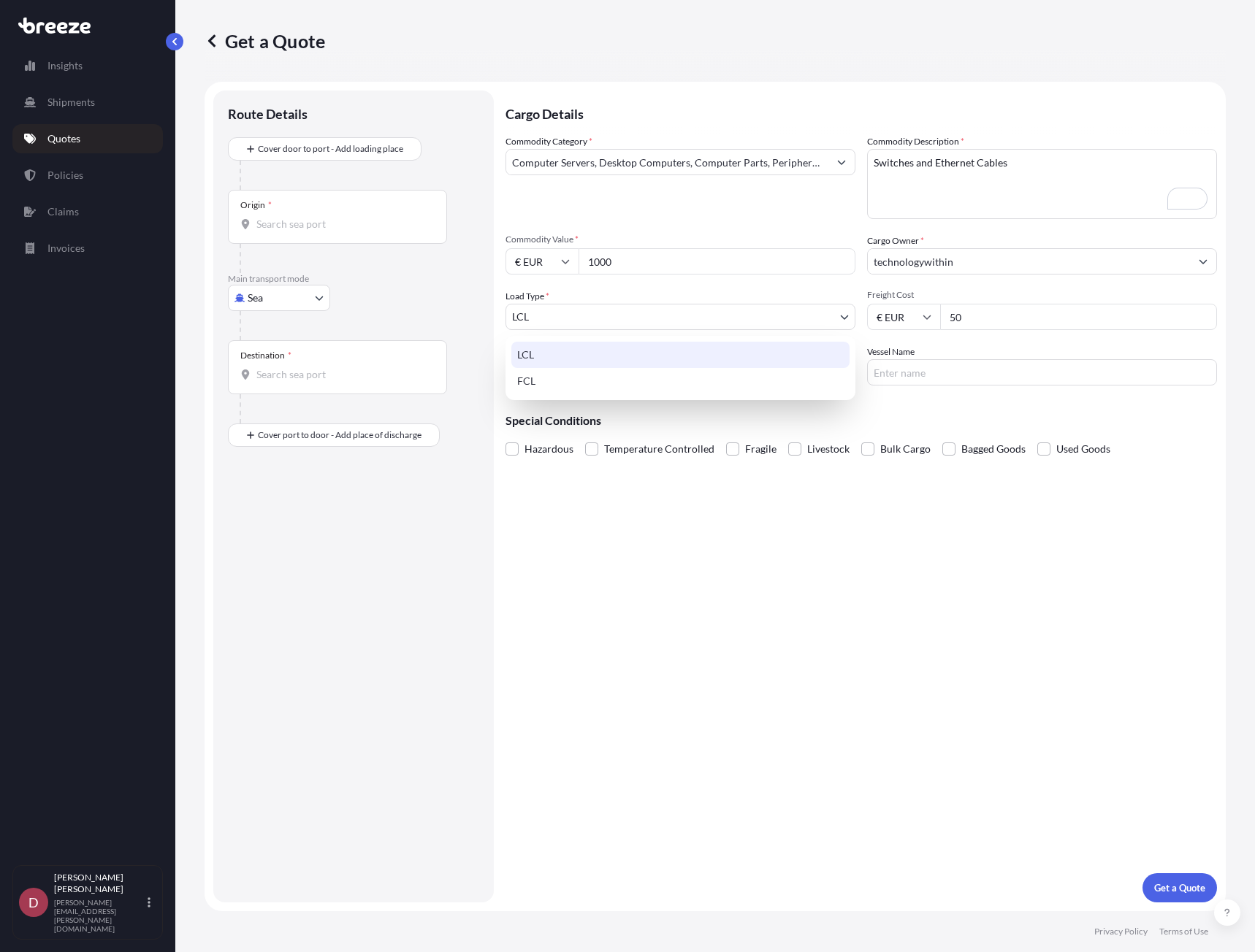
click at [576, 318] on body "Insights Shipments Quotes Policies Claims Invoices D [PERSON_NAME] [PERSON_NAME…" at bounding box center [627, 476] width 1255 height 952
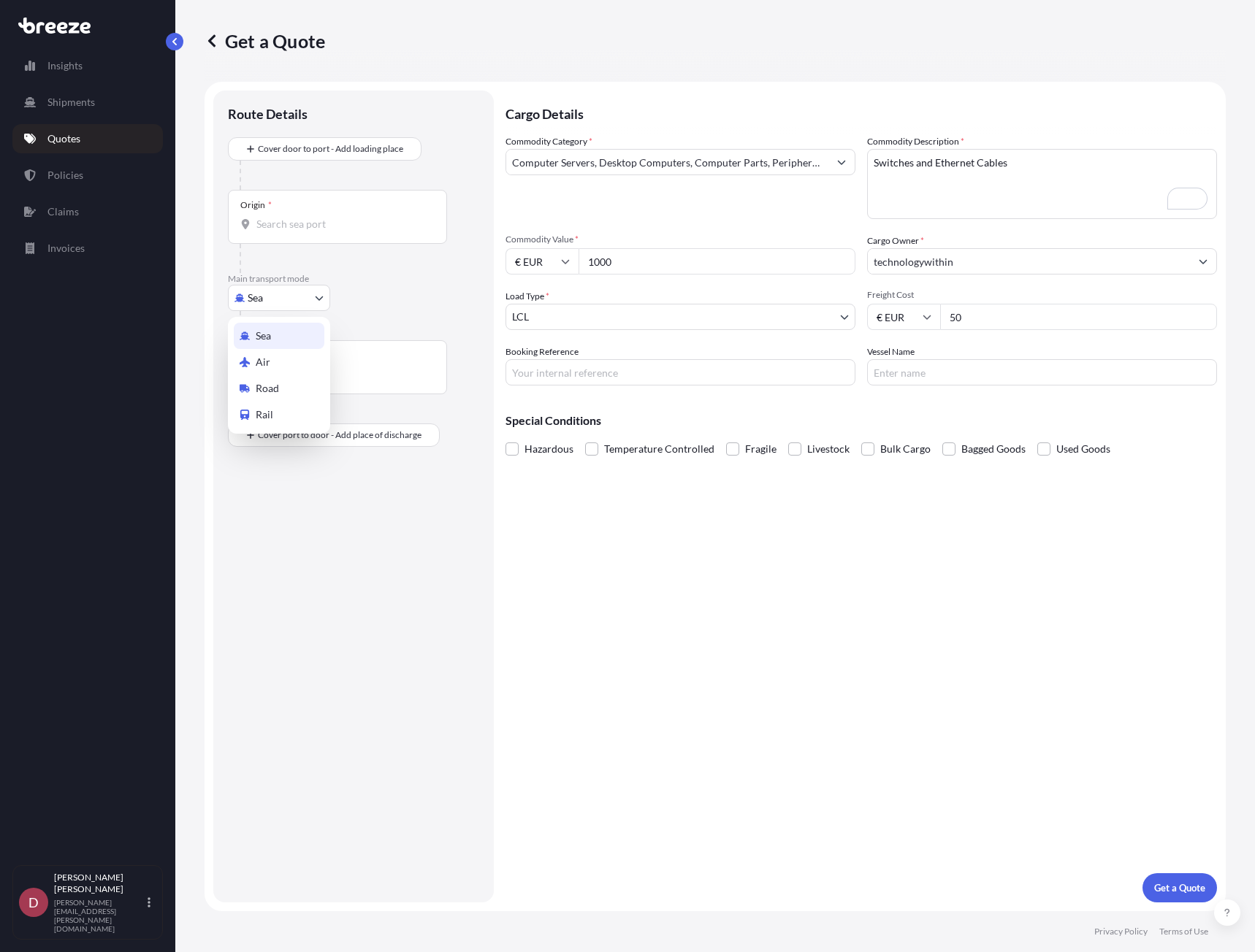
click at [271, 296] on body "Insights Shipments Quotes Policies Claims Invoices D [PERSON_NAME] [PERSON_NAME…" at bounding box center [627, 476] width 1255 height 952
click at [279, 385] on div "Road" at bounding box center [279, 389] width 91 height 27
select select "Road"
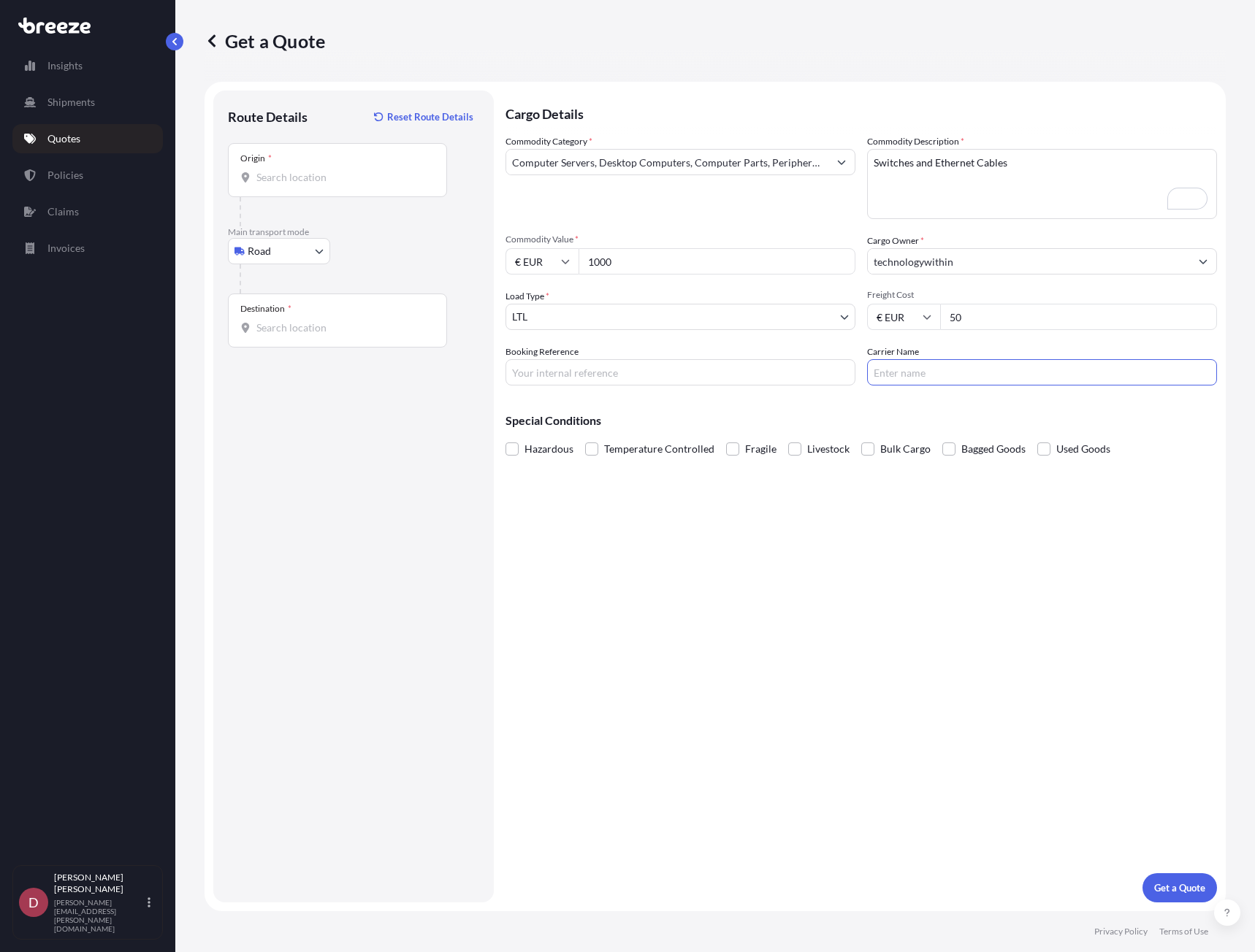
click at [996, 384] on input "Carrier Name" at bounding box center [1042, 373] width 350 height 27
type input "DPD"
click at [679, 380] on input "Booking Reference" at bounding box center [680, 373] width 350 height 27
type input "PUR-824734"
click at [313, 175] on input "Origin *" at bounding box center [343, 178] width 172 height 14
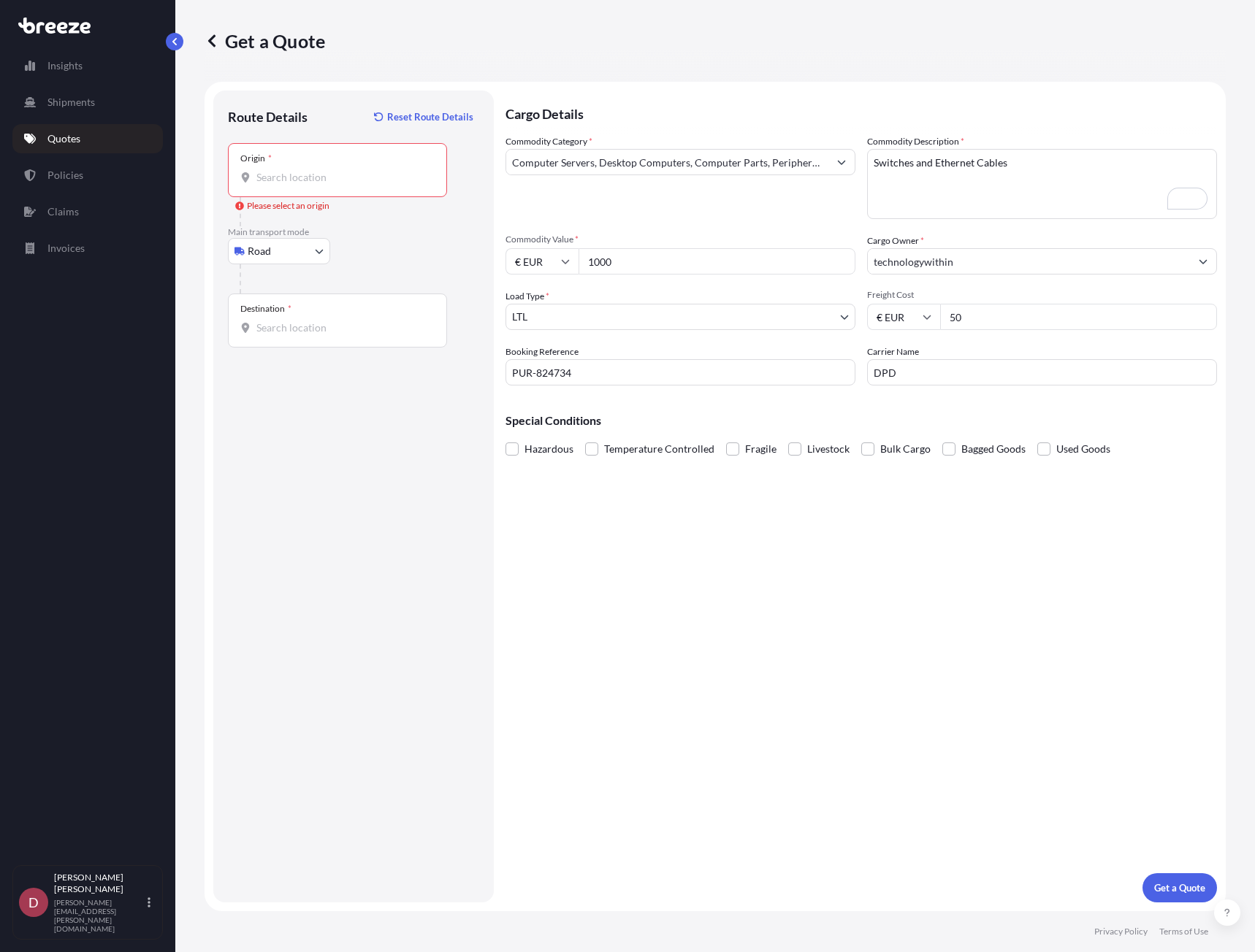
click at [349, 173] on input "Origin * Please select an origin" at bounding box center [343, 178] width 172 height 14
paste input "[STREET_ADDRESS]"
click at [322, 224] on span "[STREET_ADDRESS]" at bounding box center [322, 226] width 91 height 14
type input "[STREET_ADDRESS]"
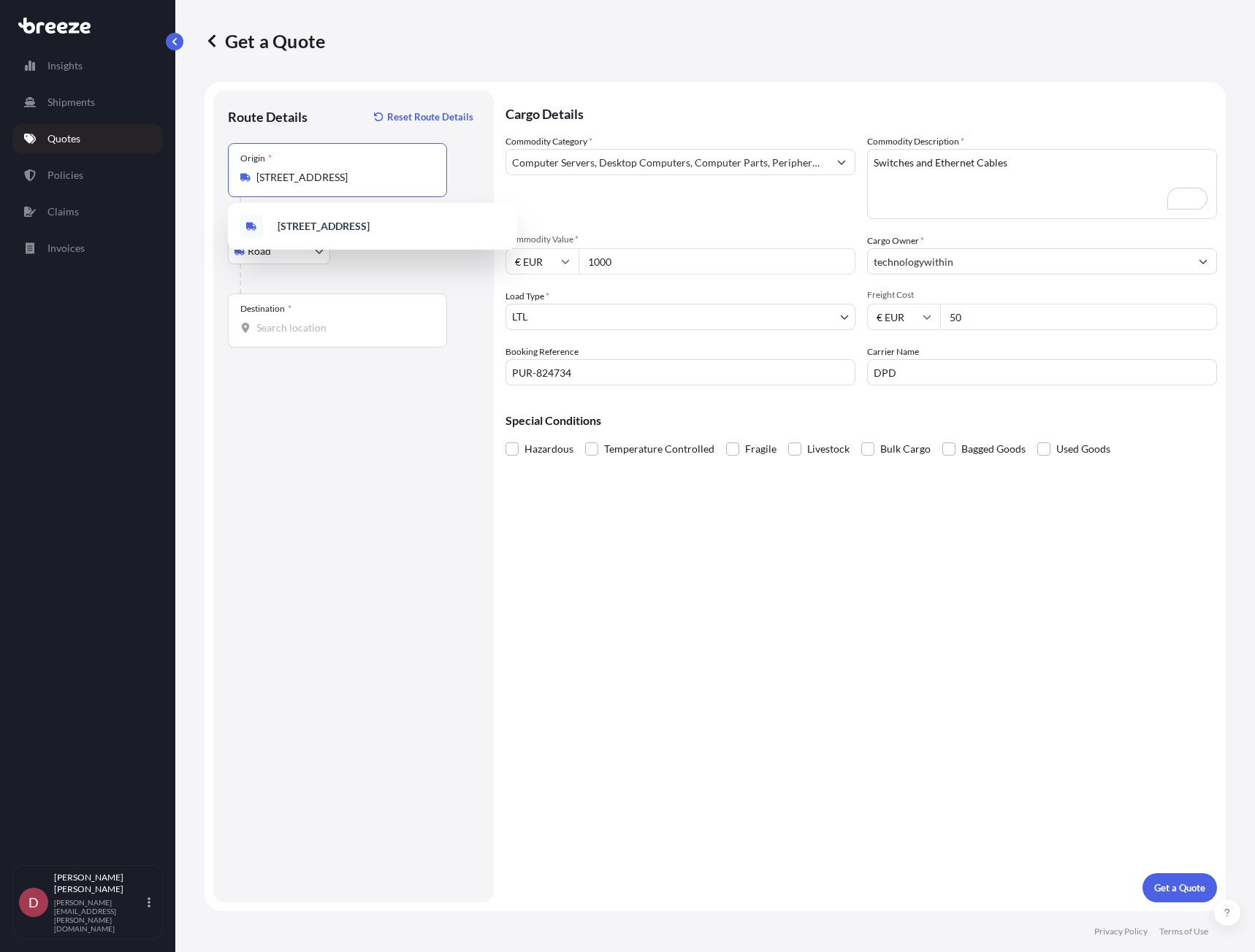
scroll to position [0, 0]
click at [291, 337] on div "Destination *" at bounding box center [338, 321] width 219 height 54
click at [291, 335] on input "Destination *" at bounding box center [343, 328] width 172 height 14
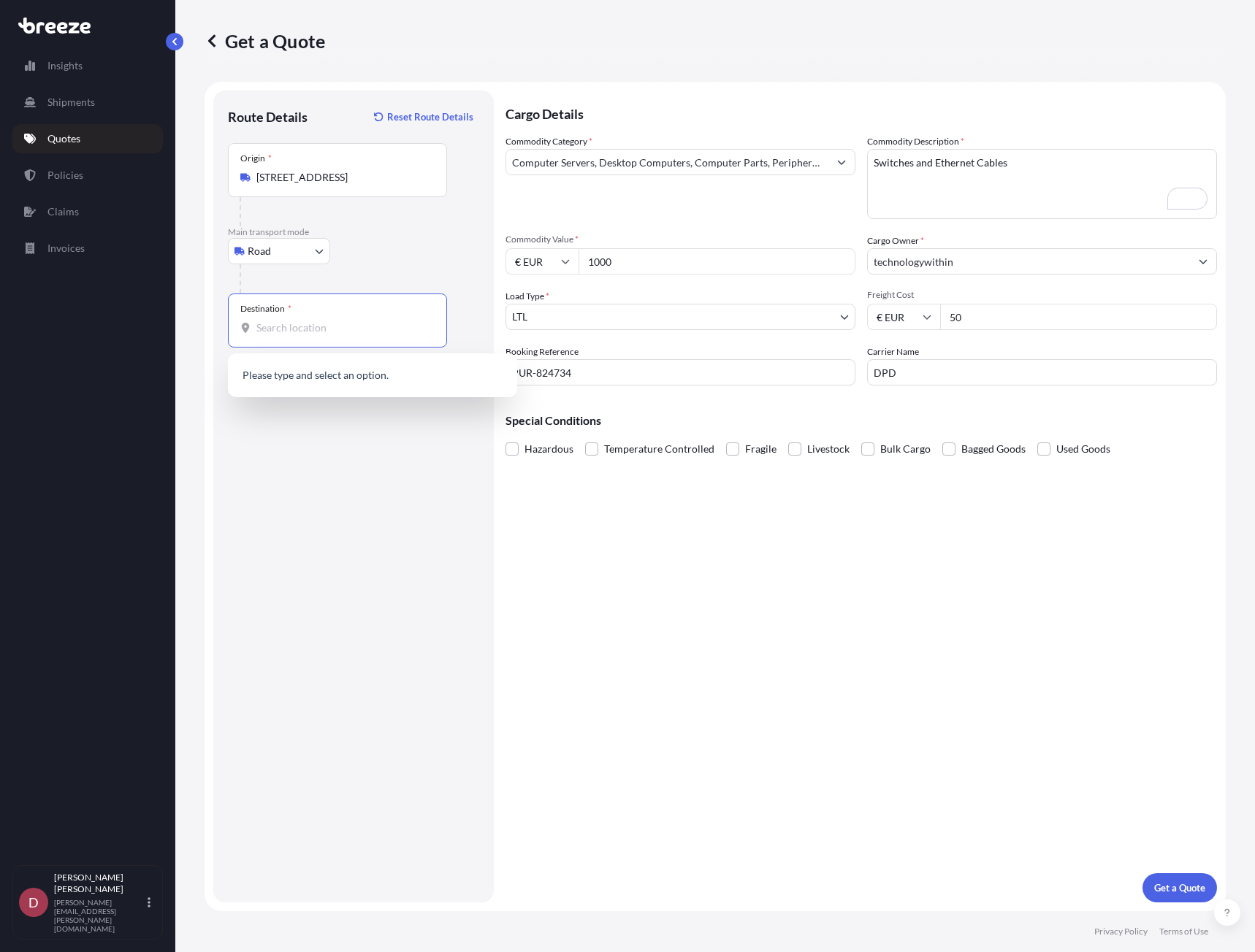
paste input "[STREET_ADDRESS]"
click at [330, 384] on span "[STREET_ADDRESS]" at bounding box center [323, 377] width 92 height 14
type input "[STREET_ADDRESS]"
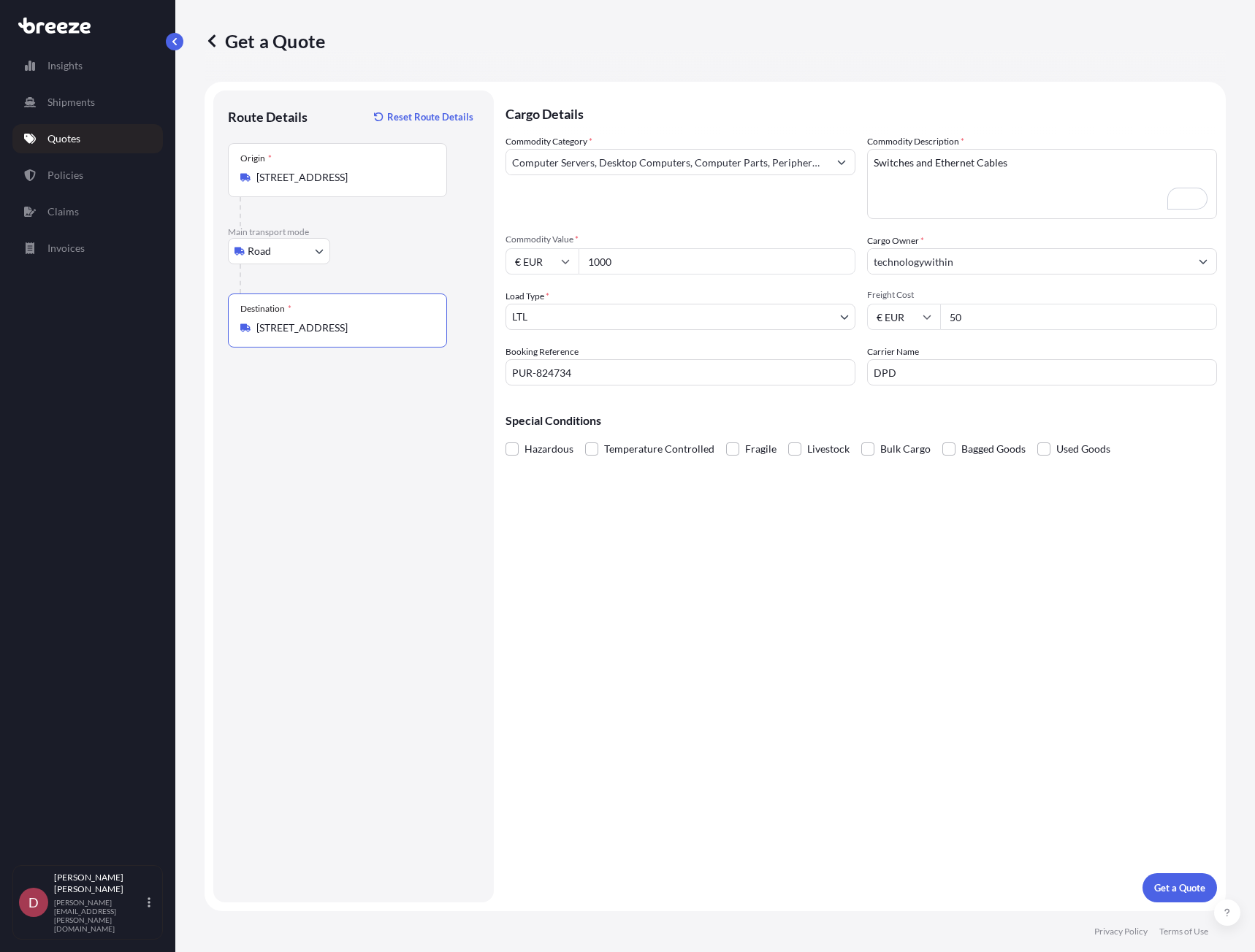
click at [735, 623] on div "Cargo Details Commodity Category * Computer Servers, Desktop Computers, Compute…" at bounding box center [861, 496] width 711 height 812
click at [1168, 893] on p "Get a Quote" at bounding box center [1180, 888] width 52 height 14
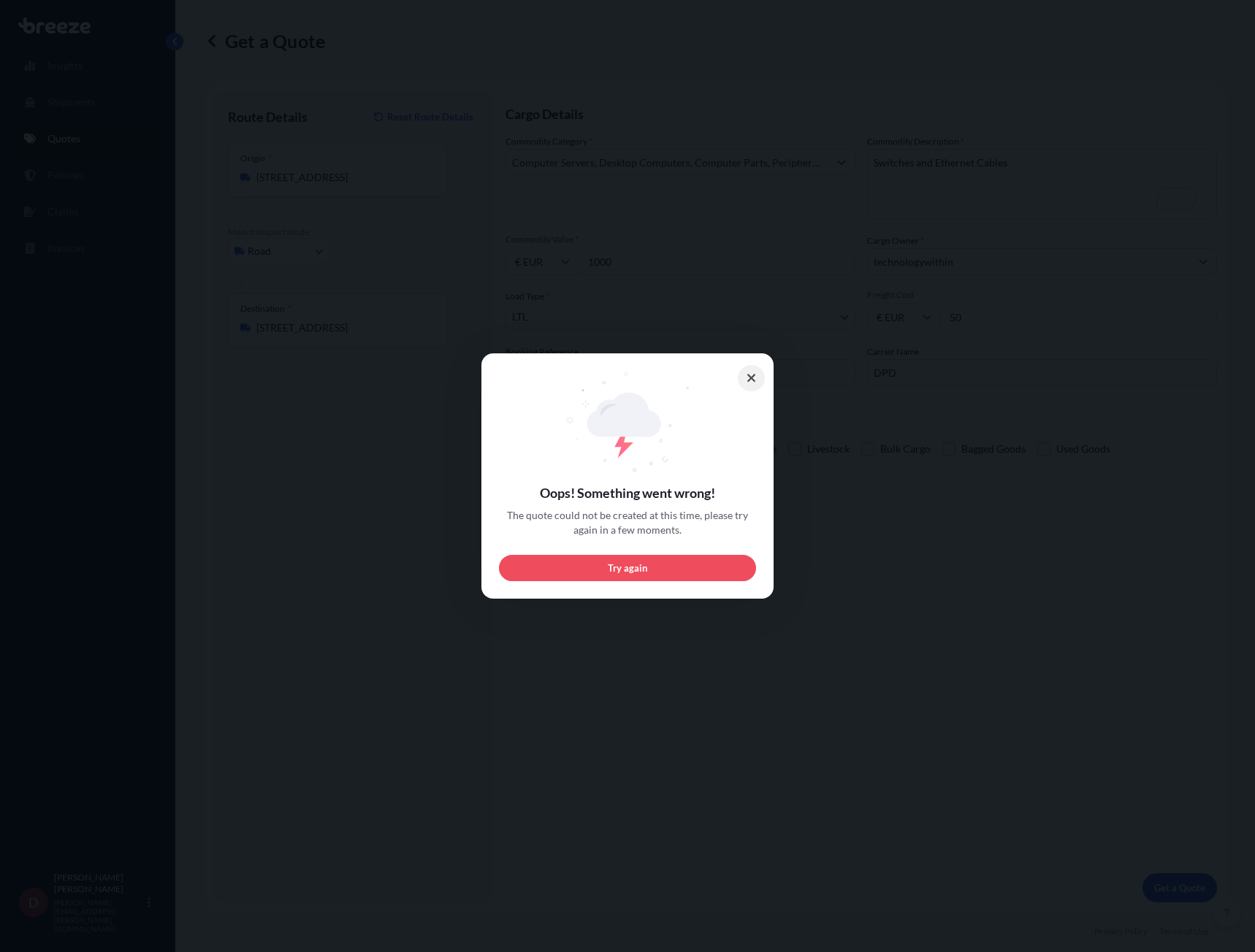
click at [744, 376] on button at bounding box center [751, 378] width 28 height 27
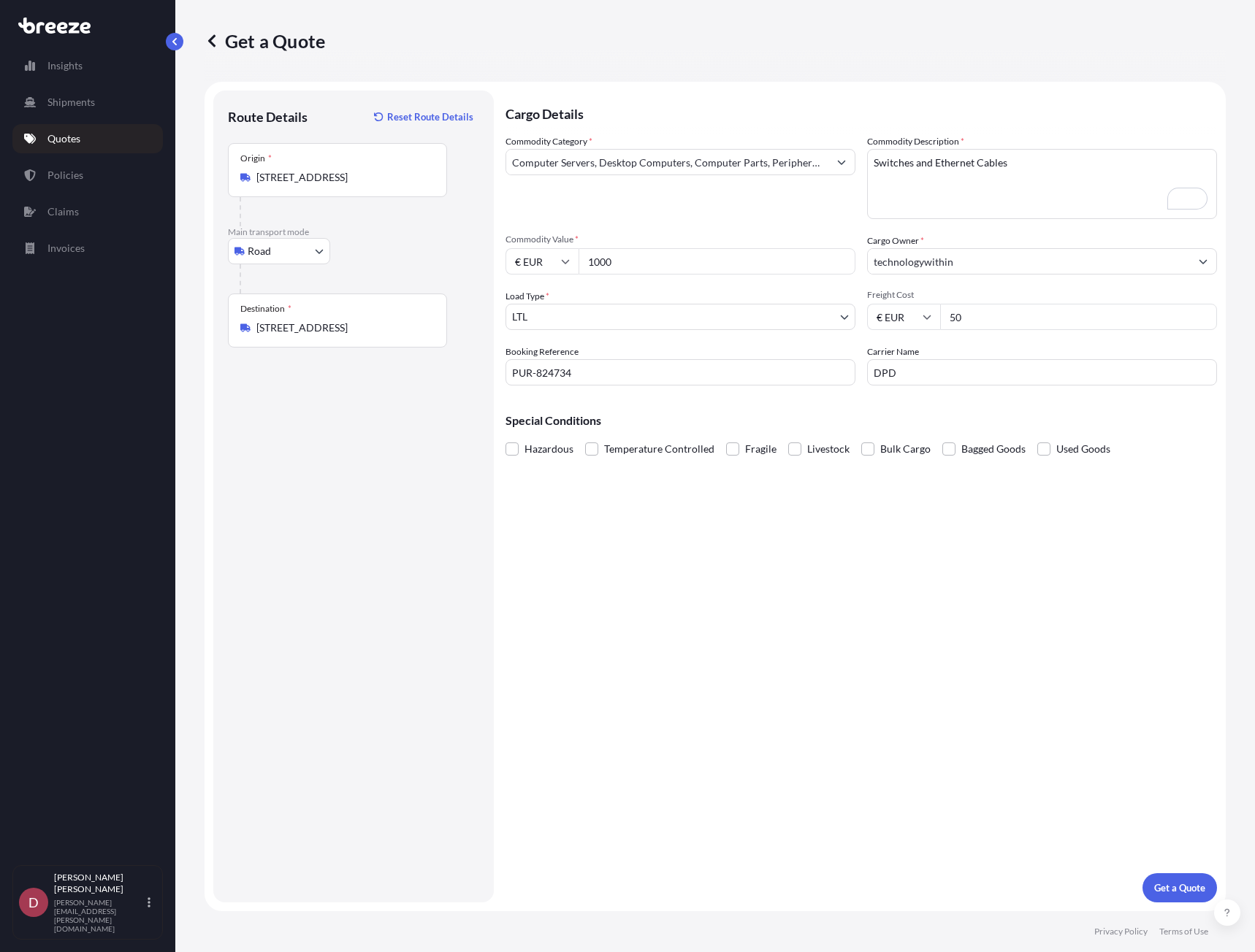
click at [321, 180] on input "[STREET_ADDRESS]" at bounding box center [343, 178] width 172 height 14
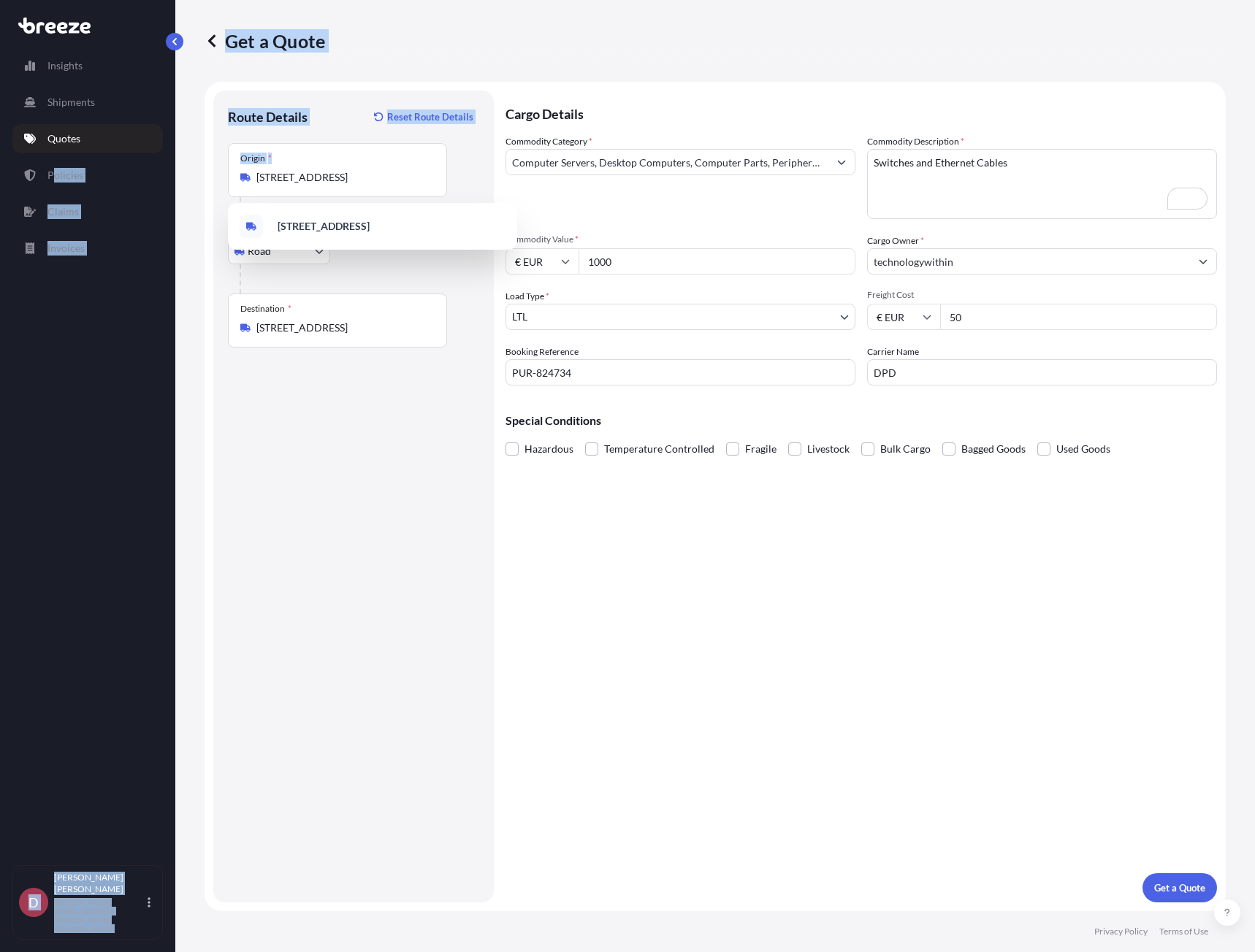
drag, startPoint x: 435, startPoint y: 179, endPoint x: 55, endPoint y: 165, distance: 380.3
click at [55, 165] on div "Insights Shipments Quotes Policies Claims Invoices D [PERSON_NAME] [PERSON_NAME…" at bounding box center [627, 476] width 1255 height 952
click at [409, 184] on input "[STREET_ADDRESS]" at bounding box center [343, 178] width 172 height 14
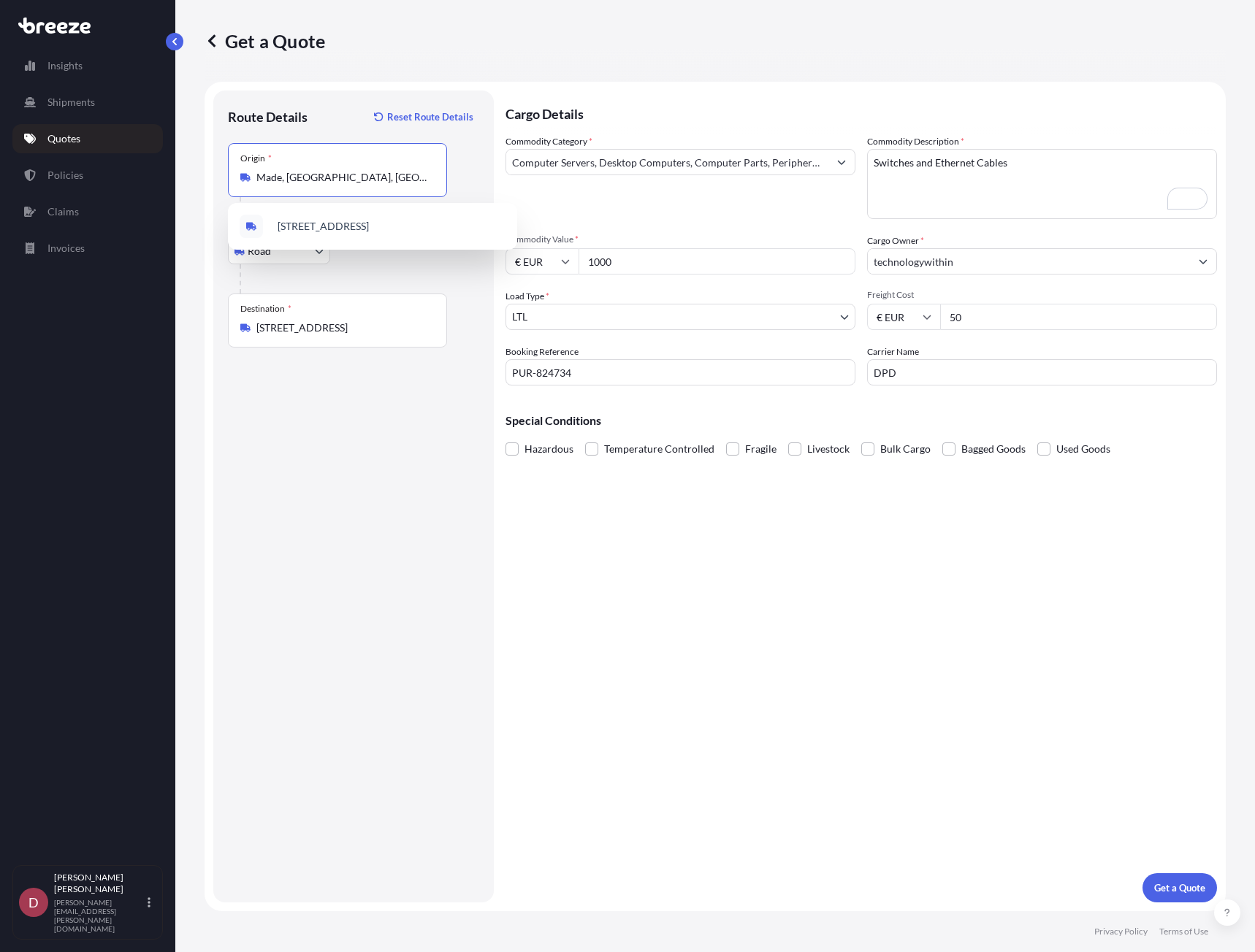
type input "ade, [GEOGRAPHIC_DATA], [GEOGRAPHIC_DATA]"
drag, startPoint x: 427, startPoint y: 178, endPoint x: 231, endPoint y: 178, distance: 196.0
click at [231, 178] on div "Origin * ade, [GEOGRAPHIC_DATA], [GEOGRAPHIC_DATA]" at bounding box center [338, 170] width 219 height 54
paste input "6468 ES [GEOGRAPHIC_DATA], [GEOGRAPHIC_DATA]"
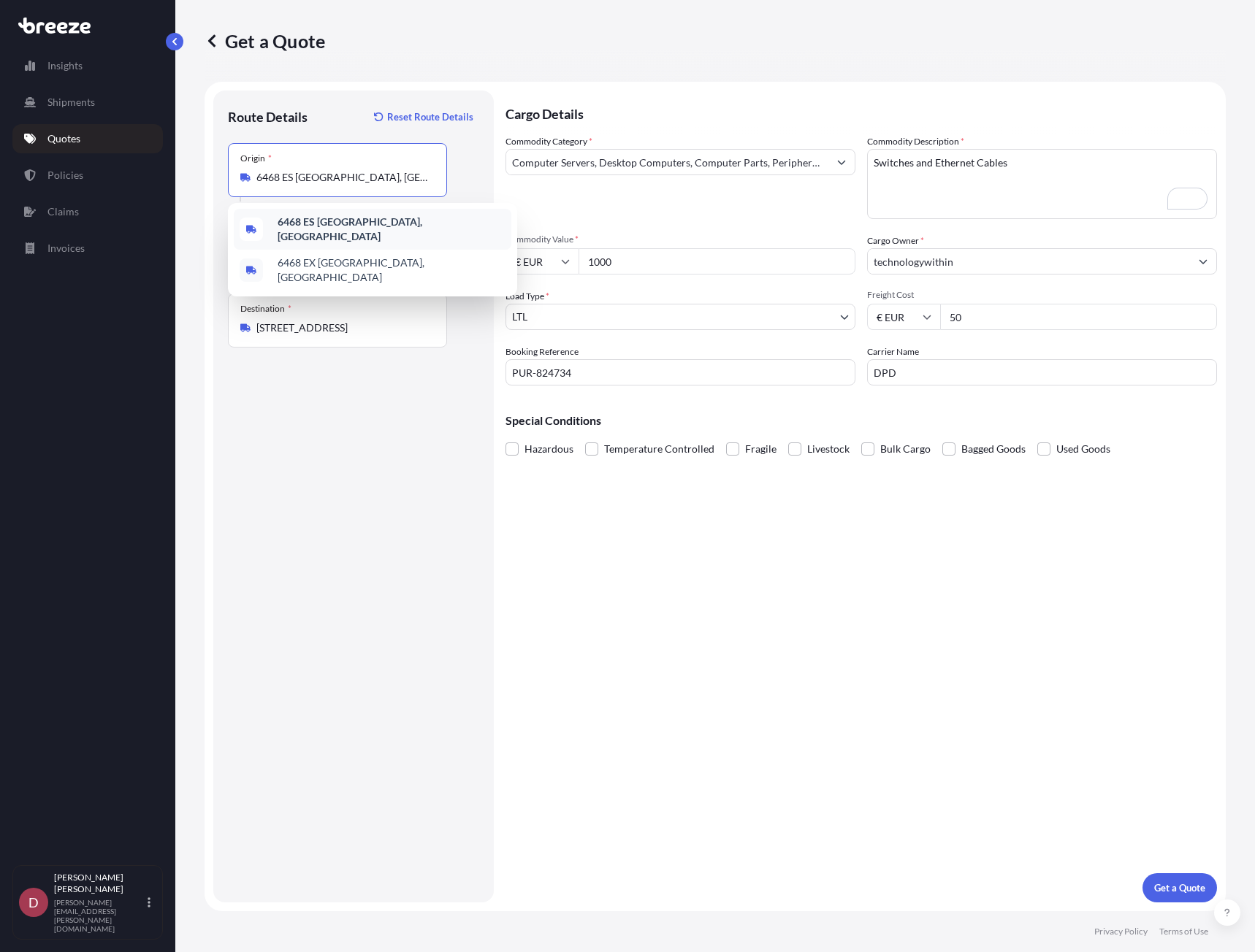
click at [336, 228] on b "6468 ES [GEOGRAPHIC_DATA], [GEOGRAPHIC_DATA]" at bounding box center [349, 229] width 145 height 27
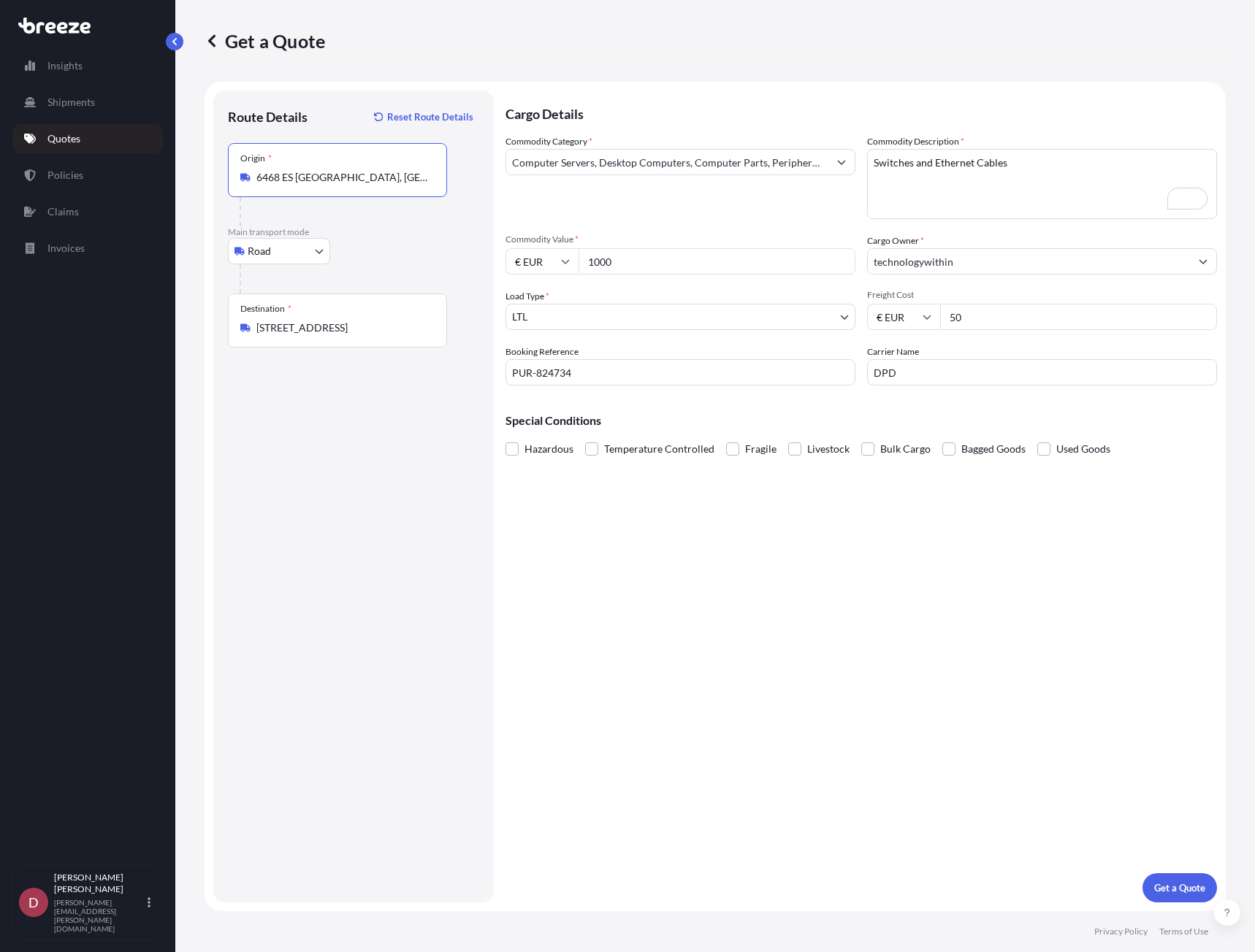
type input "6468 ES [GEOGRAPHIC_DATA], [GEOGRAPHIC_DATA]"
click at [424, 332] on input "[STREET_ADDRESS]" at bounding box center [343, 328] width 172 height 14
drag, startPoint x: 410, startPoint y: 330, endPoint x: 314, endPoint y: 326, distance: 96.1
click at [196, 332] on div "Get a Quote Route Details Reset Route Details Place of loading Road Road Rail O…" at bounding box center [714, 456] width 1079 height 911
click at [356, 329] on input "[STREET_ADDRESS]" at bounding box center [343, 328] width 172 height 14
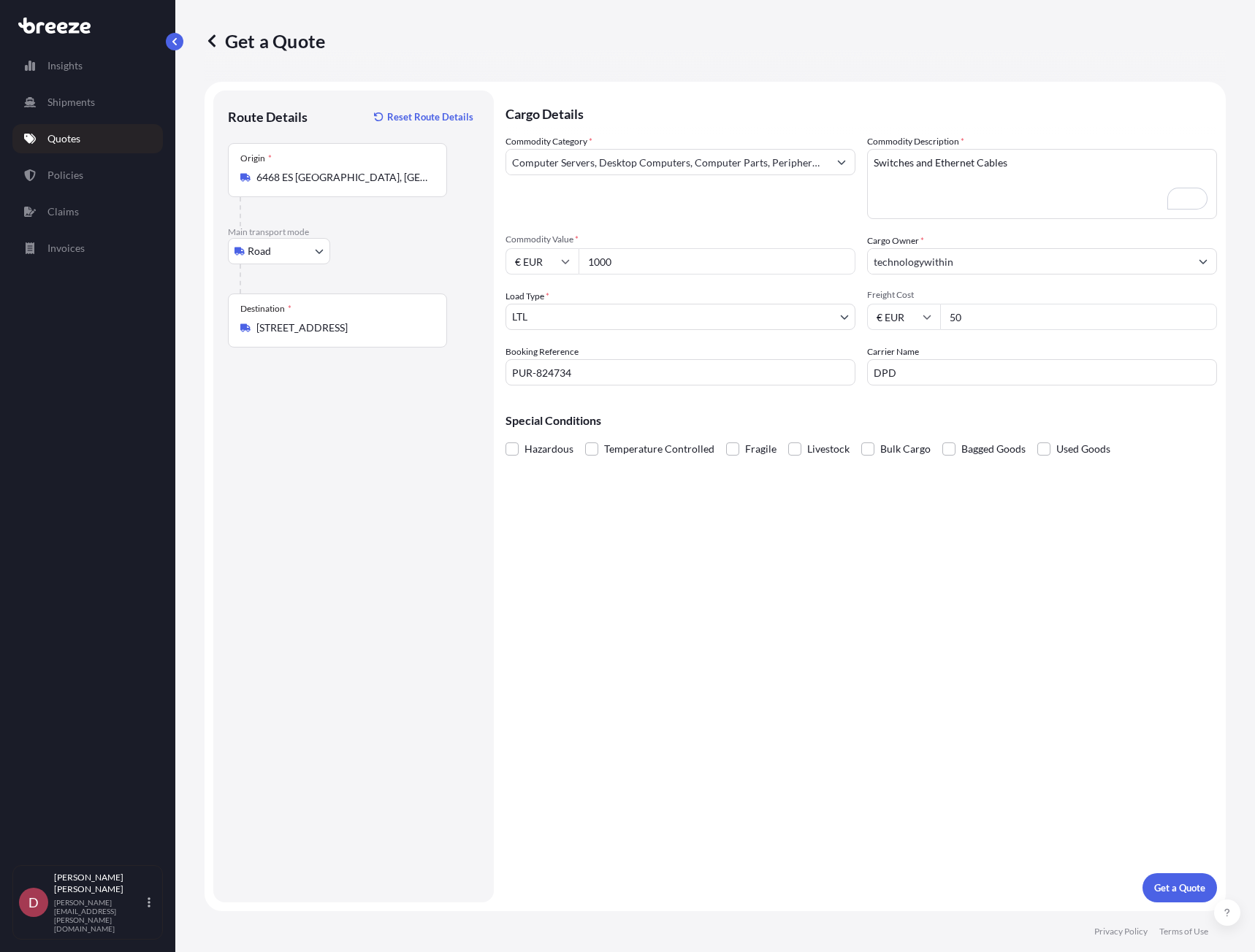
drag, startPoint x: 253, startPoint y: 326, endPoint x: 351, endPoint y: 328, distance: 98.0
click at [351, 328] on div "[STREET_ADDRESS]" at bounding box center [337, 328] width 195 height 14
click at [351, 328] on input "[STREET_ADDRESS]" at bounding box center [343, 328] width 172 height 14
click at [368, 325] on input "[STREET_ADDRESS]" at bounding box center [343, 328] width 172 height 14
drag, startPoint x: 380, startPoint y: 326, endPoint x: 328, endPoint y: 327, distance: 52.0
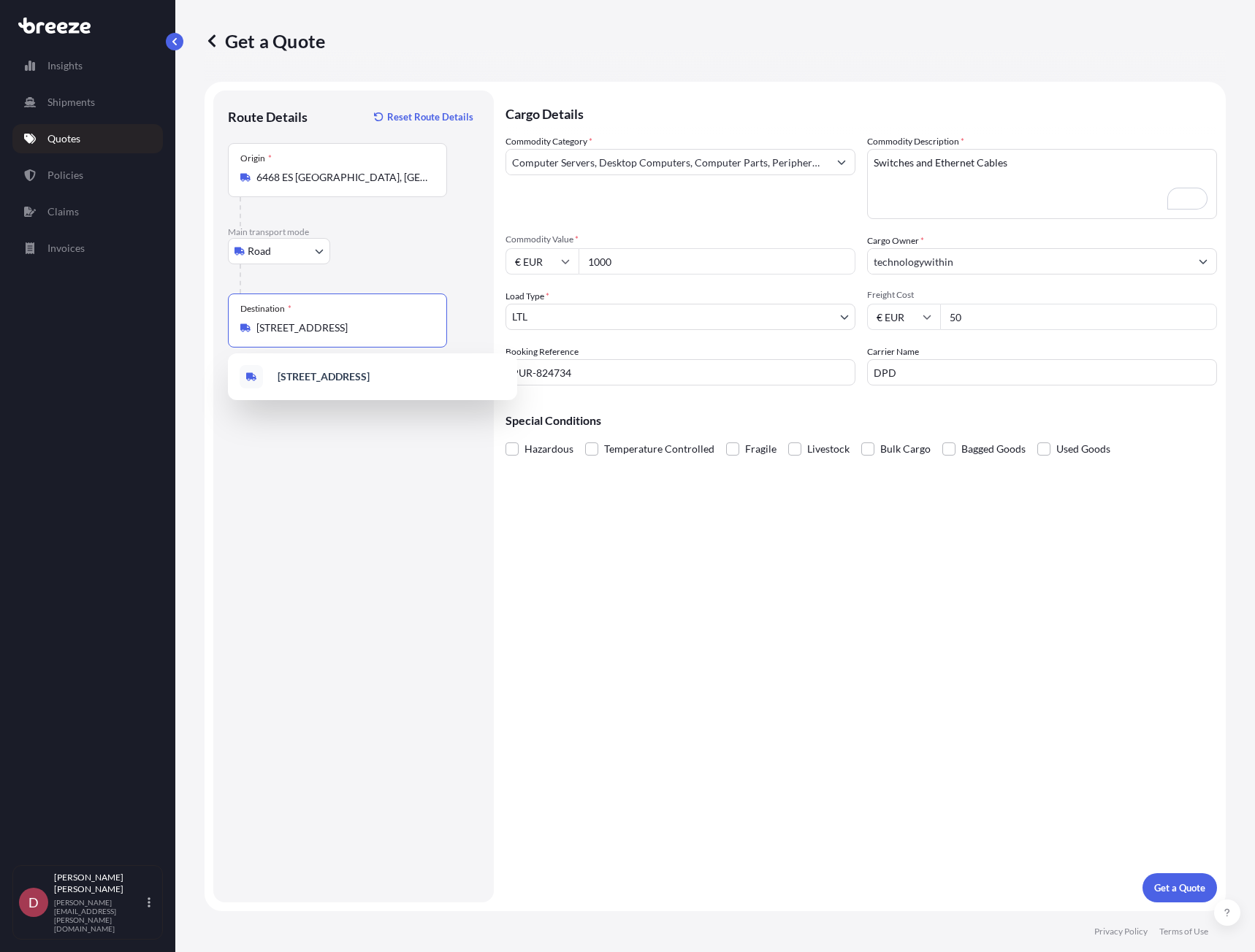
click at [328, 327] on input "[STREET_ADDRESS]" at bounding box center [343, 328] width 172 height 14
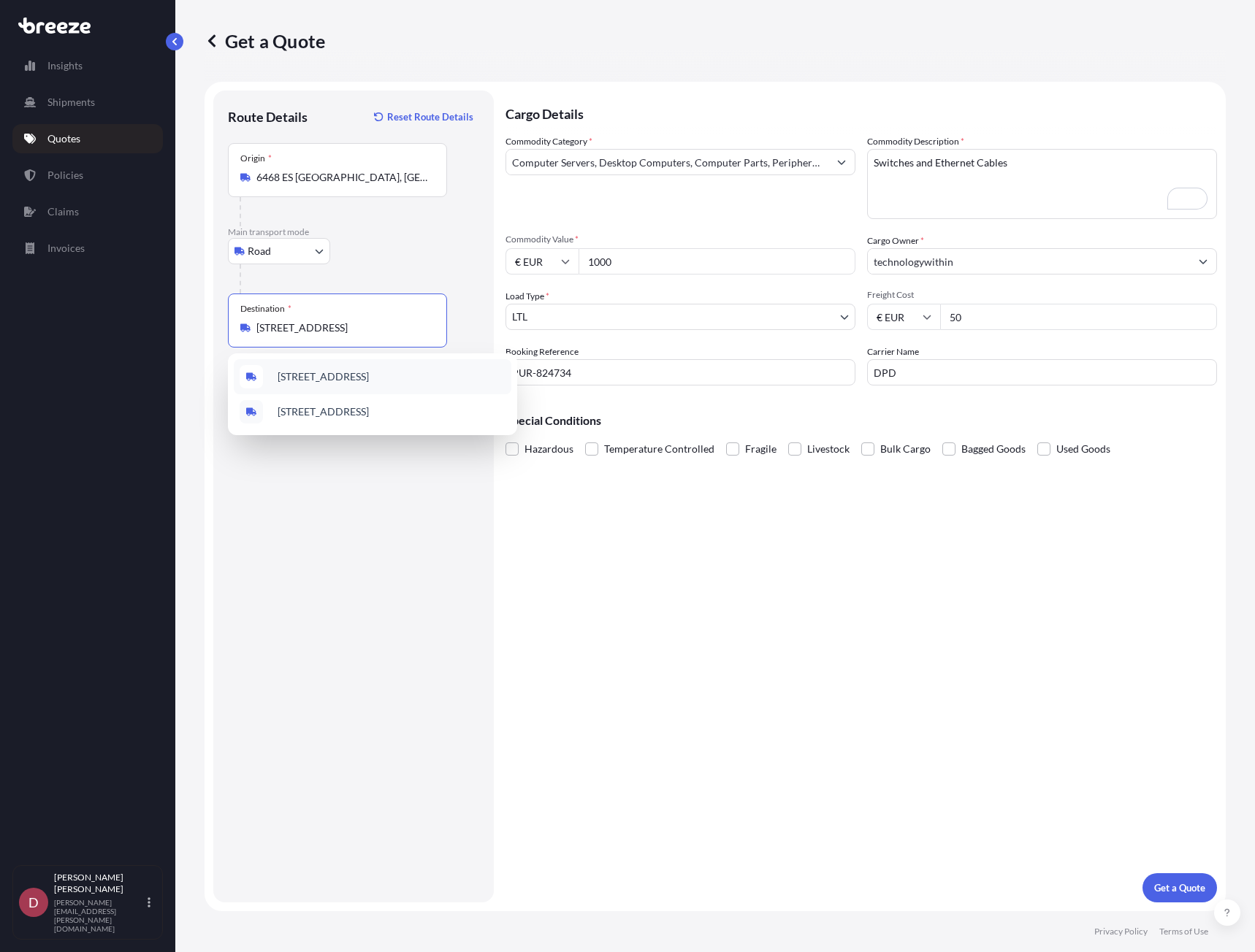
click at [369, 377] on span "[STREET_ADDRESS]" at bounding box center [322, 377] width 91 height 14
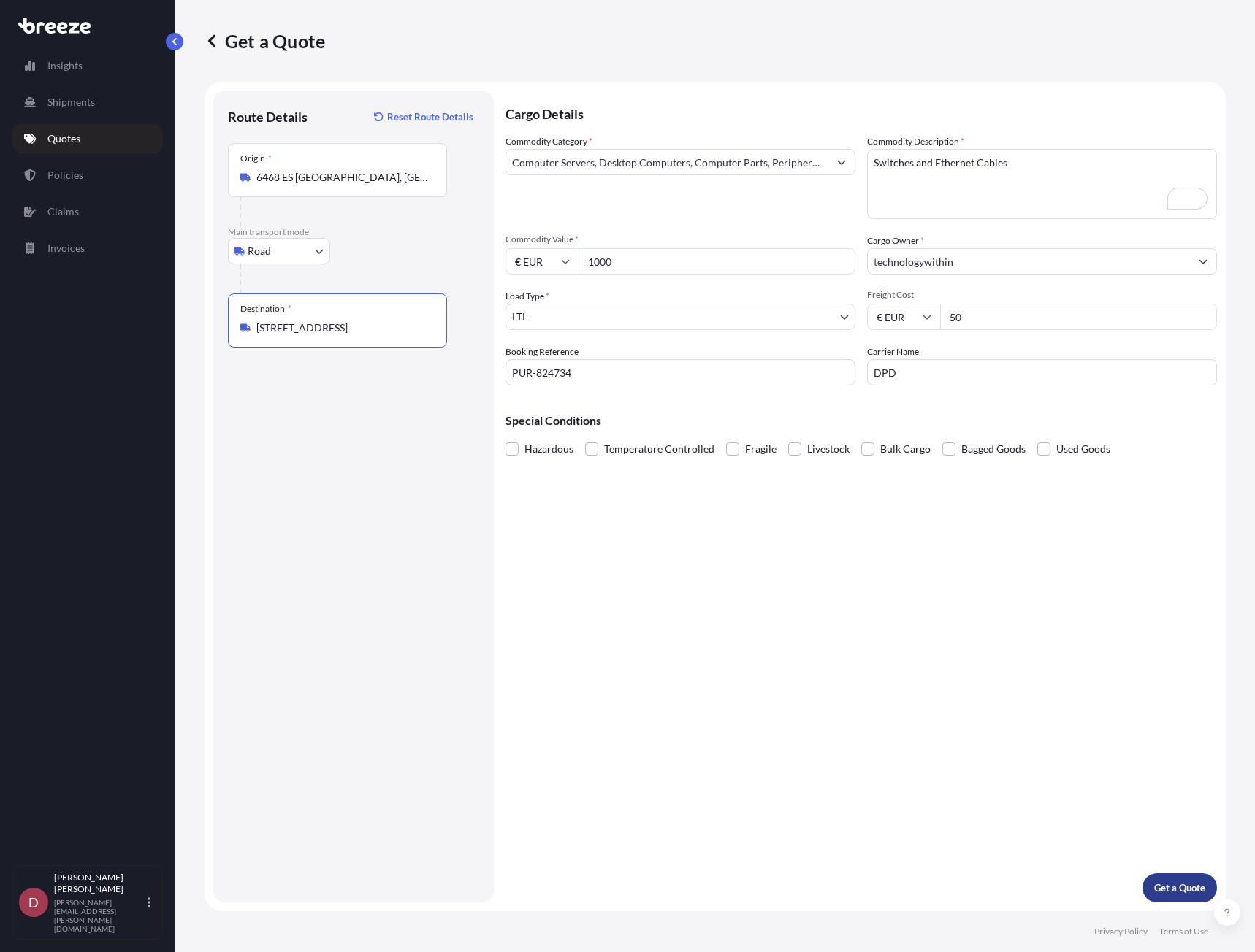
click at [1188, 893] on p "Get a Quote" at bounding box center [1180, 888] width 52 height 14
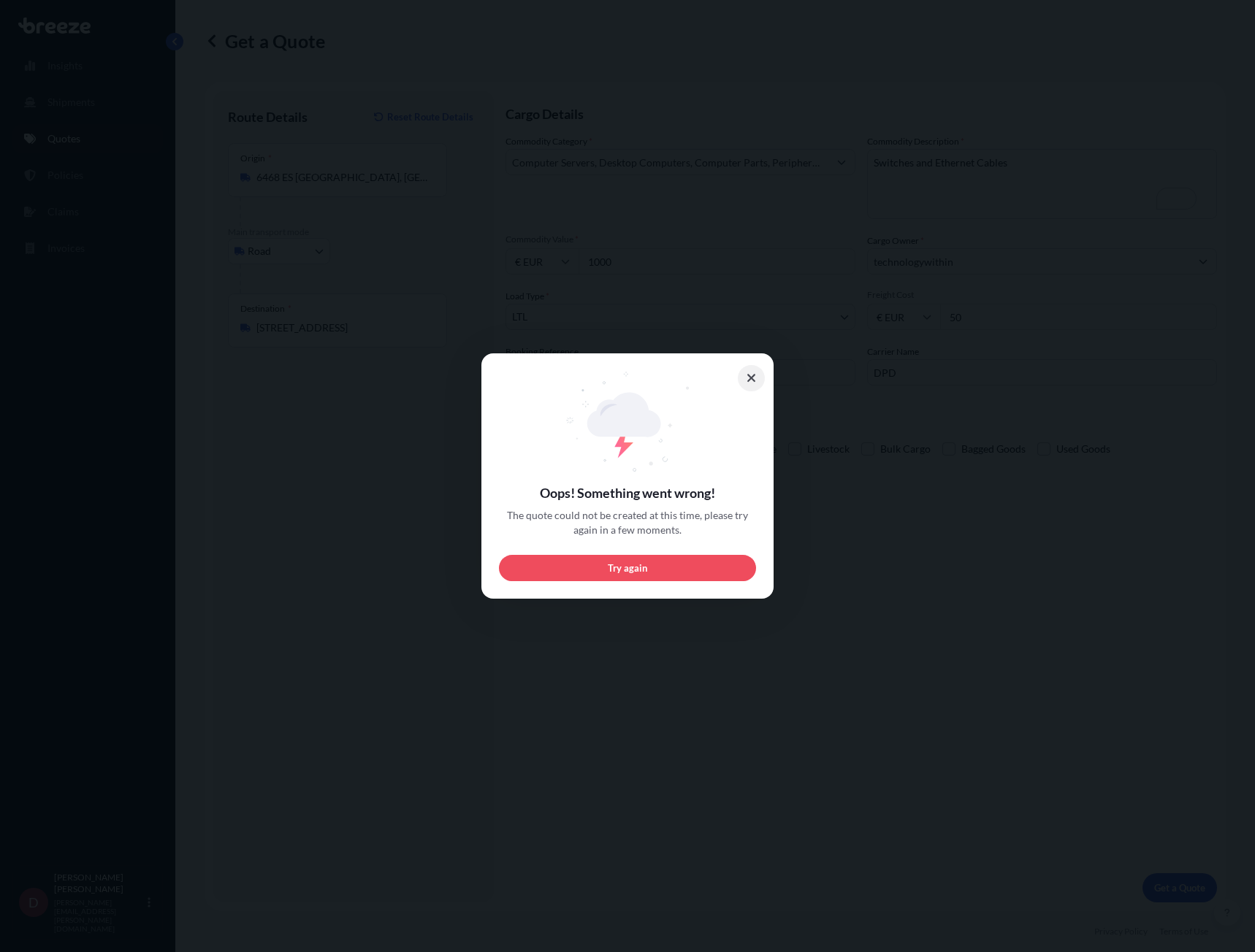
click at [750, 380] on icon at bounding box center [751, 377] width 8 height 8
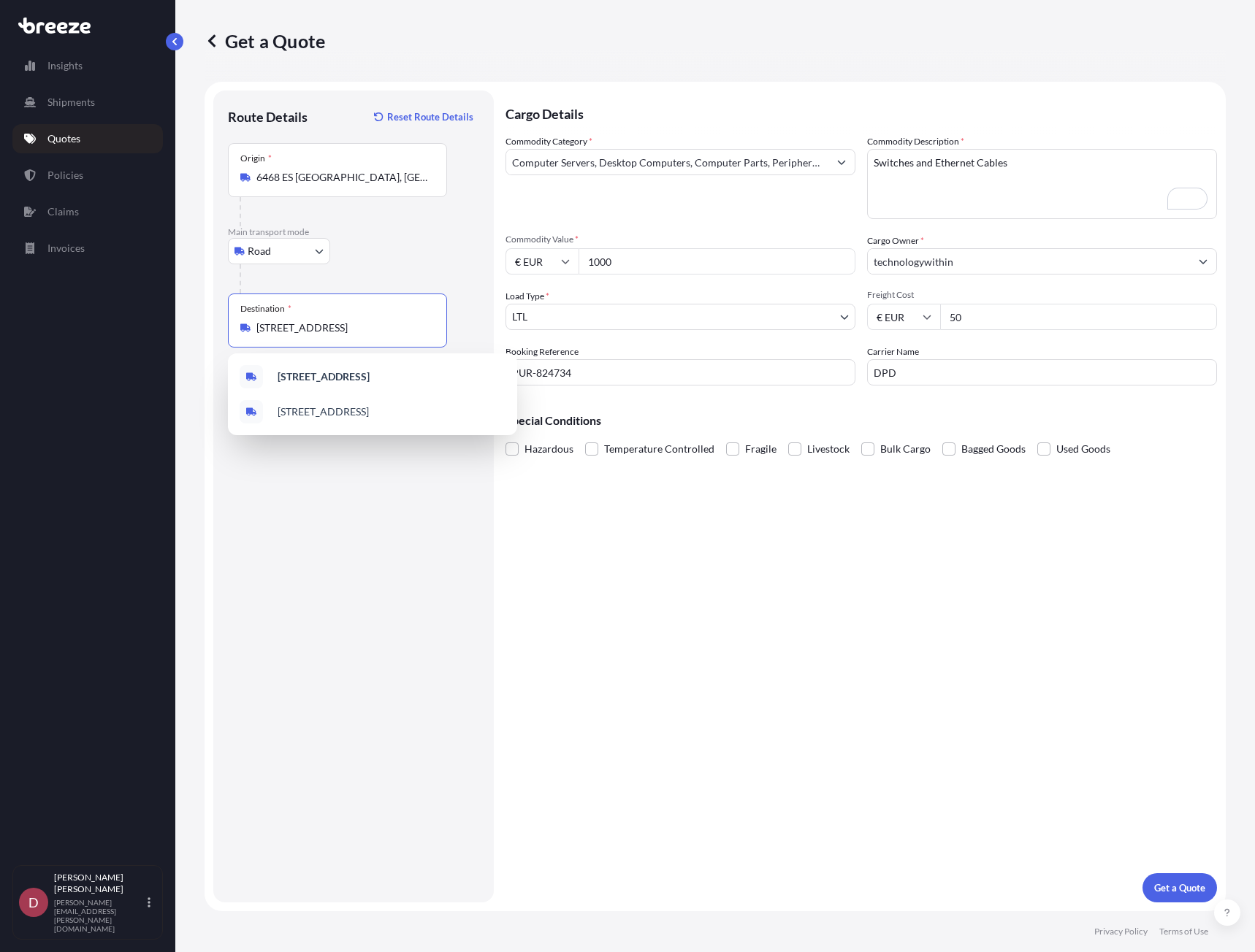
click at [353, 327] on input "[STREET_ADDRESS]" at bounding box center [343, 328] width 172 height 14
drag, startPoint x: 332, startPoint y: 327, endPoint x: 158, endPoint y: 332, distance: 174.1
click at [158, 332] on div "Insights Shipments Quotes Policies Claims Invoices D [PERSON_NAME] [PERSON_NAME…" at bounding box center [627, 476] width 1255 height 952
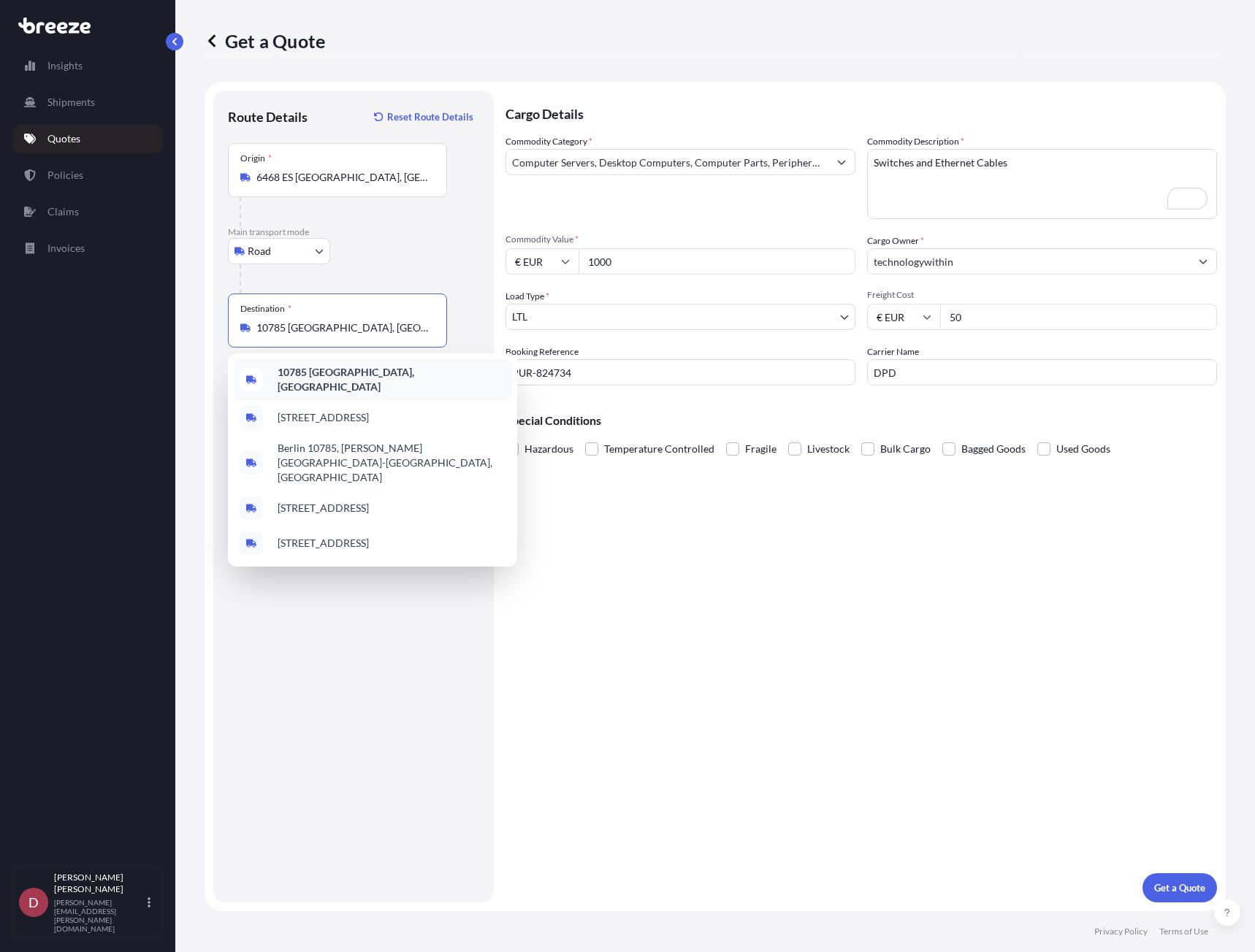
click at [371, 377] on b "10785 [GEOGRAPHIC_DATA], [GEOGRAPHIC_DATA]" at bounding box center [346, 379] width 137 height 27
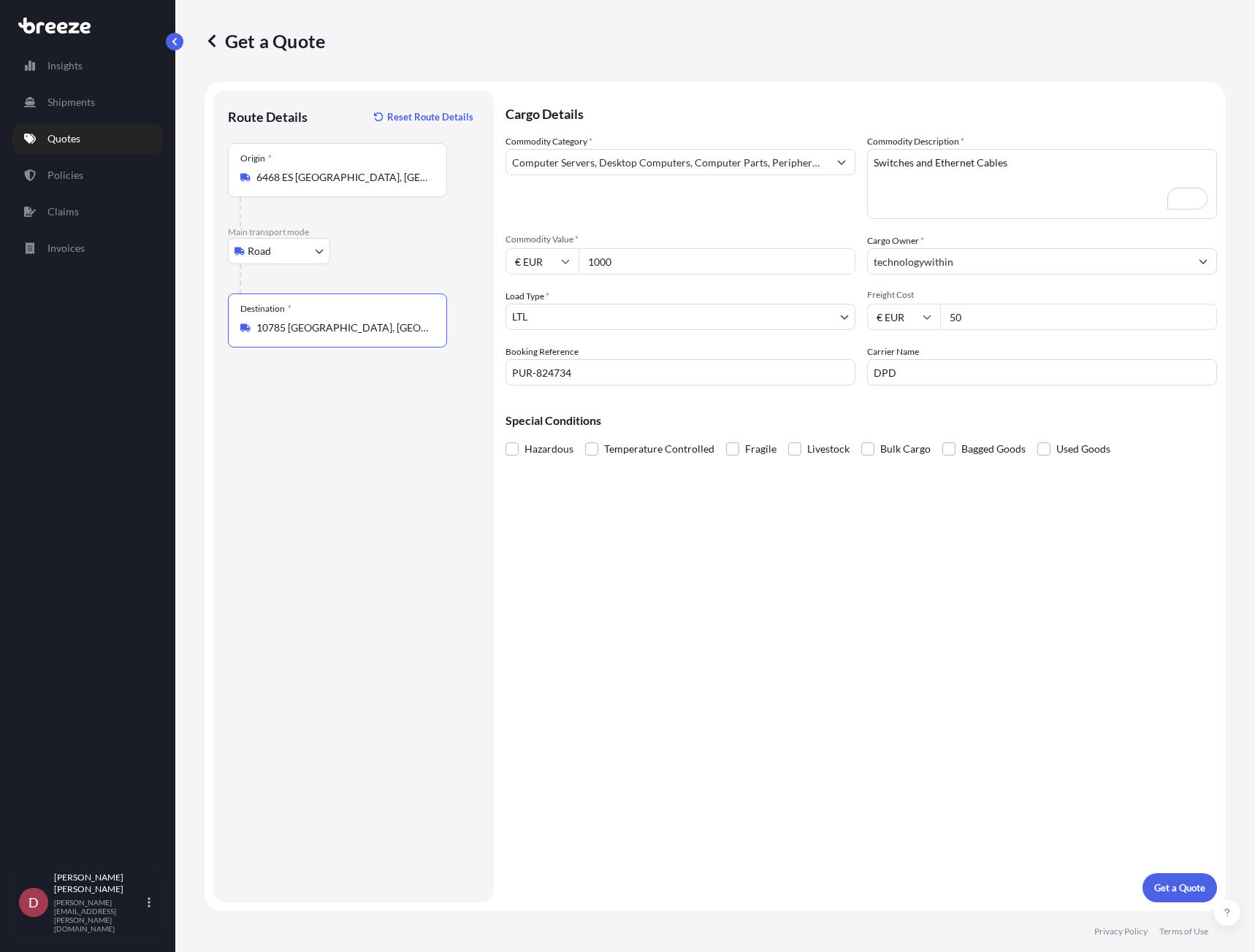
type input "10785 [GEOGRAPHIC_DATA], [GEOGRAPHIC_DATA]"
click at [655, 509] on div "Cargo Details Commodity Category * Computer Servers, Desktop Computers, Compute…" at bounding box center [861, 496] width 711 height 812
click at [981, 728] on div "Cargo Details Commodity Category * Computer Servers, Desktop Computers, Compute…" at bounding box center [861, 496] width 711 height 812
click at [1191, 886] on p "Get a Quote" at bounding box center [1180, 888] width 52 height 14
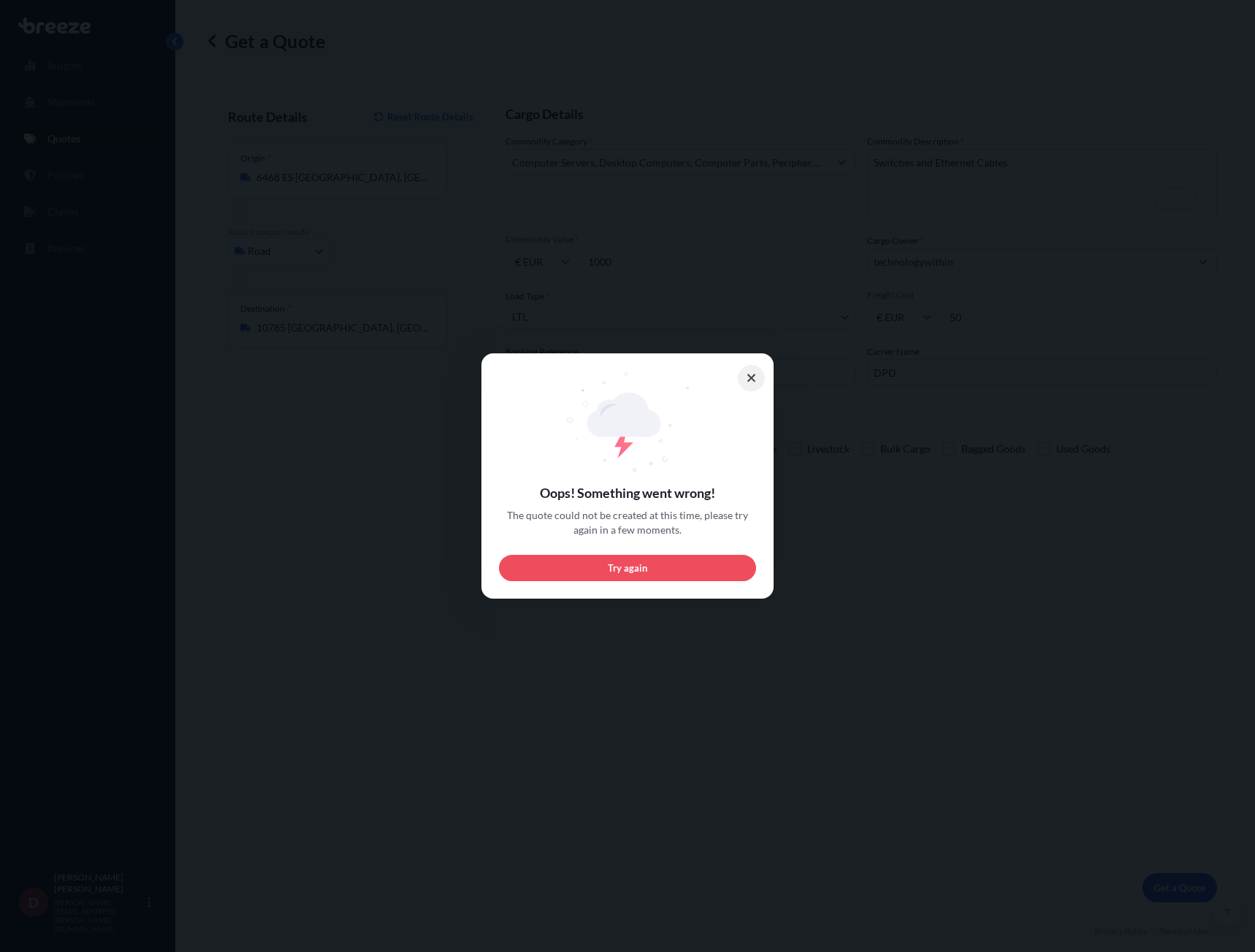
click at [759, 370] on button at bounding box center [751, 378] width 28 height 27
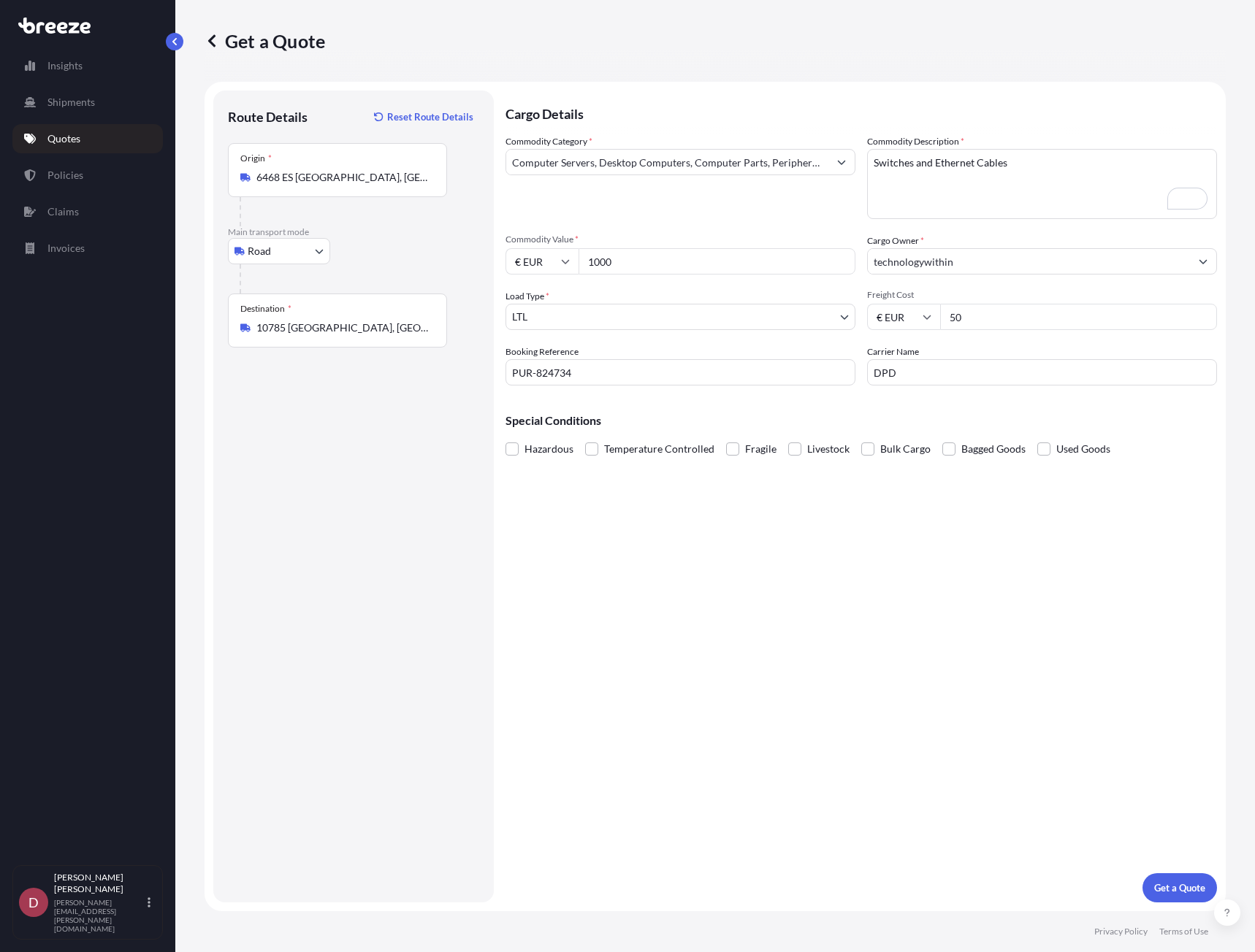
click at [318, 543] on div "Route Details Reset Route Details Place of loading Road Road Rail Origin * [GEO…" at bounding box center [353, 496] width 251 height 782
